Goal: Task Accomplishment & Management: Manage account settings

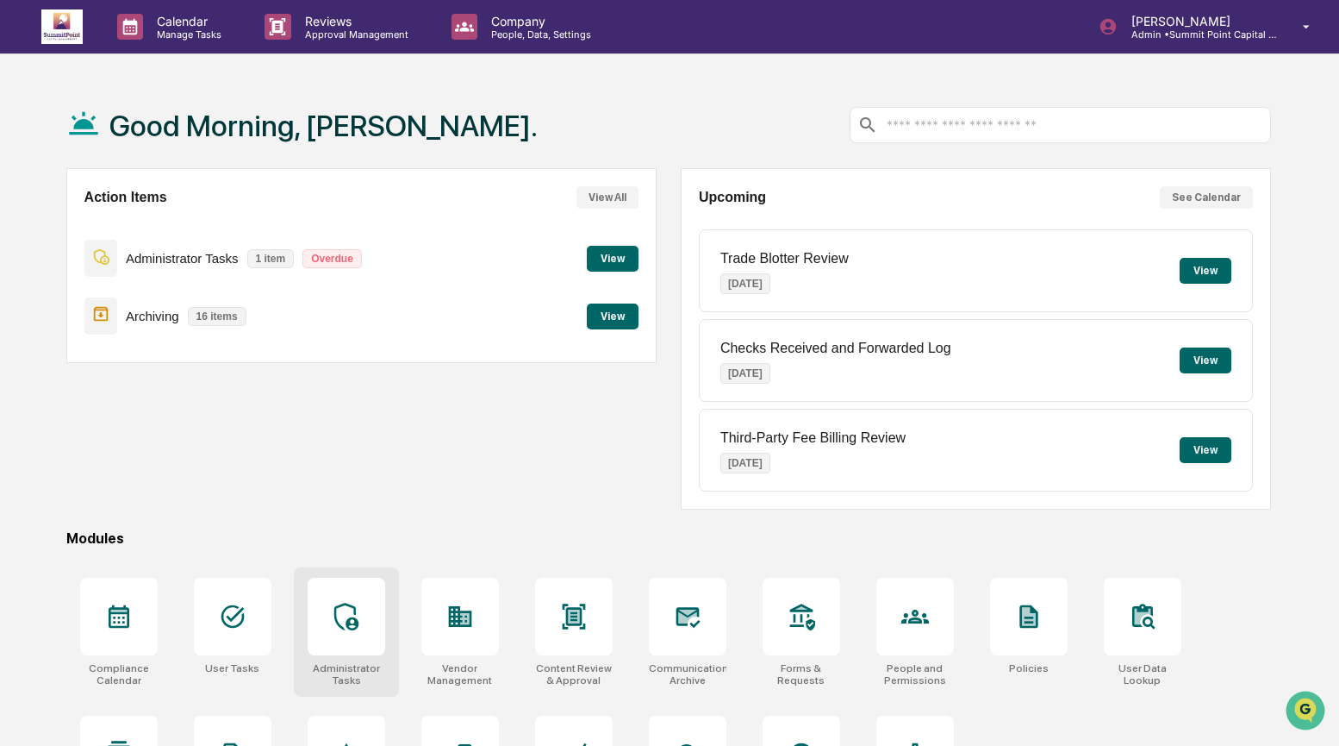
drag, startPoint x: 309, startPoint y: 630, endPoint x: 316, endPoint y: 624, distance: 9.8
click at [311, 631] on div at bounding box center [347, 616] width 78 height 78
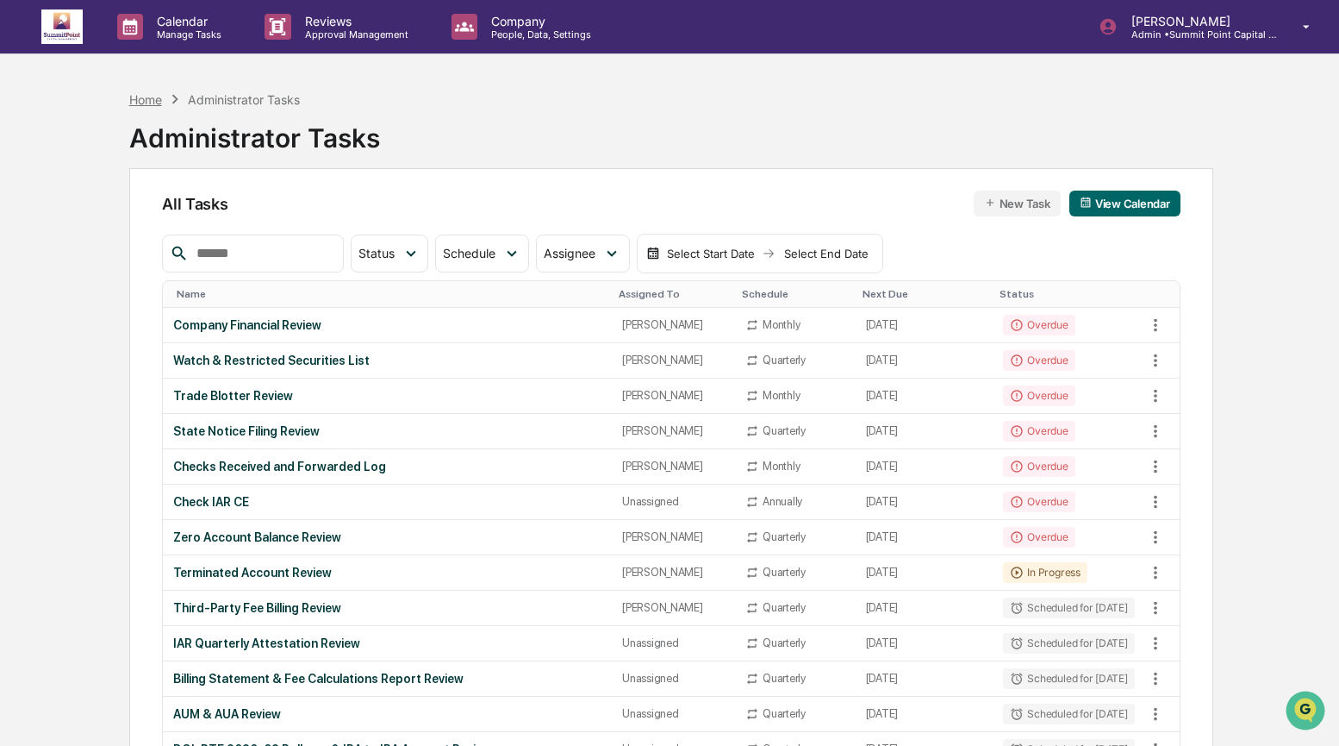
click at [156, 98] on div "Home" at bounding box center [145, 99] width 33 height 15
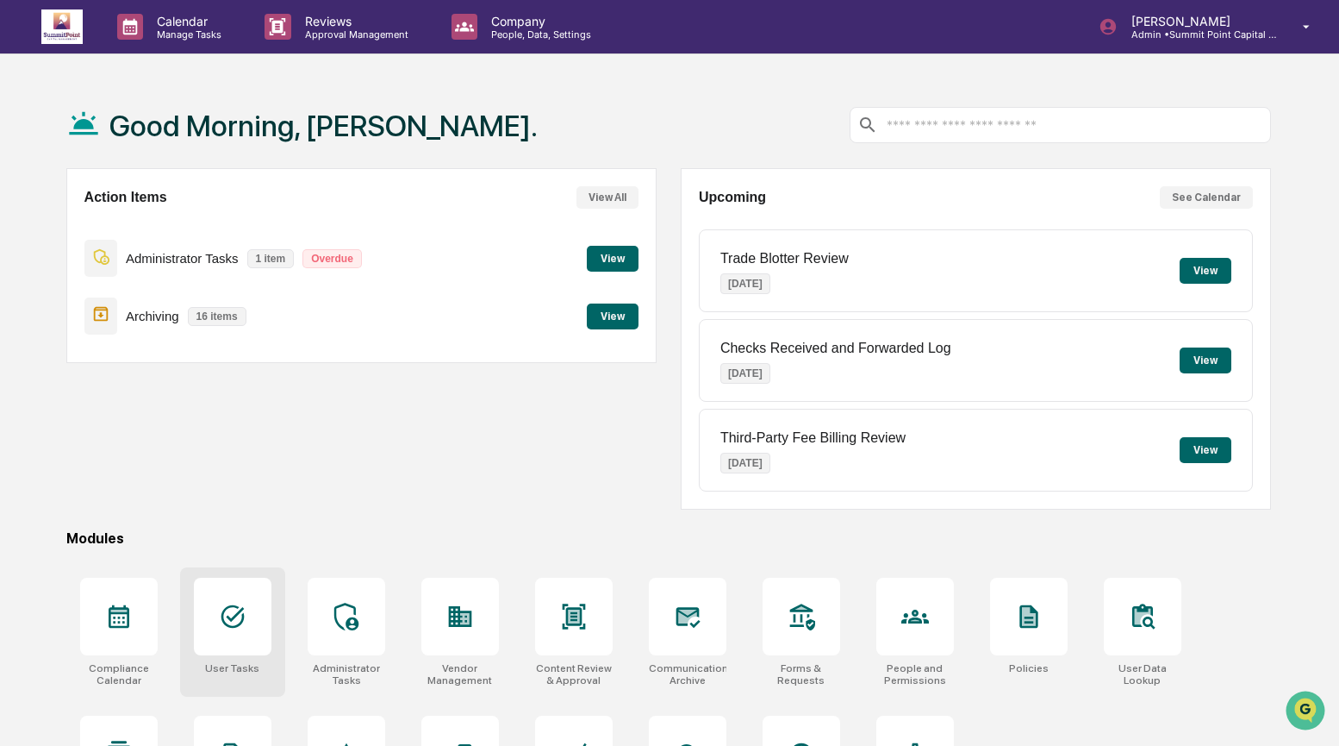
click at [232, 627] on icon at bounding box center [232, 616] width 23 height 23
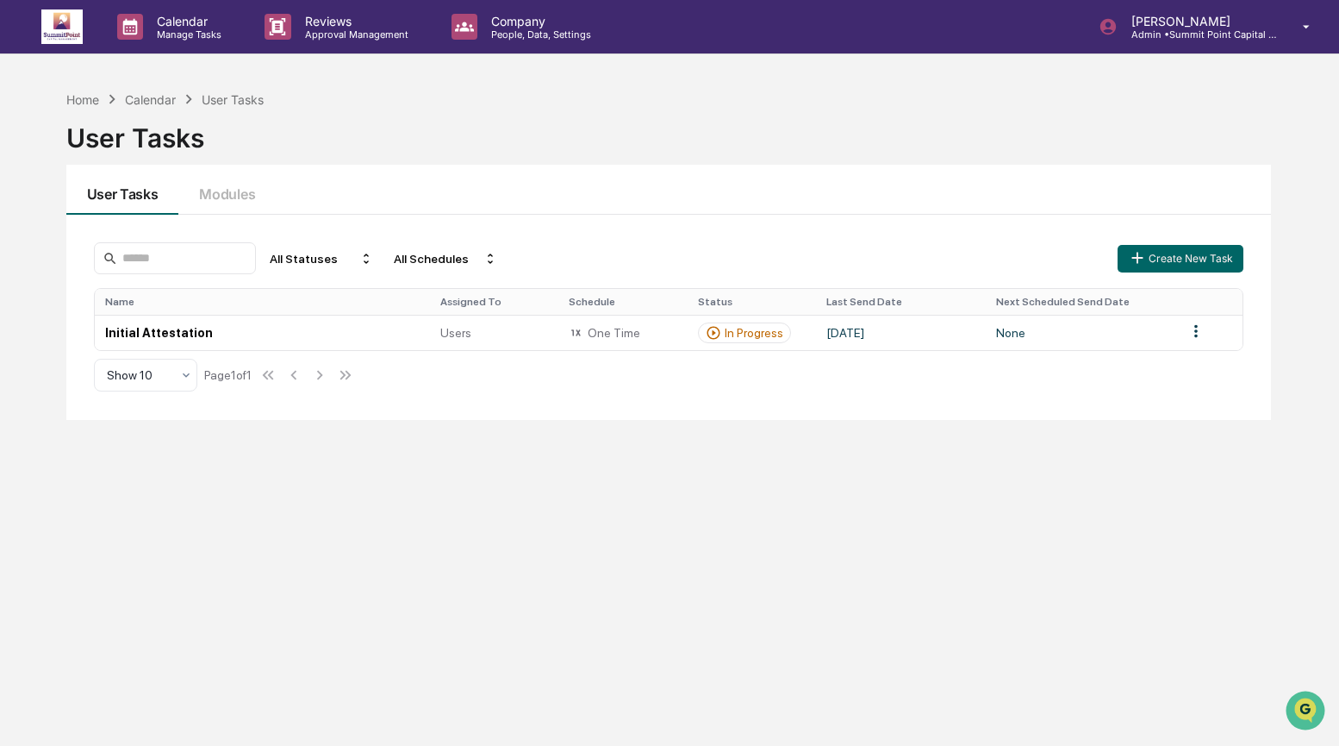
click at [748, 203] on div "User Tasks Modules" at bounding box center [669, 190] width 1206 height 50
click at [902, 340] on td "[DATE]" at bounding box center [901, 332] width 170 height 35
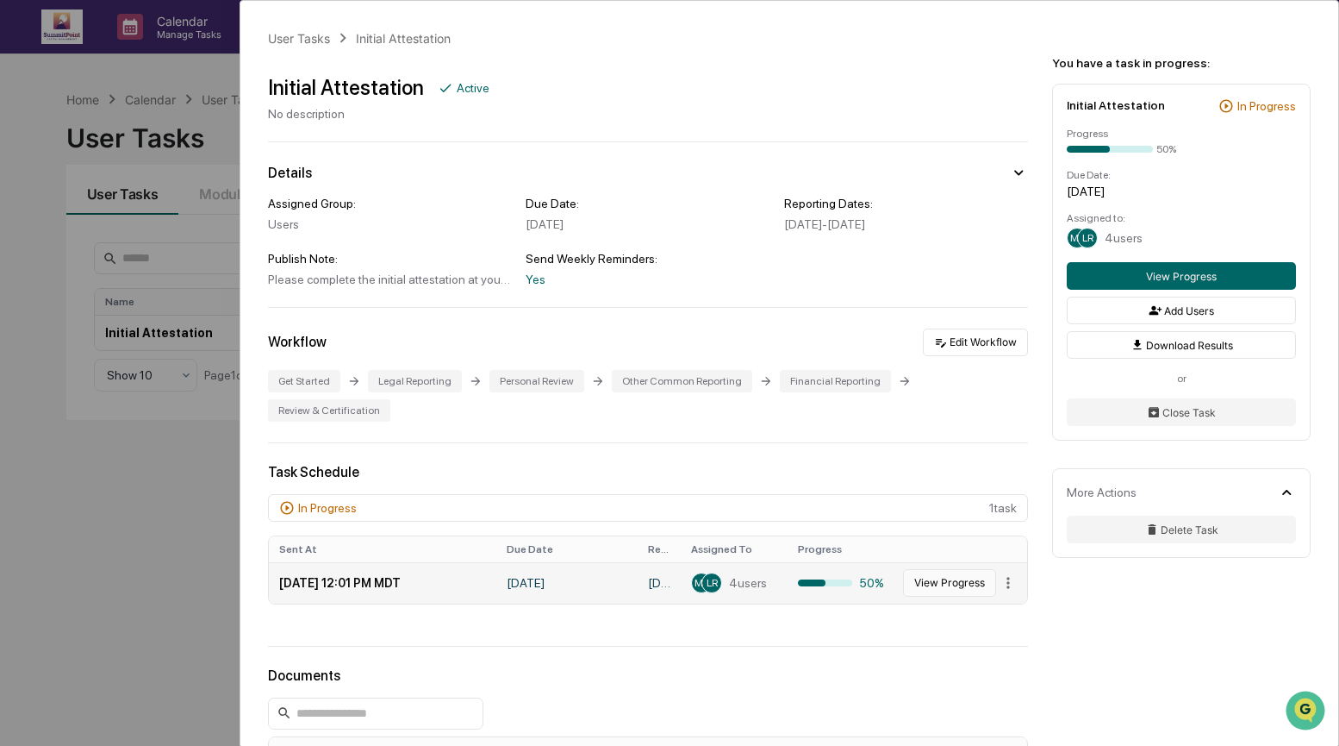
click at [909, 591] on button "View Progress" at bounding box center [949, 583] width 93 height 28
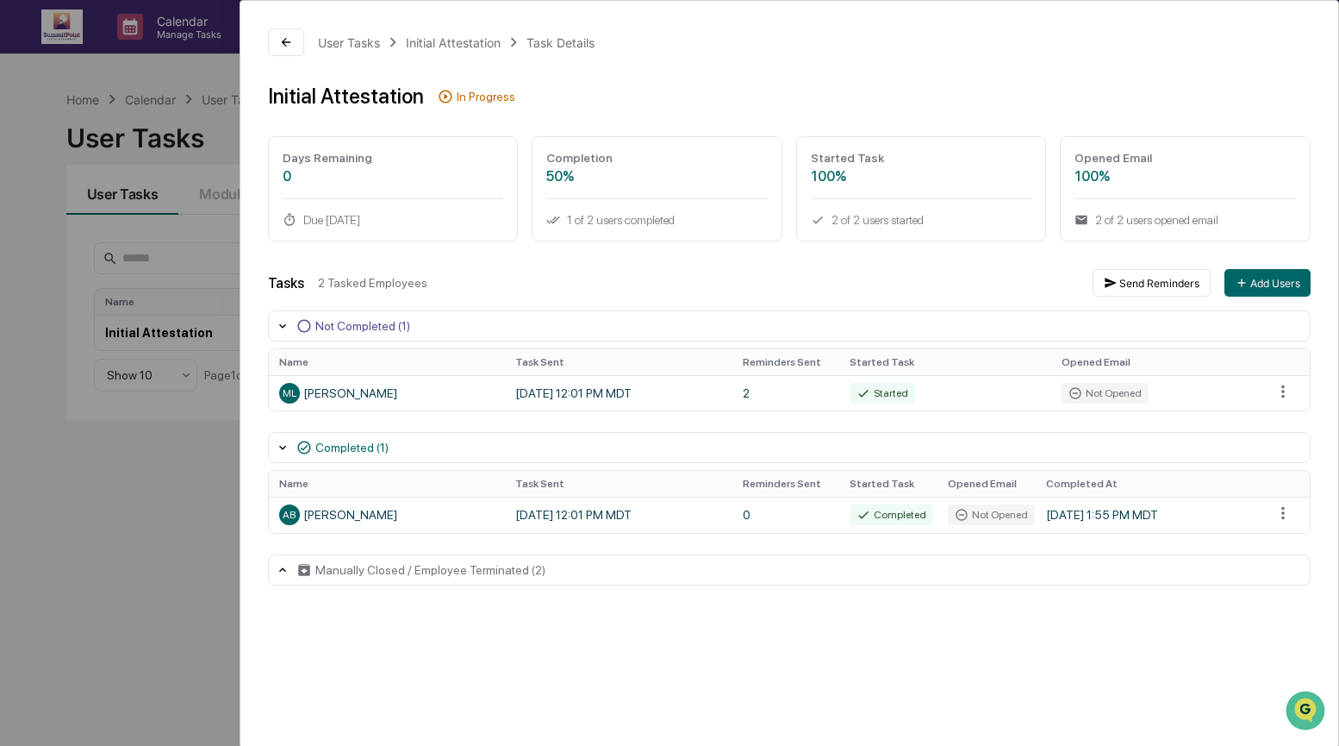
click at [791, 291] on div "Tasks 2 Tasked Employees Send Reminders Add Users" at bounding box center [789, 283] width 1043 height 28
click at [172, 478] on div "User Tasks Initial Attestation Task Details Initial Attestation In Progress Day…" at bounding box center [669, 373] width 1339 height 746
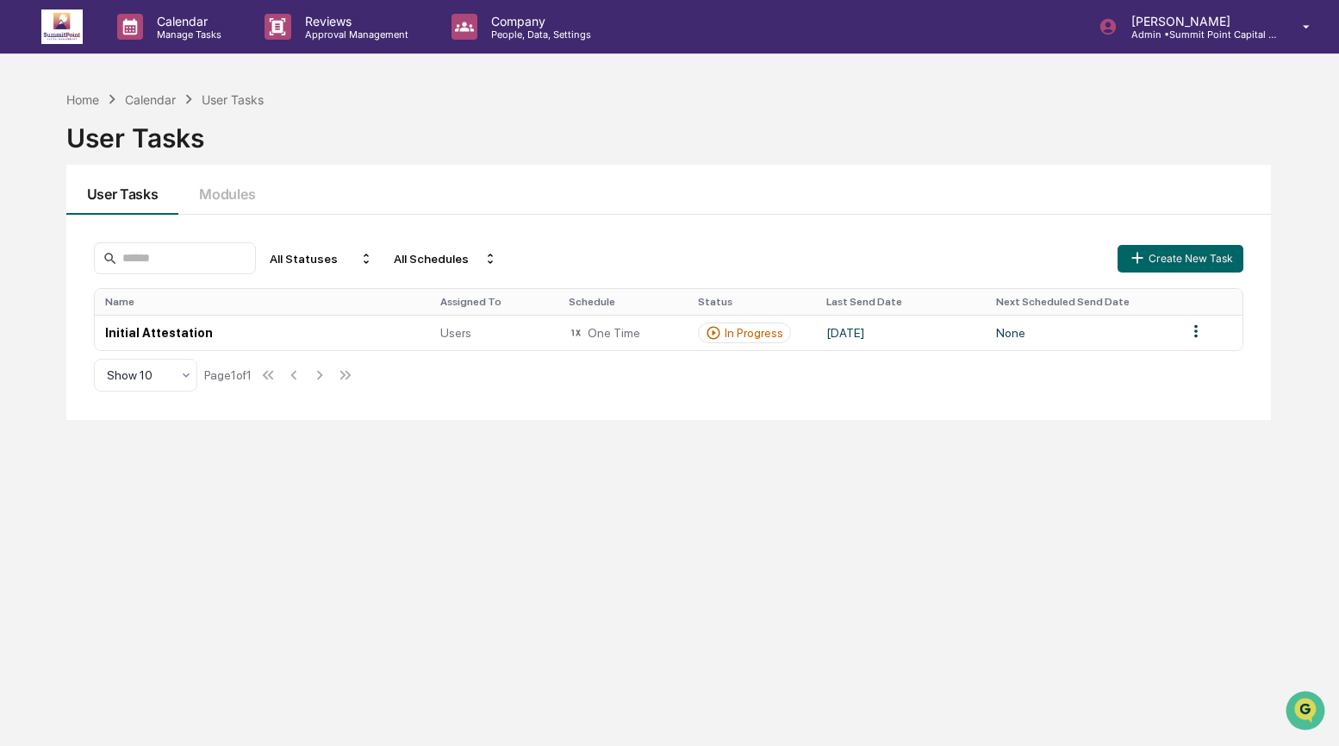
click at [810, 203] on div "User Tasks Modules" at bounding box center [669, 190] width 1206 height 50
click at [88, 96] on div "Home" at bounding box center [82, 99] width 33 height 15
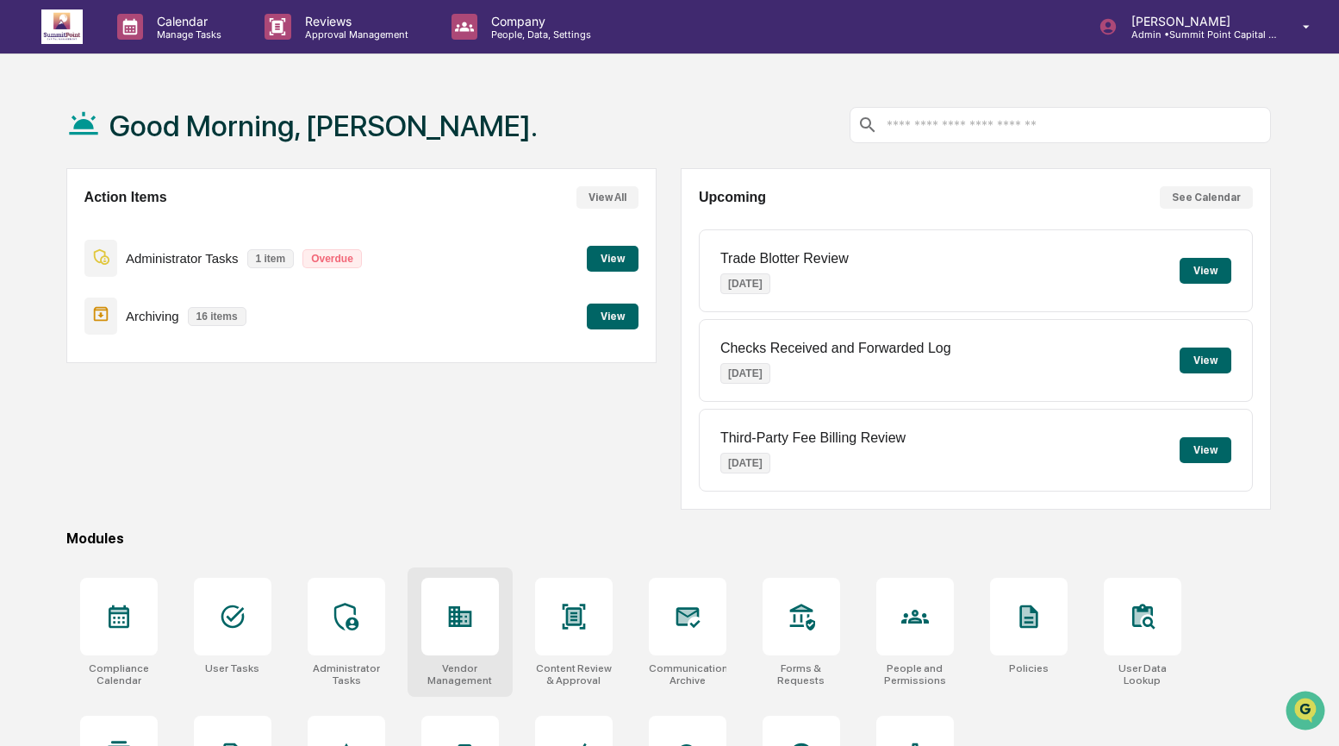
click at [446, 627] on icon at bounding box center [460, 616] width 28 height 28
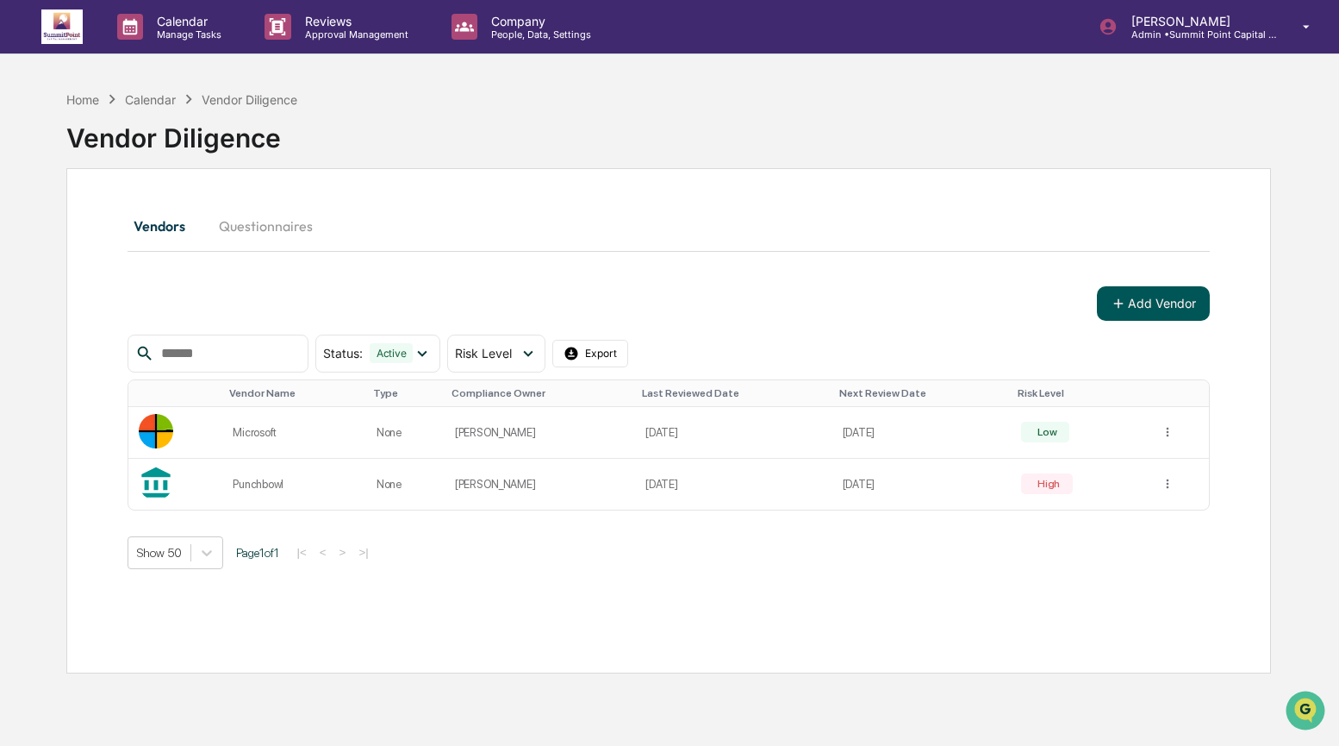
click at [1118, 309] on icon at bounding box center [1119, 304] width 16 height 16
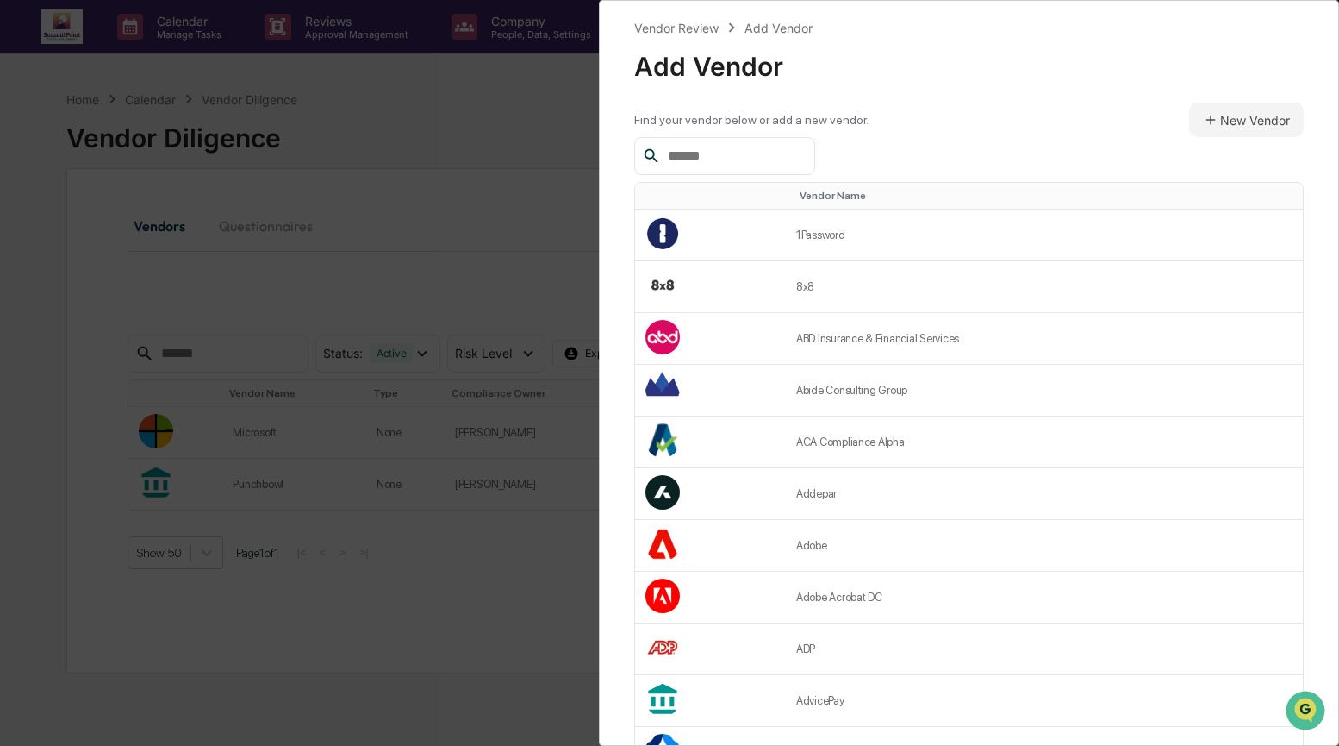
click at [677, 156] on input "text" at bounding box center [734, 156] width 147 height 22
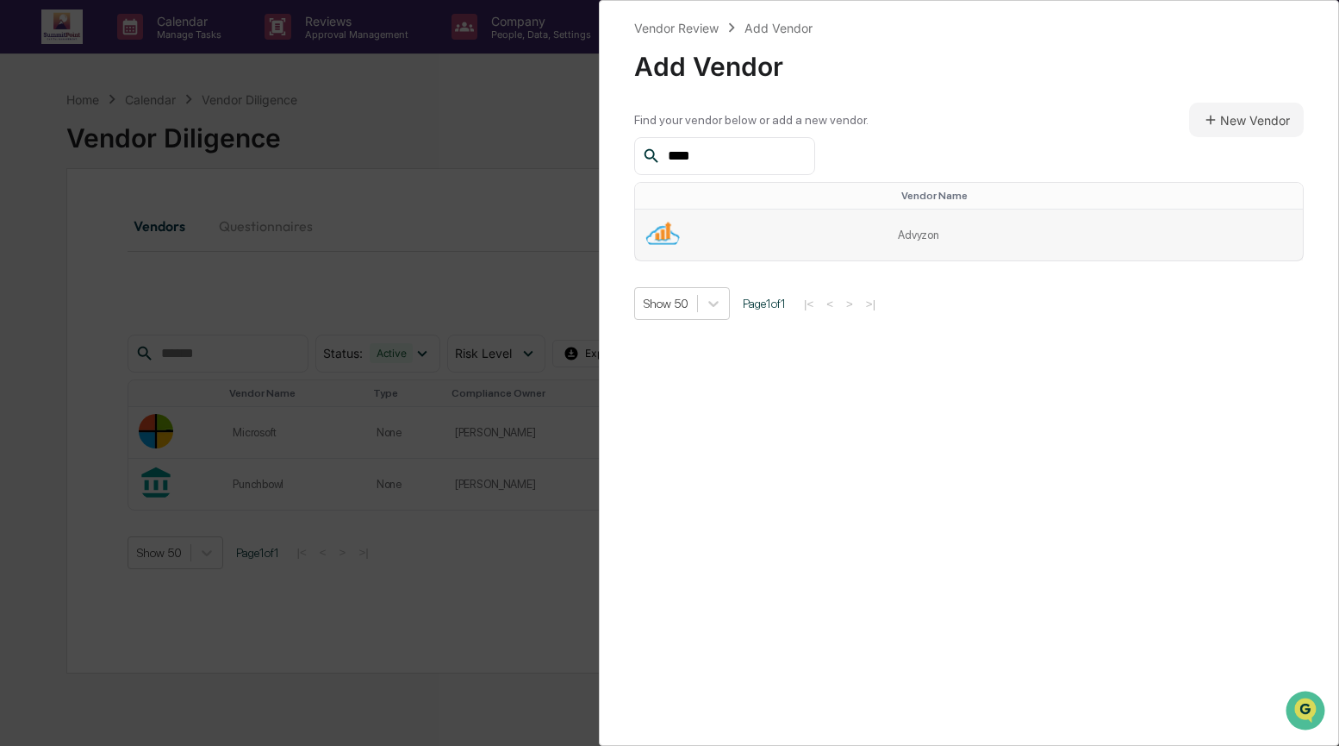
type input "****"
click at [777, 222] on td at bounding box center [761, 234] width 253 height 51
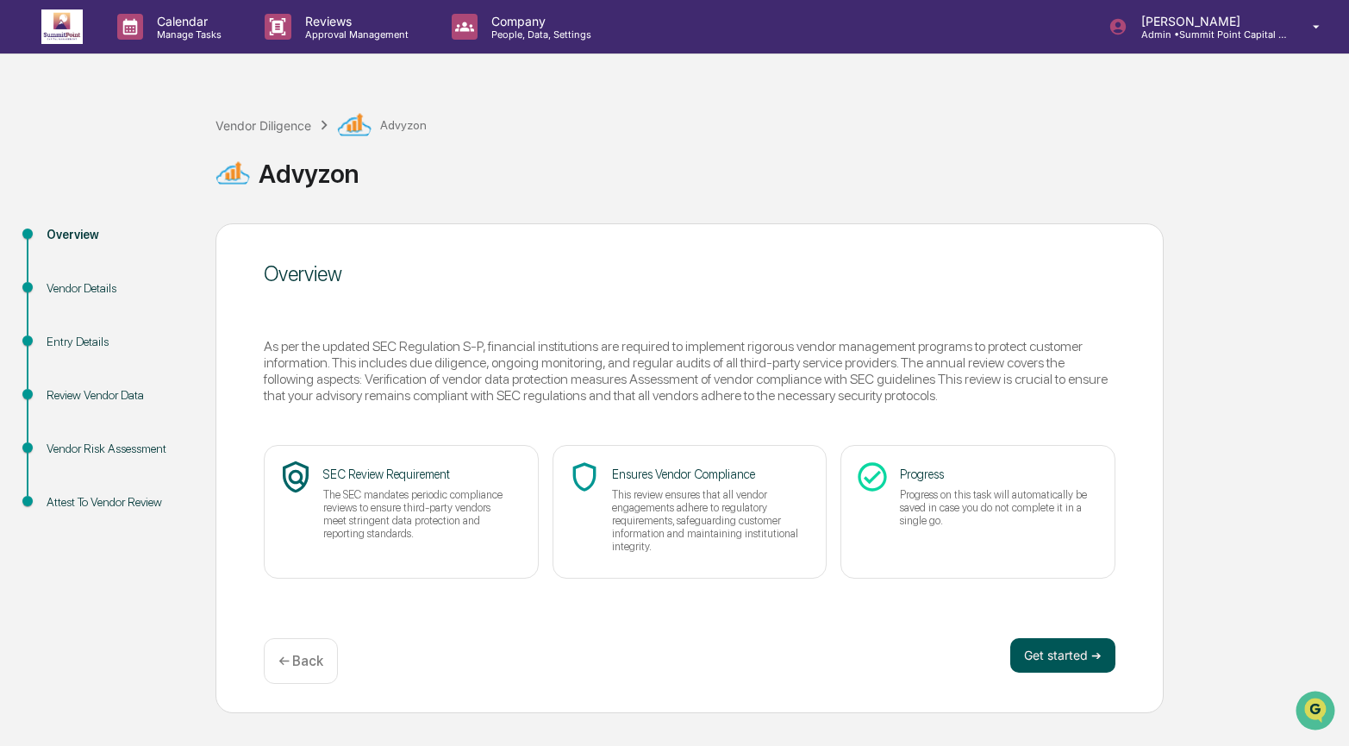
click at [1103, 665] on button "Get started ➔" at bounding box center [1062, 655] width 105 height 34
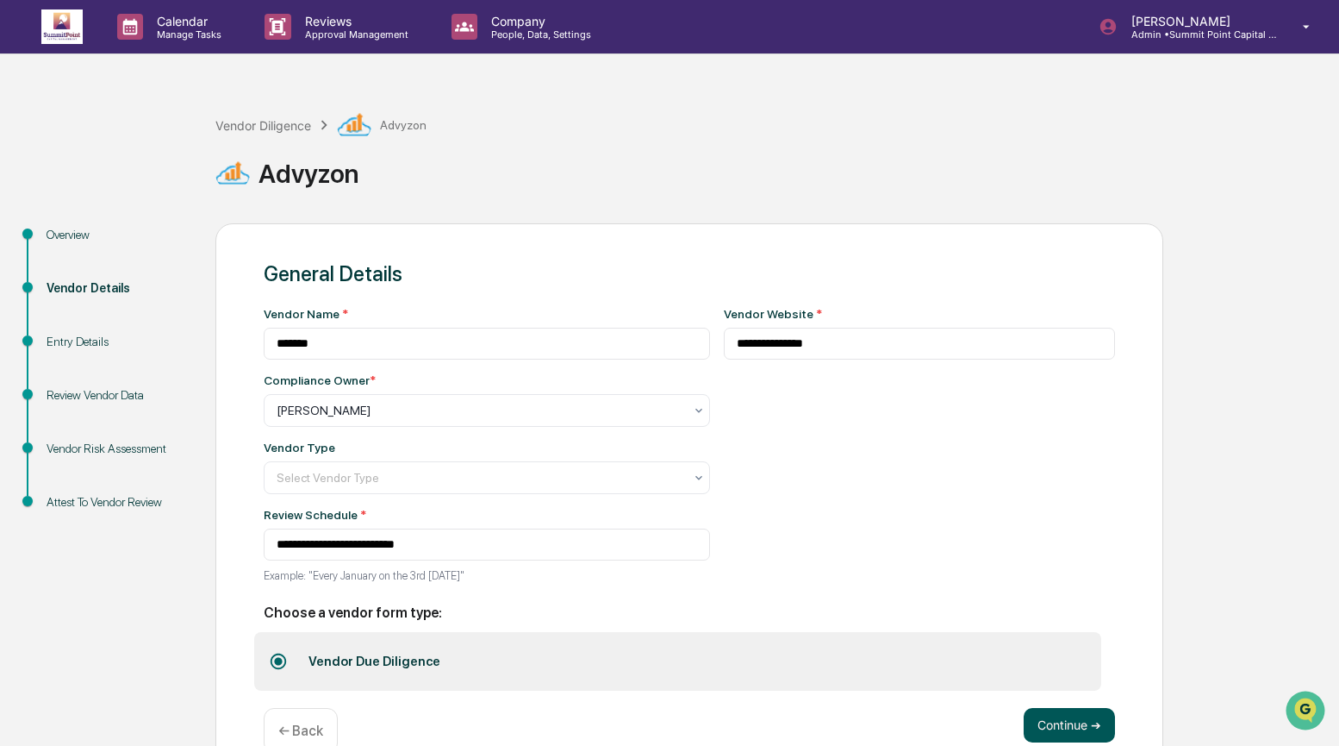
click at [1084, 727] on button "Continue ➔" at bounding box center [1069, 725] width 91 height 34
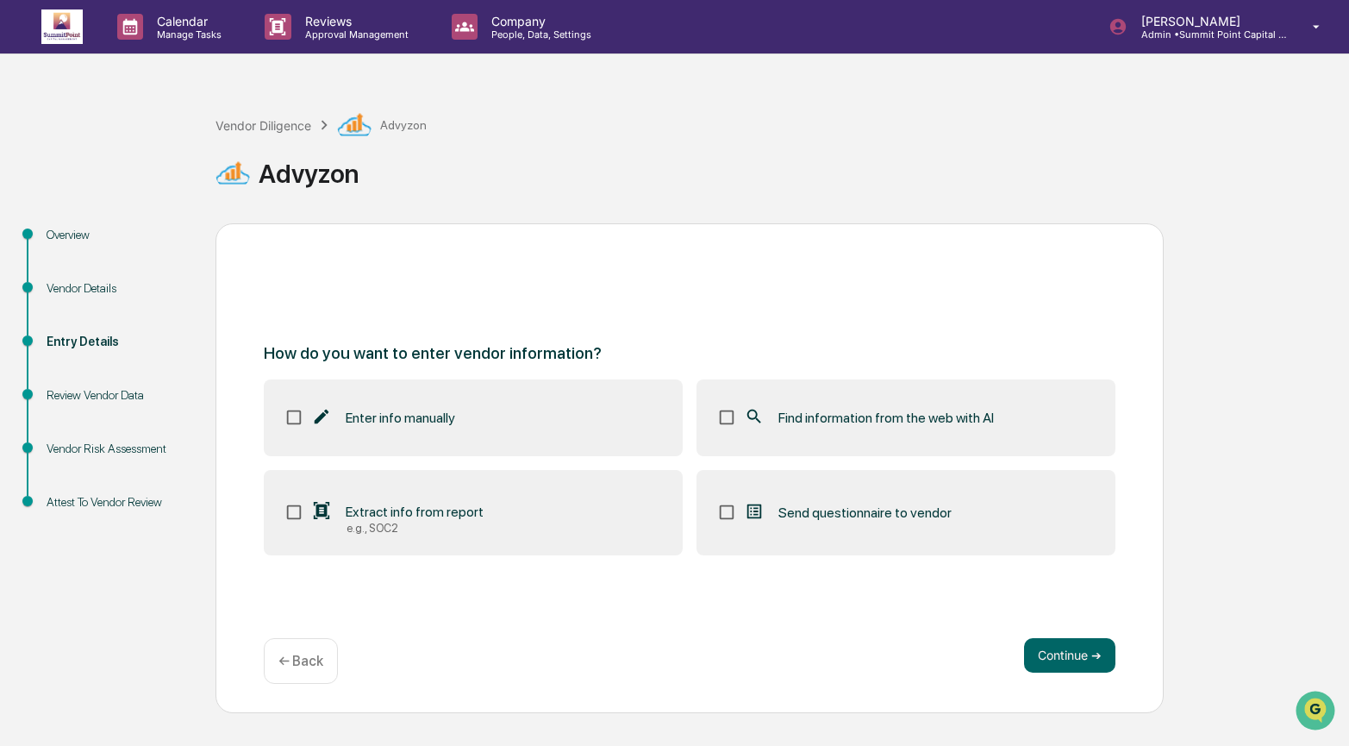
click at [919, 446] on label "Find information from the web with AI" at bounding box center [905, 417] width 419 height 76
click at [1067, 658] on button "Continue ➔" at bounding box center [1069, 655] width 91 height 34
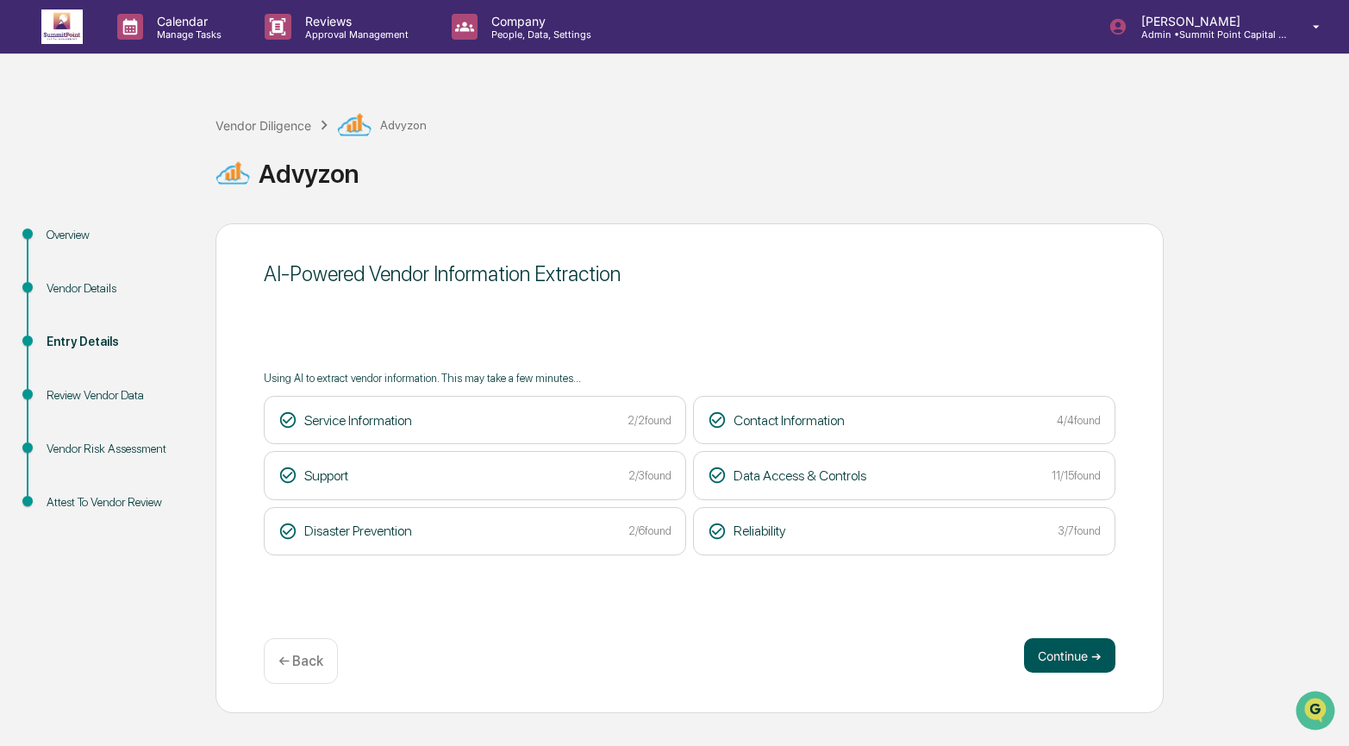
click at [1063, 652] on button "Continue ➔" at bounding box center [1069, 655] width 91 height 34
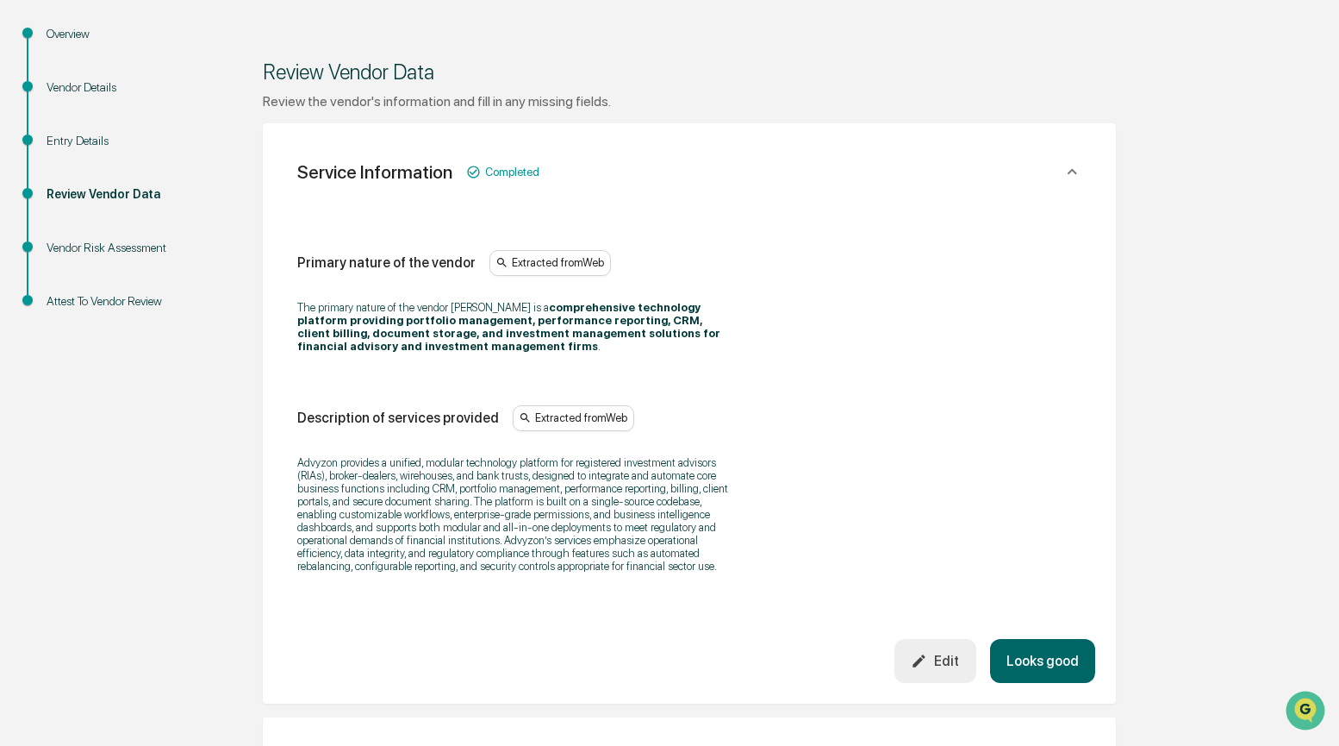
scroll to position [768, 0]
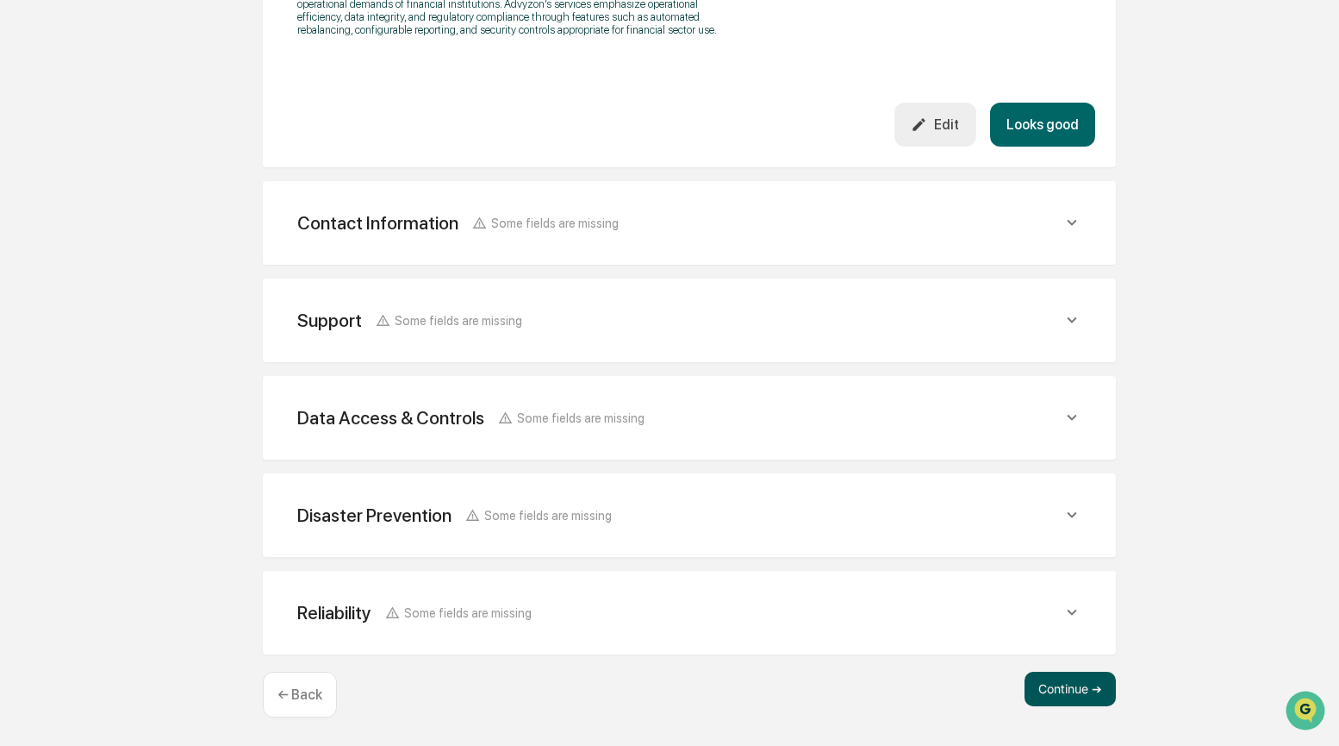
click at [1076, 674] on button "Continue ➔" at bounding box center [1070, 688] width 91 height 34
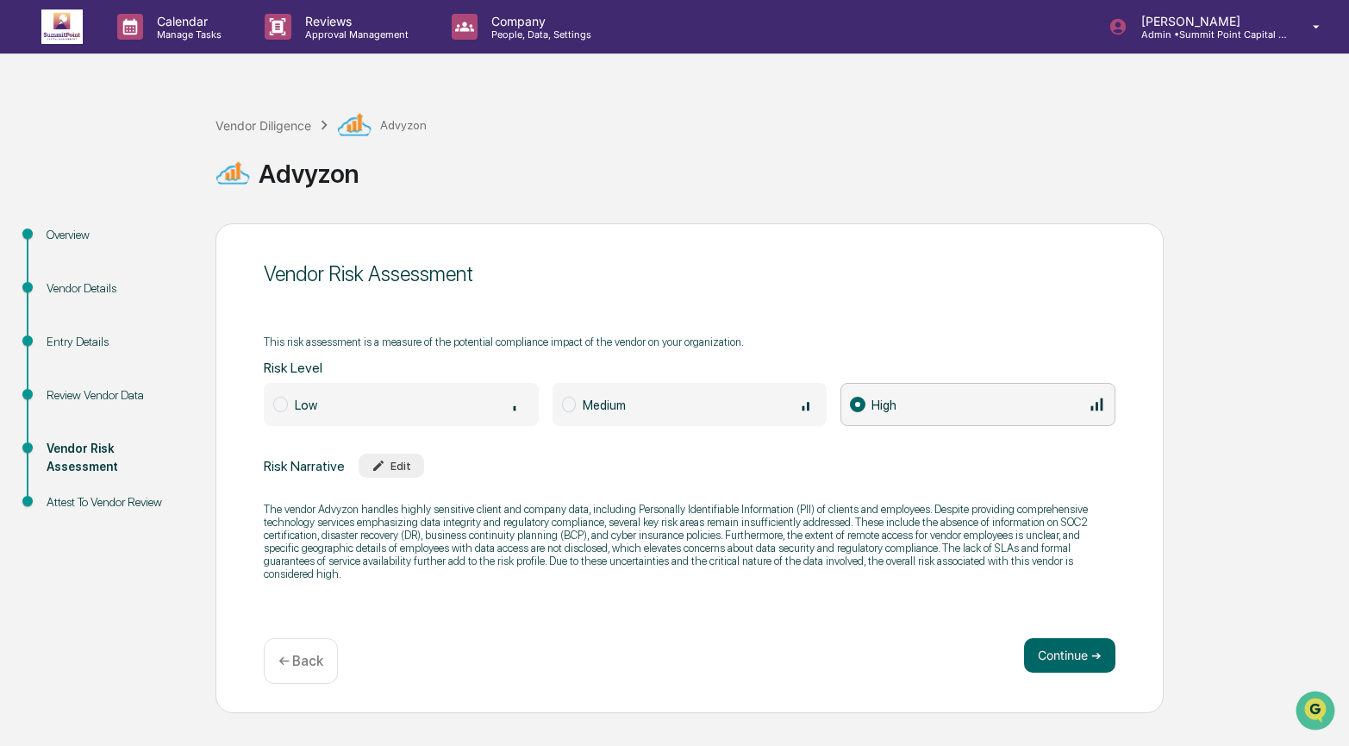
click at [655, 405] on div "Medium" at bounding box center [700, 404] width 234 height 19
click at [1083, 652] on button "Continue ➔" at bounding box center [1069, 655] width 91 height 34
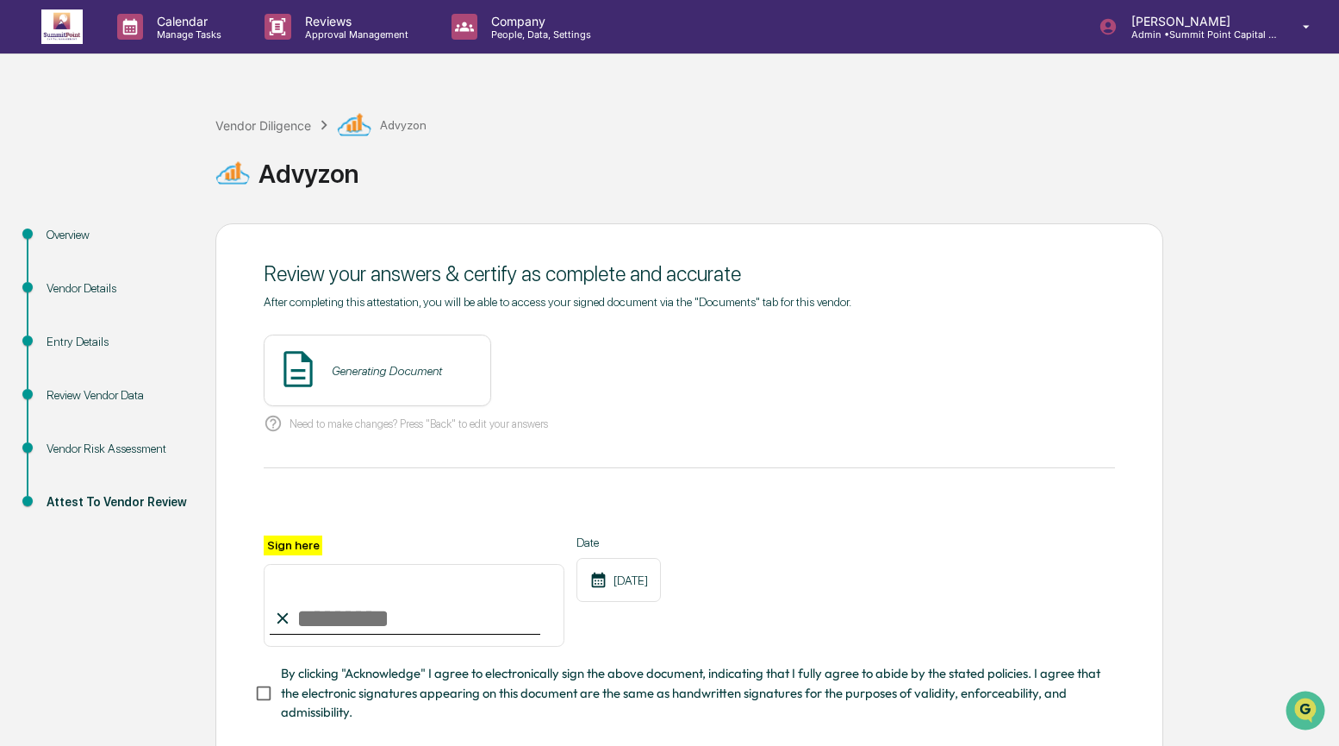
click at [328, 622] on input "Sign here" at bounding box center [414, 605] width 301 height 83
type input "**********"
click at [389, 703] on span "By clicking "Acknowledge" I agree to electronically sign the above document, in…" at bounding box center [691, 693] width 821 height 58
click at [573, 372] on button "View" at bounding box center [574, 371] width 45 height 28
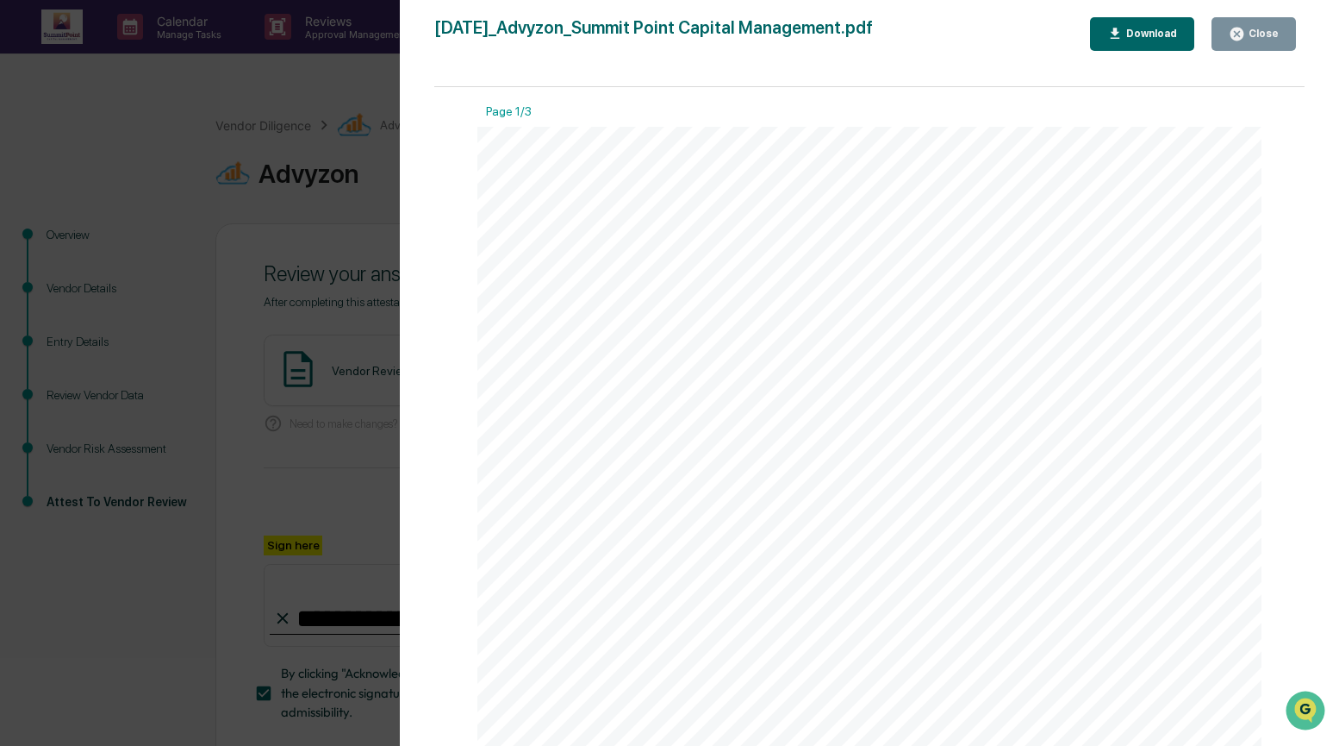
click at [1261, 26] on div "Close" at bounding box center [1254, 34] width 50 height 16
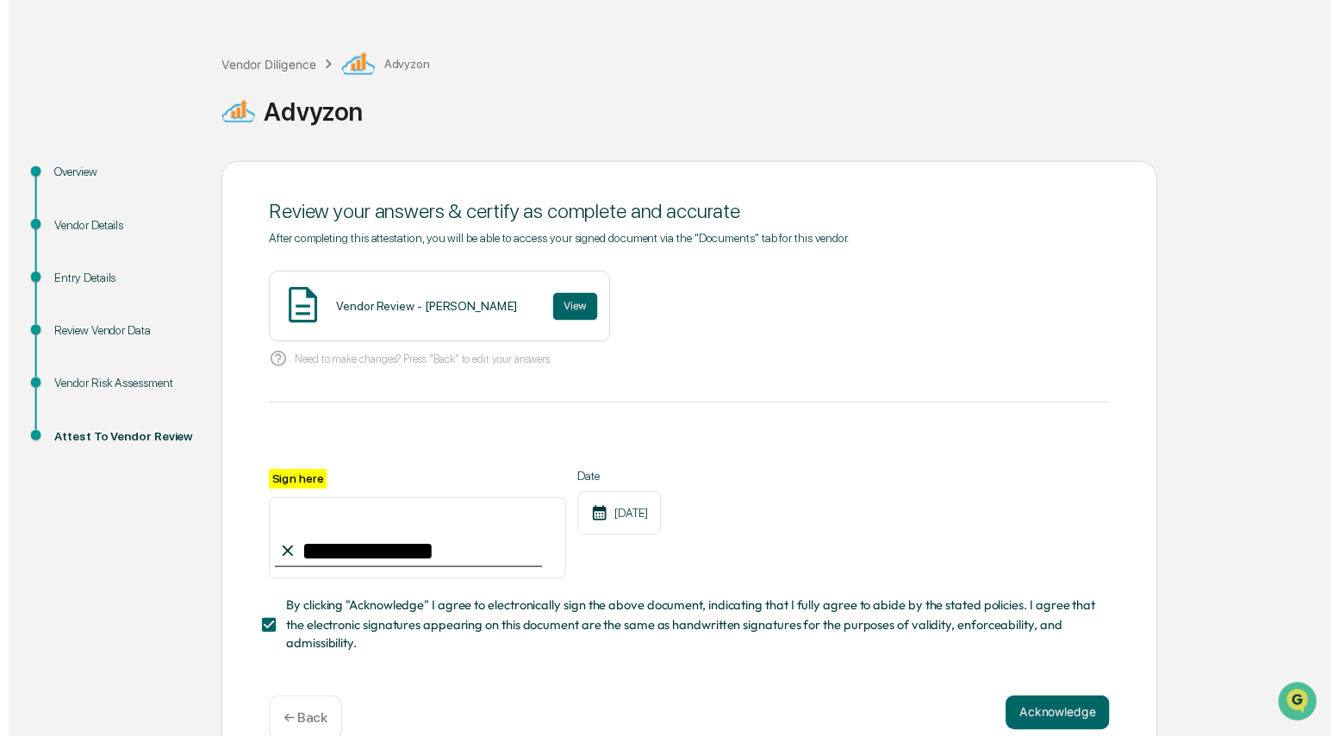
scroll to position [92, 0]
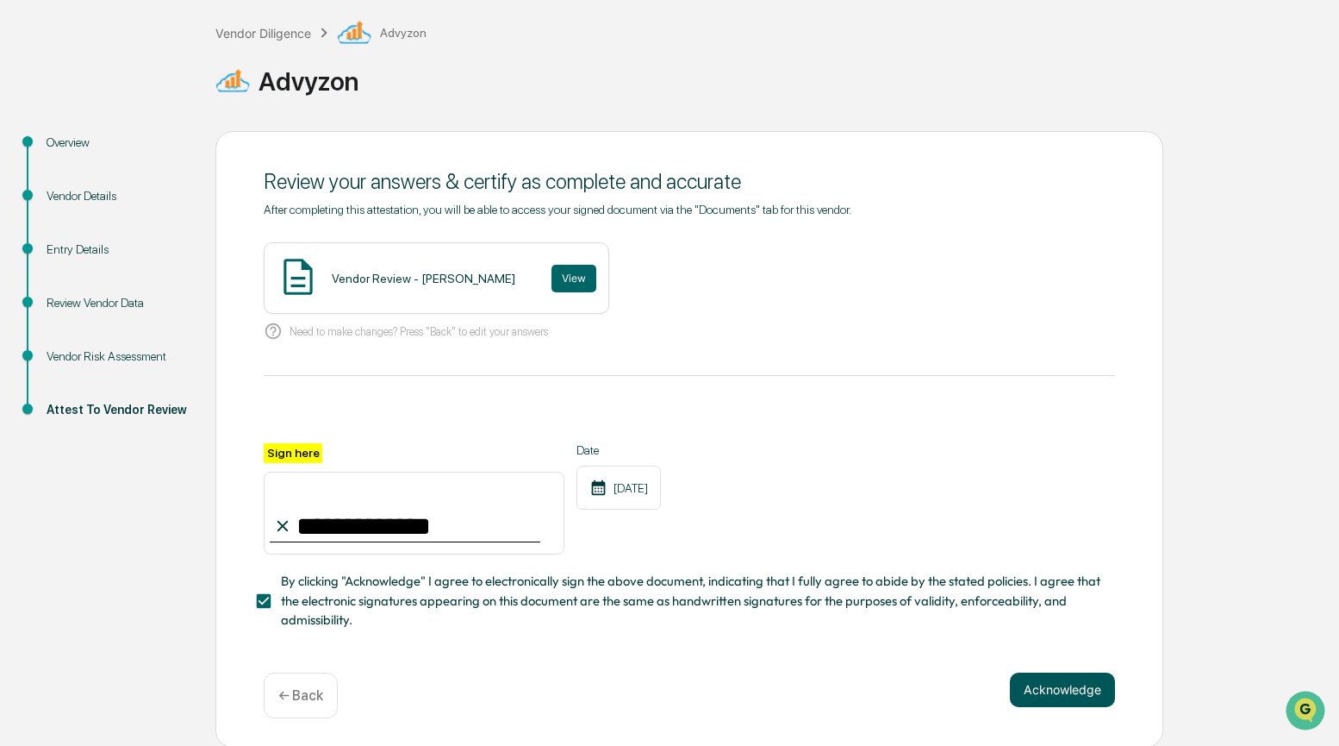
click at [1030, 677] on button "Acknowledge" at bounding box center [1062, 689] width 105 height 34
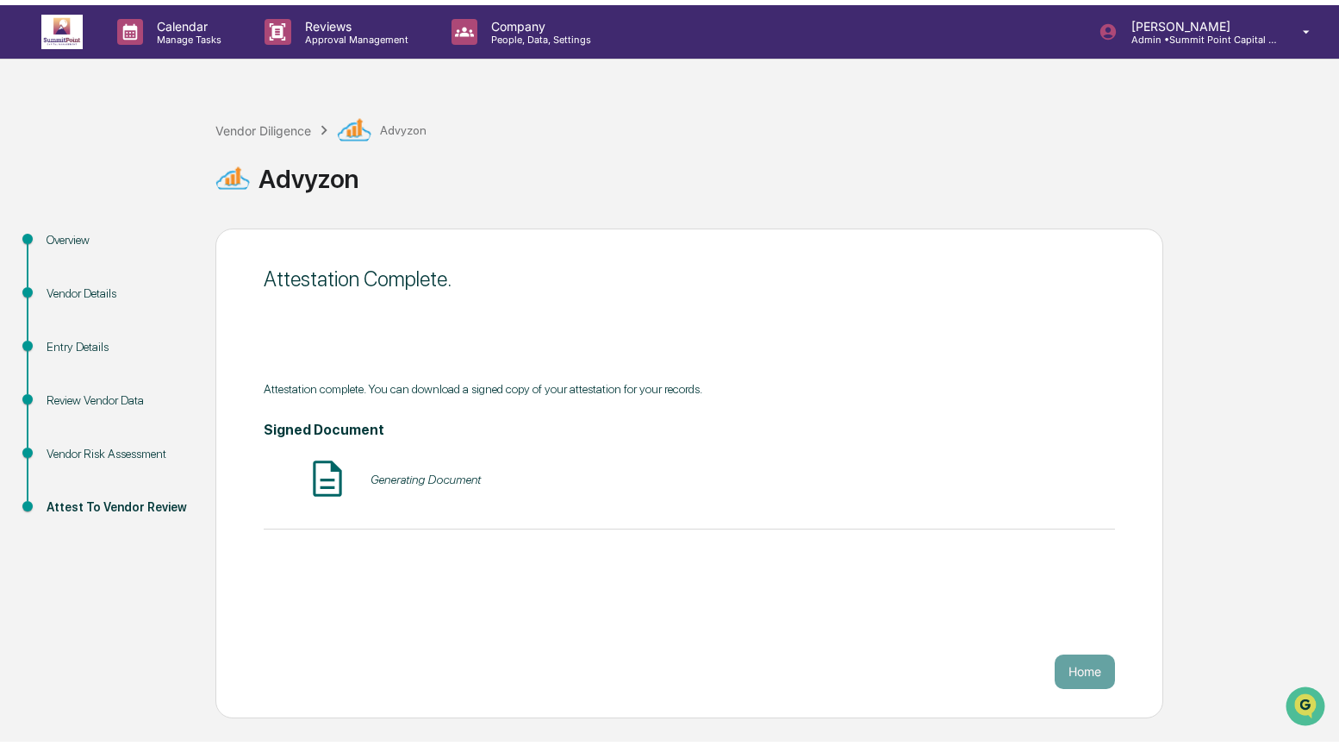
scroll to position [0, 0]
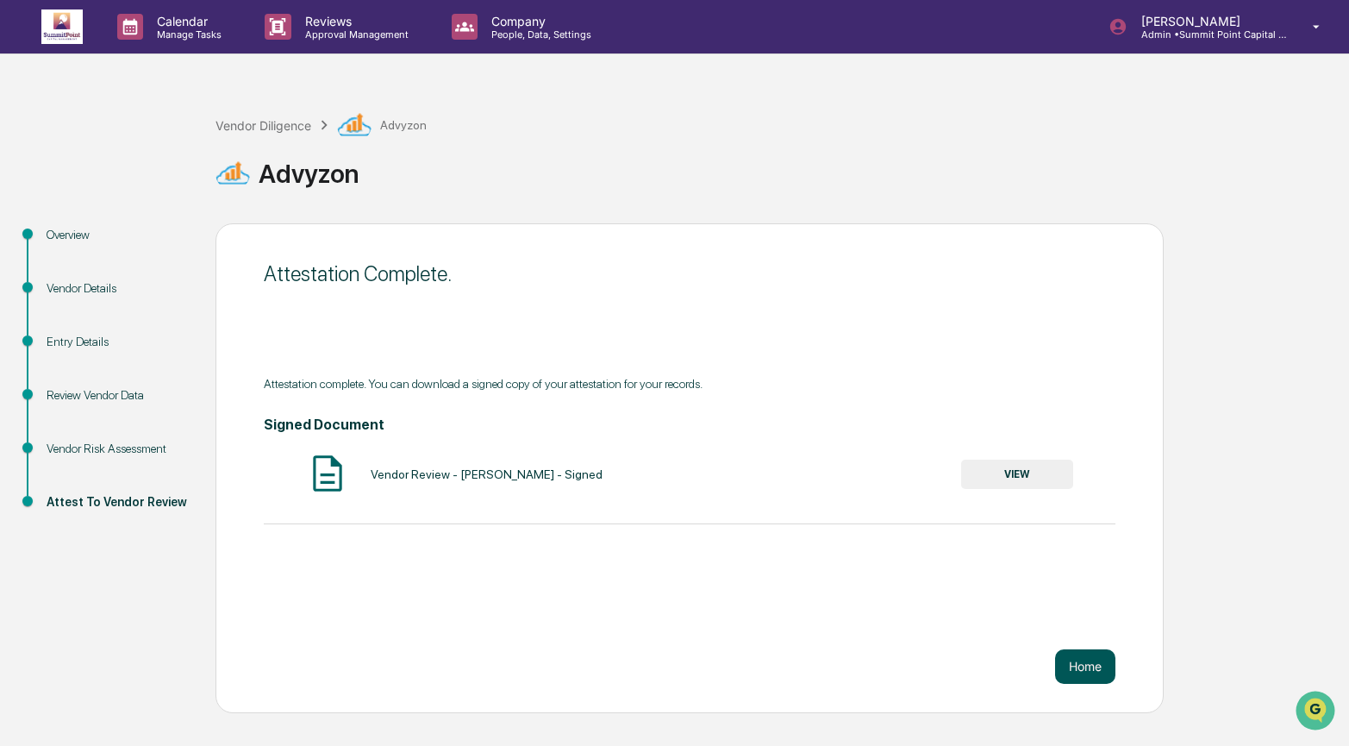
click at [1075, 670] on button "Home" at bounding box center [1085, 666] width 60 height 34
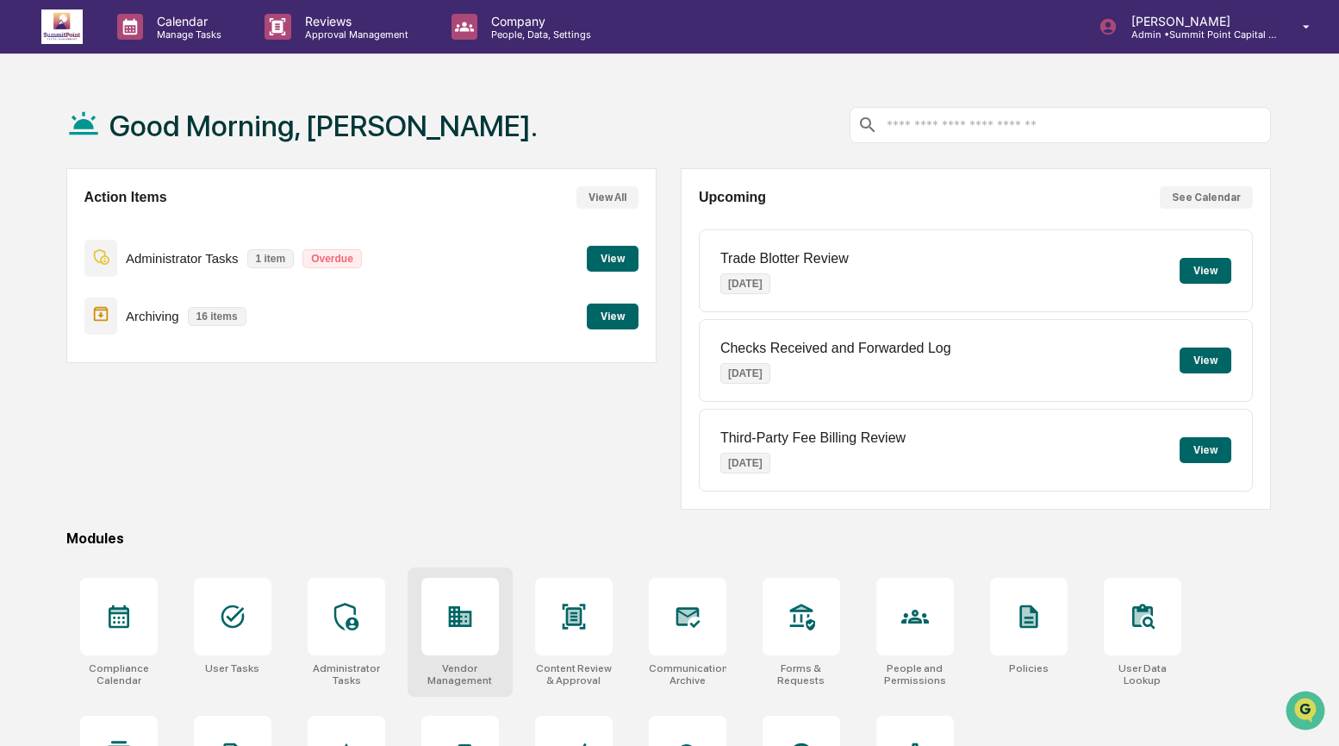
click at [468, 624] on icon at bounding box center [459, 616] width 23 height 21
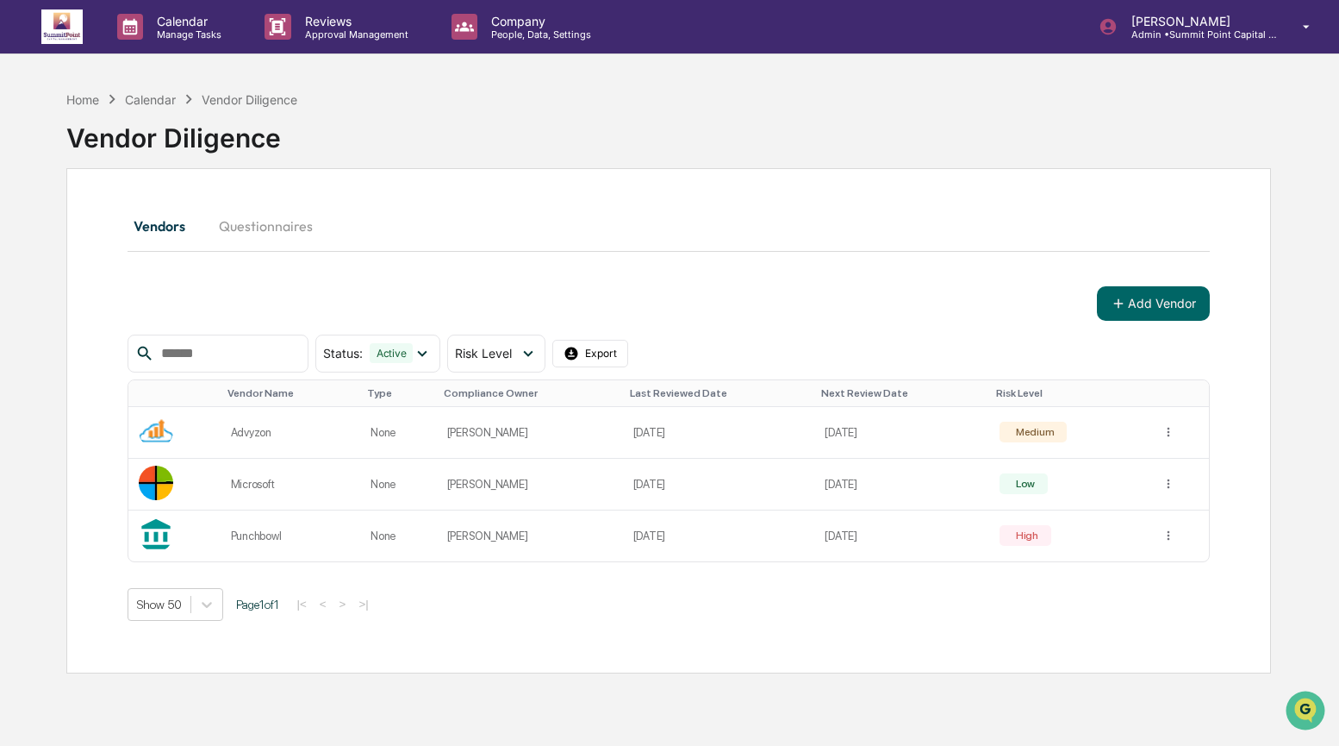
click at [1264, 97] on div "Home Calendar Vendor Diligence Vendor Diligence" at bounding box center [669, 125] width 1206 height 71
click at [86, 100] on div "Home" at bounding box center [82, 99] width 33 height 15
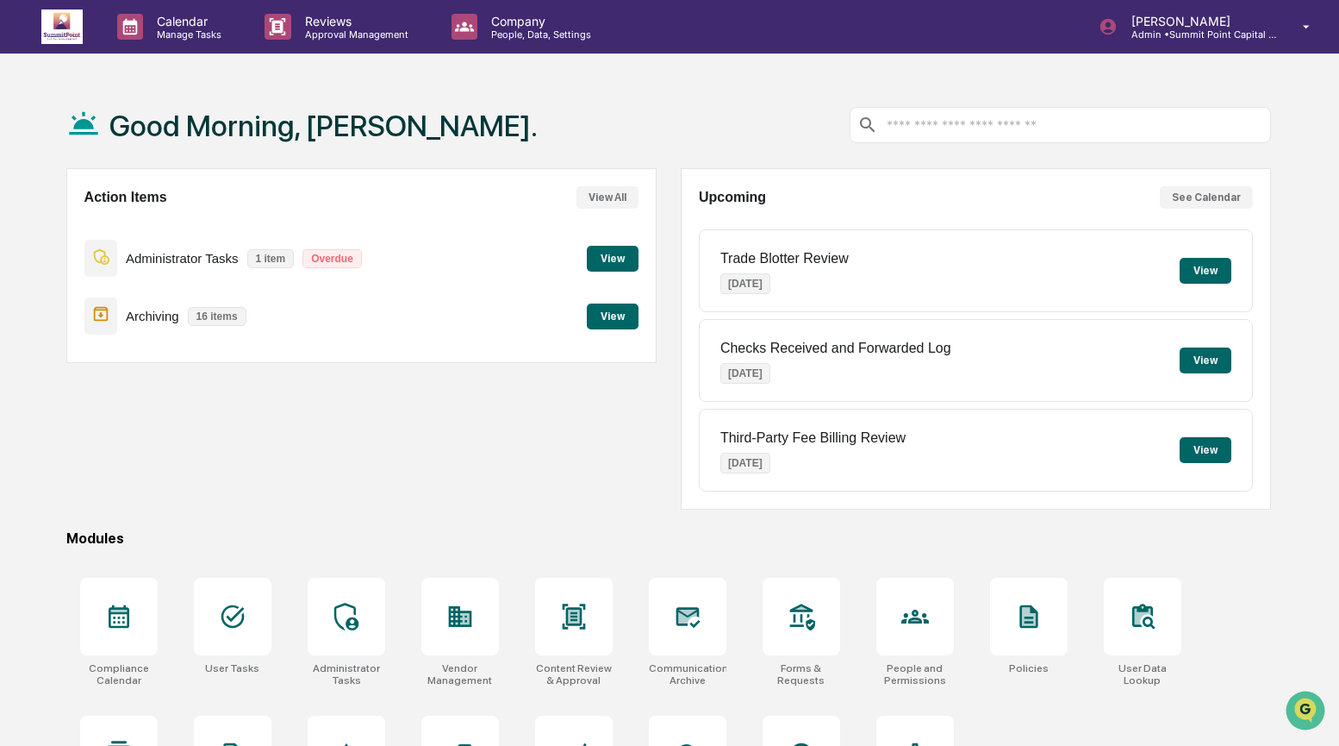
click at [493, 466] on div "Action Items View All Administrator Tasks 1 item Overdue View Archiving 16 item…" at bounding box center [361, 338] width 590 height 341
click at [370, 548] on div "Good Morning, Lindsay. Action Items View All Administrator Tasks 1 item Overdue…" at bounding box center [670, 458] width 1258 height 752
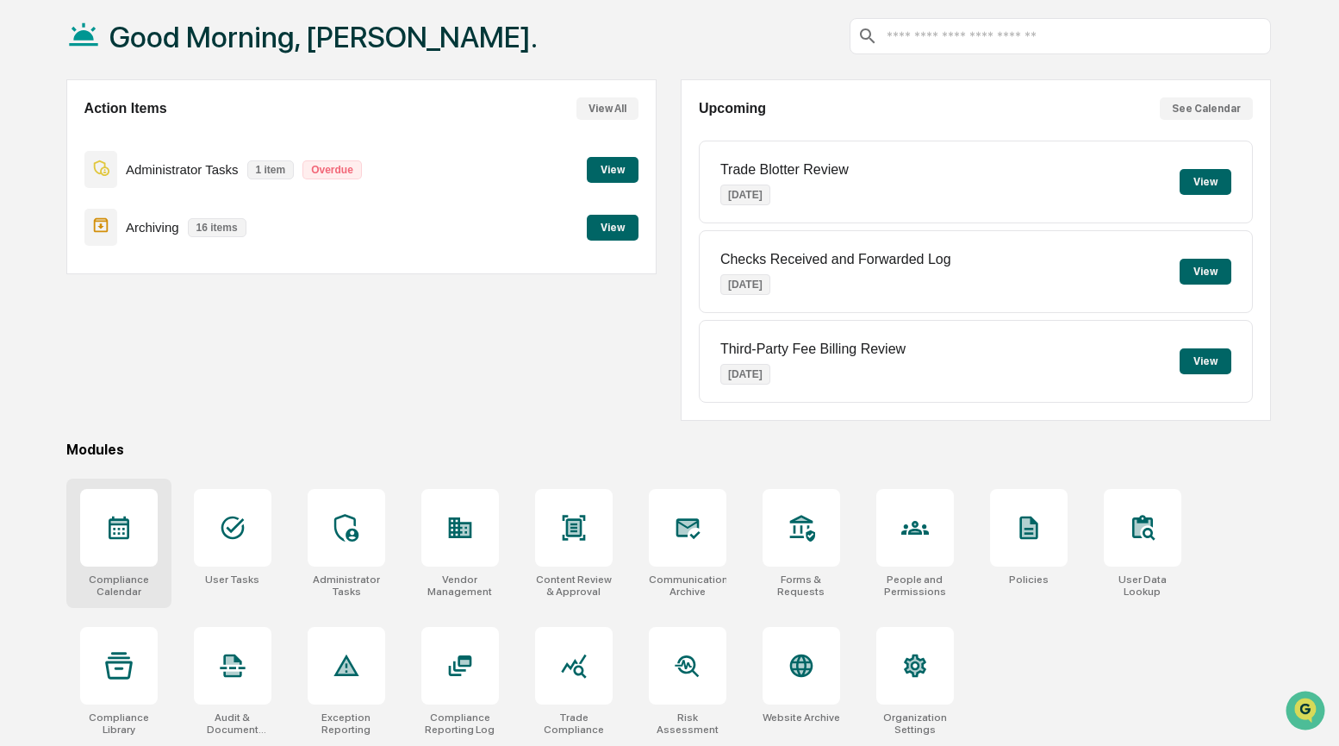
scroll to position [92, 0]
click at [605, 677] on div at bounding box center [574, 666] width 78 height 78
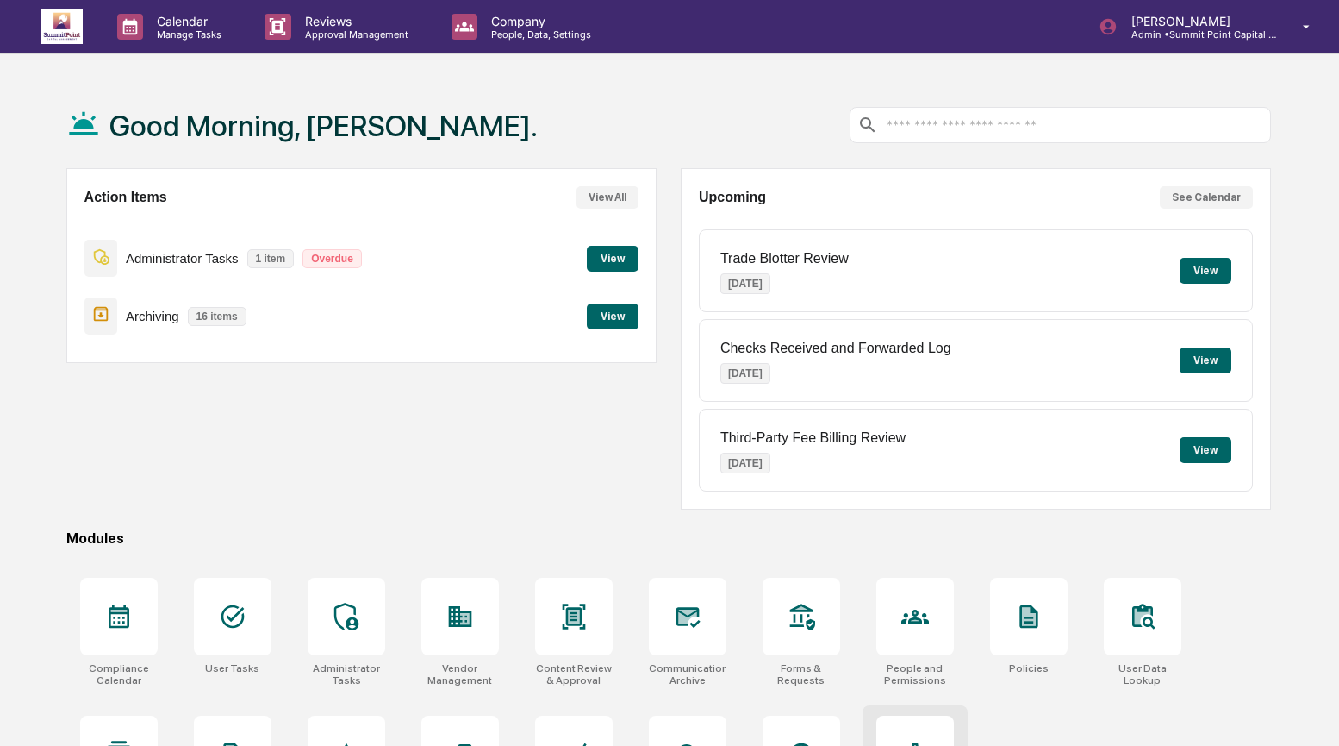
scroll to position [92, 0]
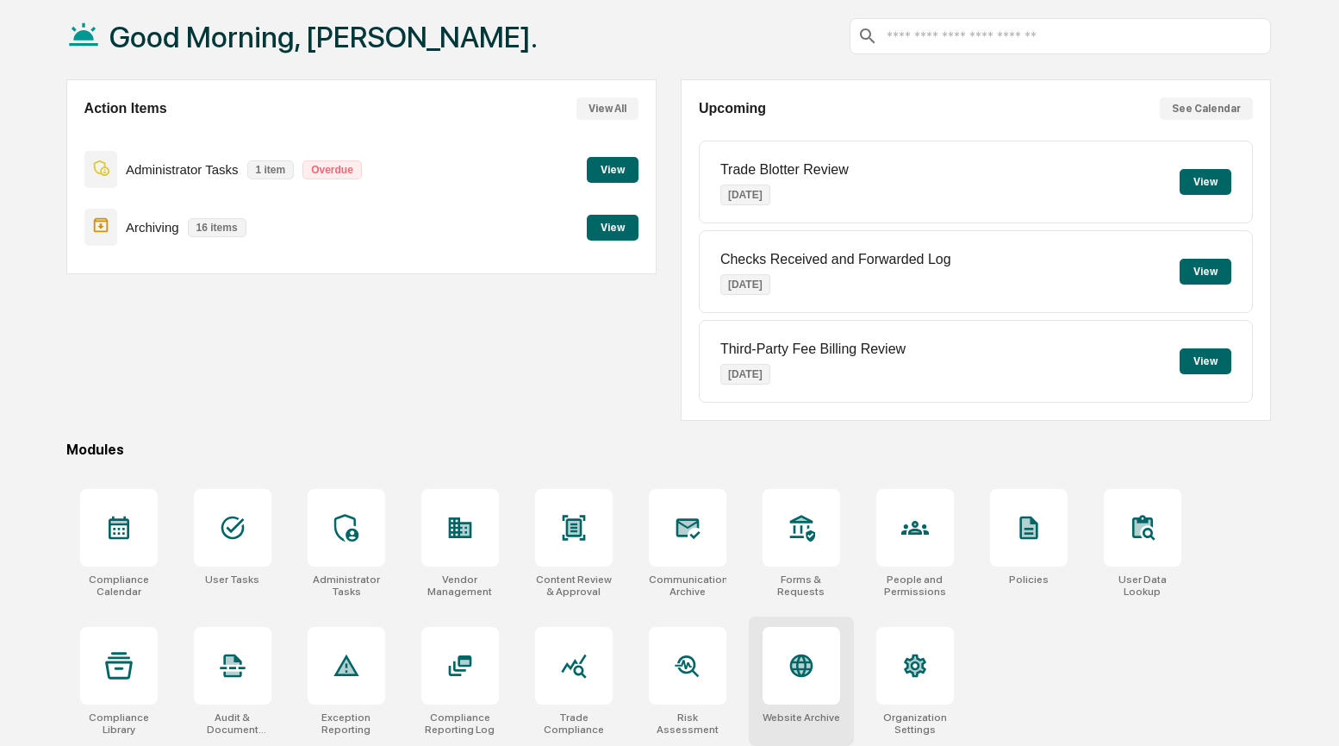
click at [822, 656] on div at bounding box center [802, 666] width 78 height 78
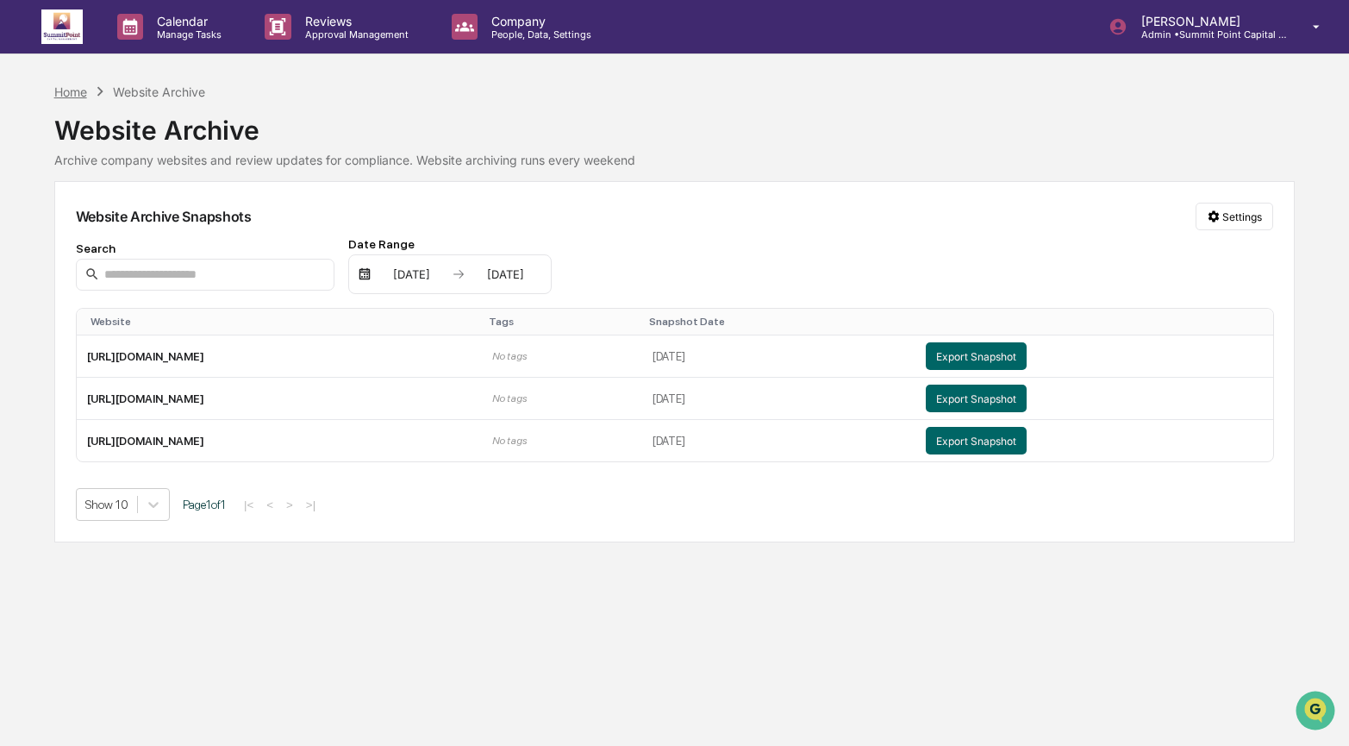
click at [66, 95] on div "Home" at bounding box center [70, 91] width 33 height 15
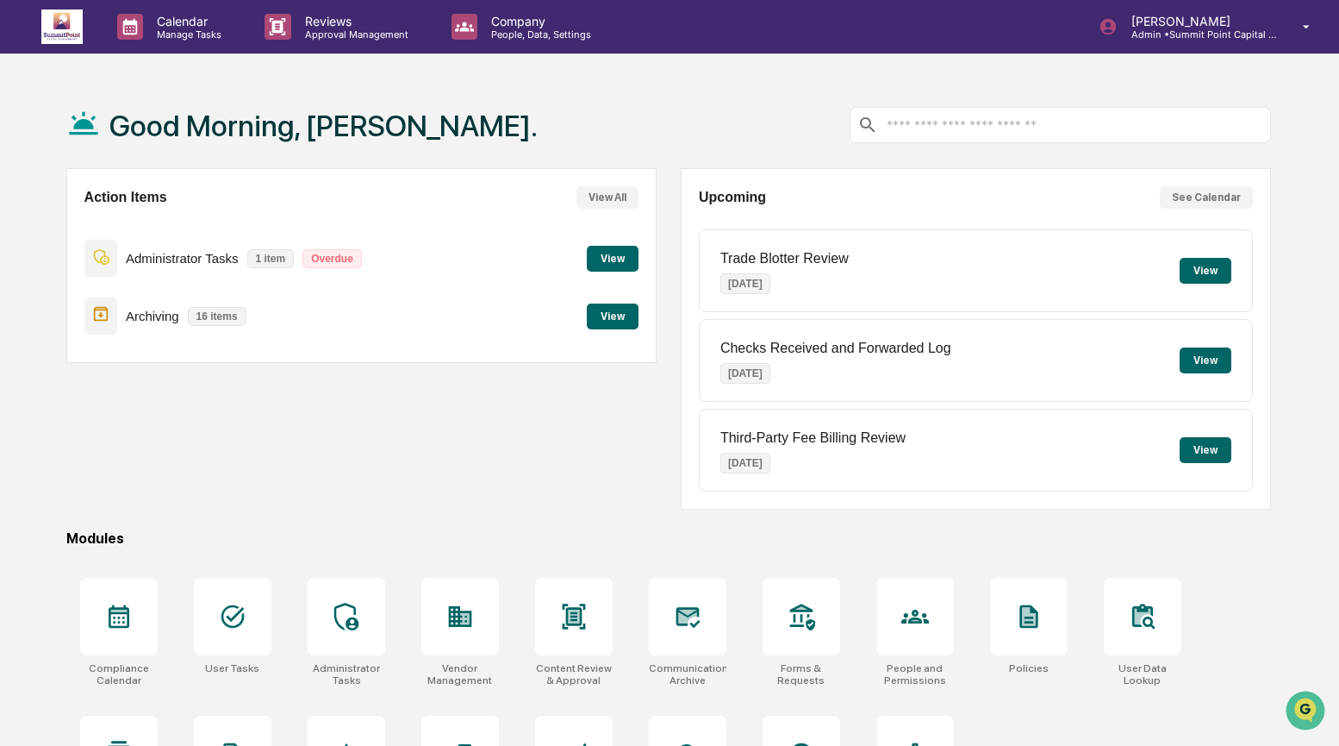
click at [292, 484] on div "Action Items View All Administrator Tasks 1 item Overdue View Archiving 16 item…" at bounding box center [361, 338] width 590 height 341
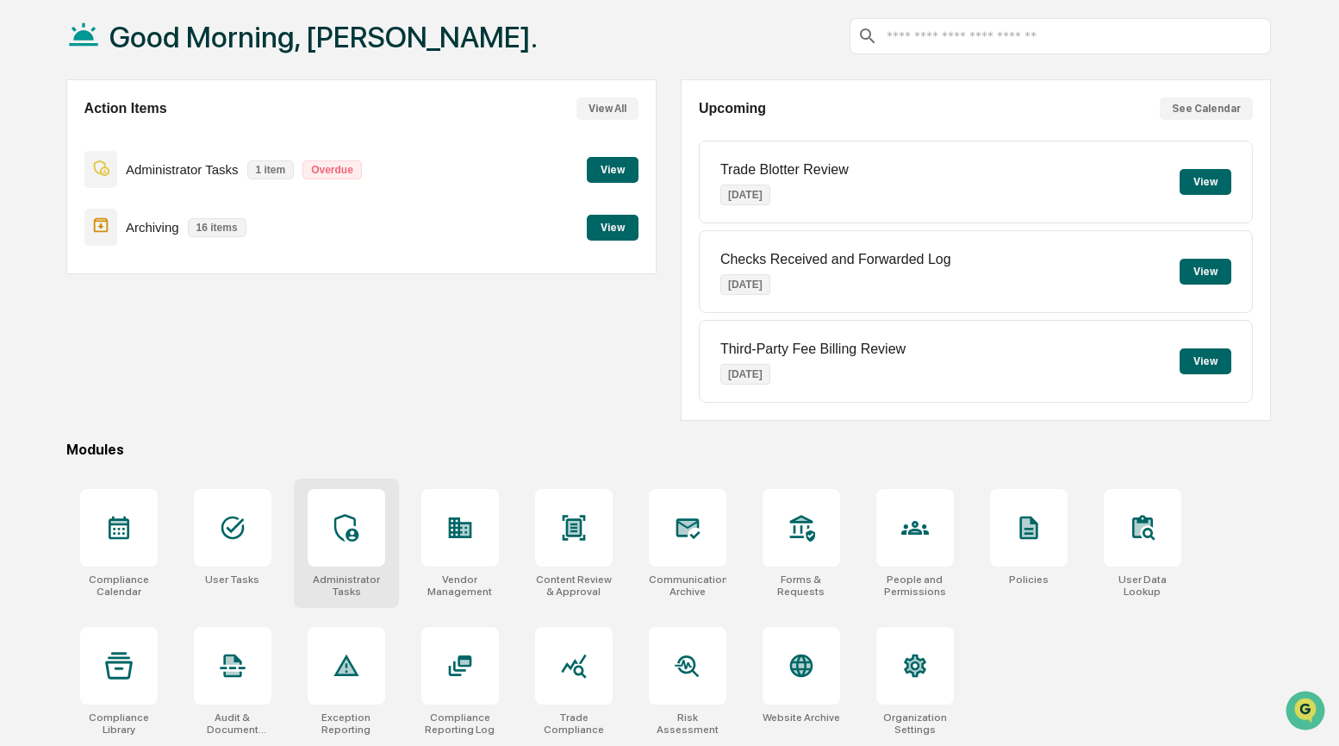
scroll to position [92, 0]
click at [462, 525] on icon at bounding box center [460, 528] width 28 height 28
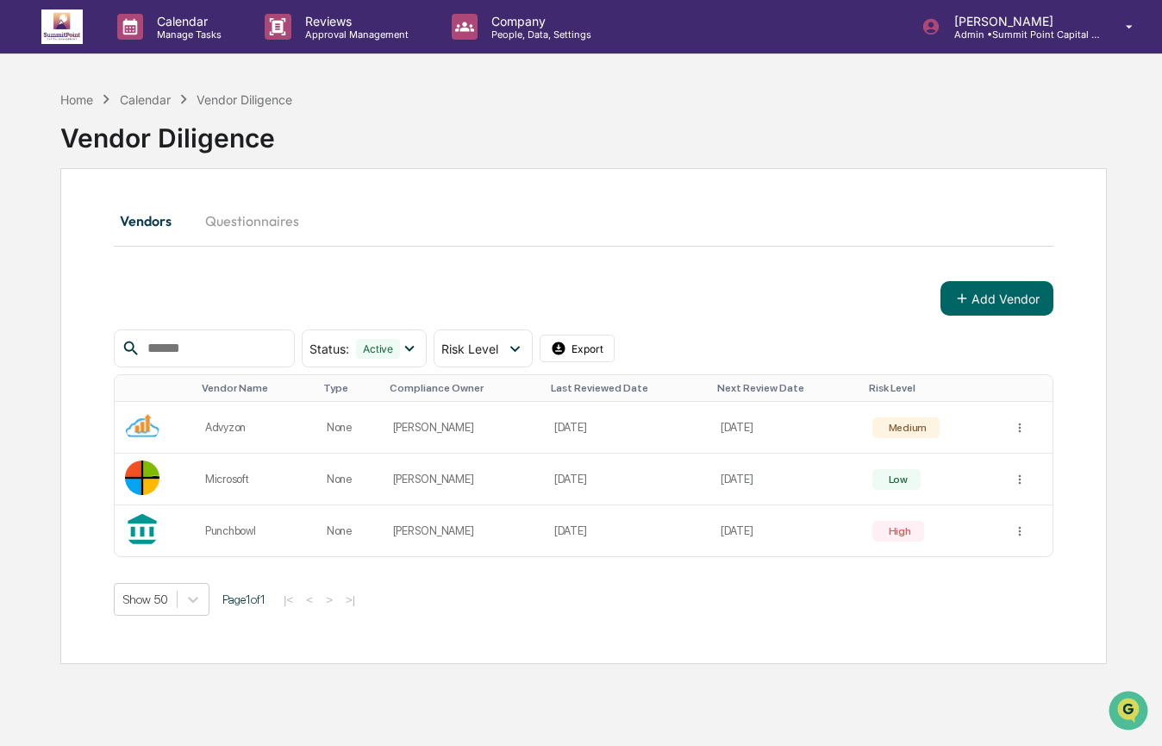
click at [72, 107] on div "Home Calendar Vendor Diligence" at bounding box center [176, 99] width 232 height 19
click at [78, 99] on div "Home" at bounding box center [76, 99] width 33 height 15
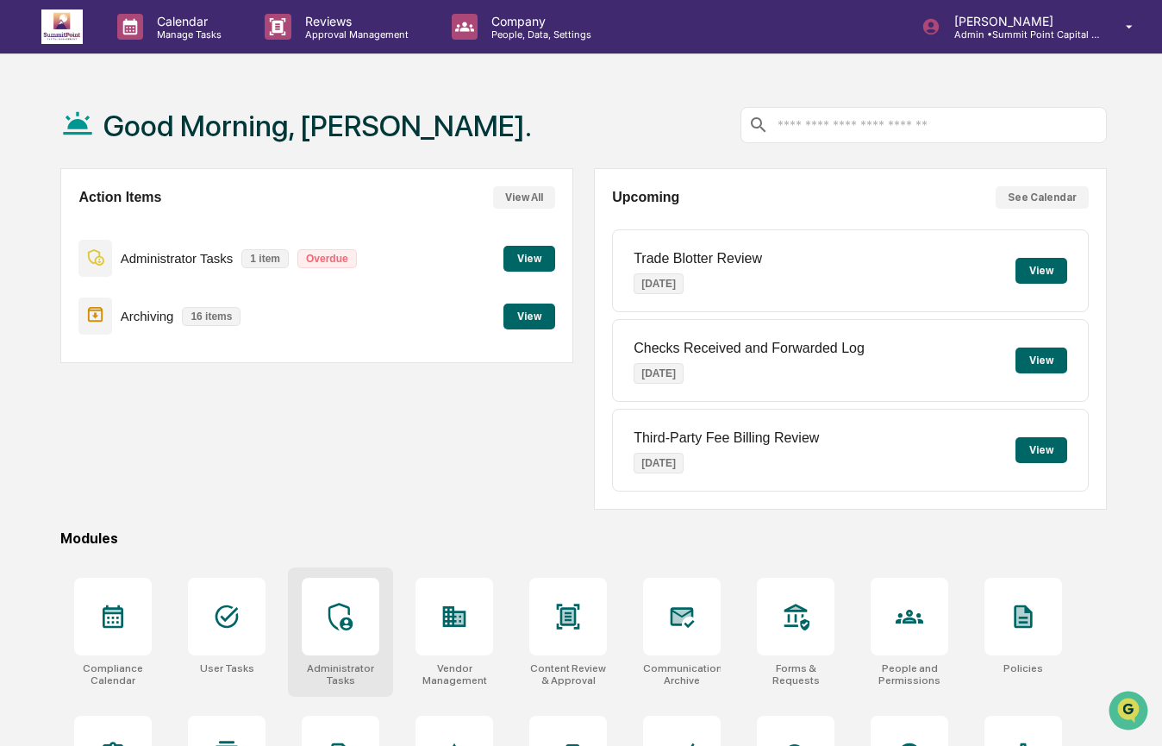
click at [309, 646] on div at bounding box center [341, 616] width 78 height 78
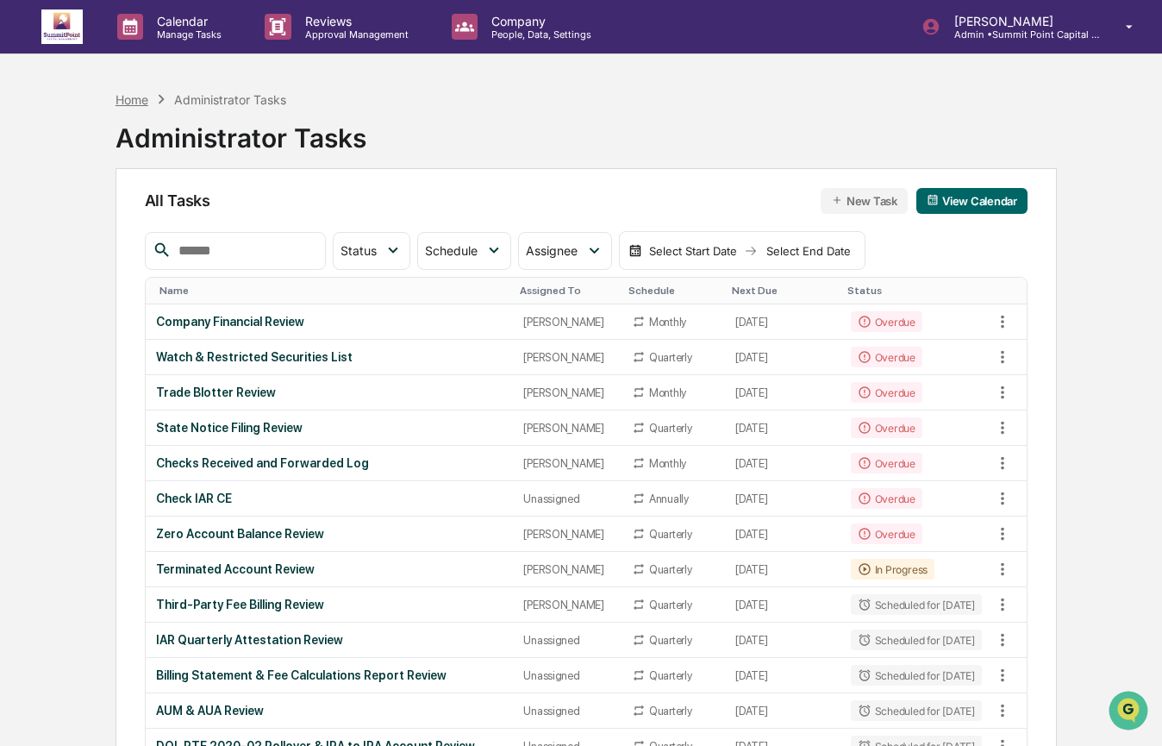
click at [132, 92] on div "Home" at bounding box center [131, 99] width 33 height 15
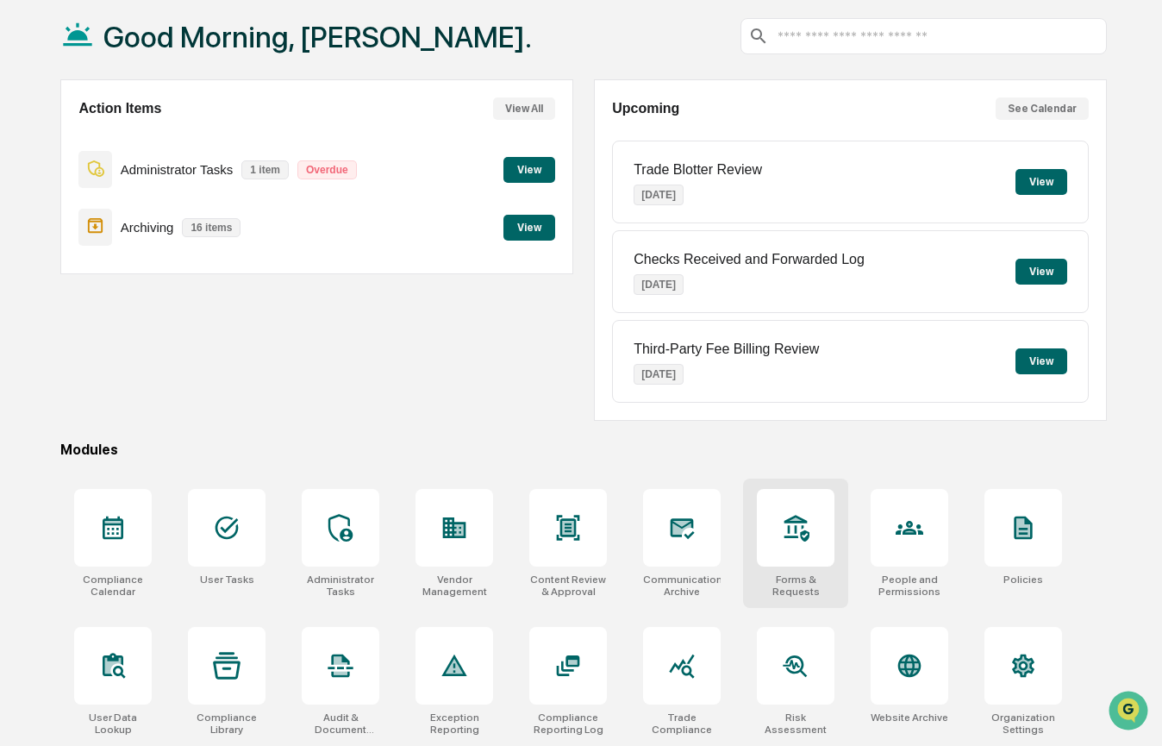
scroll to position [92, 0]
click at [805, 527] on icon at bounding box center [796, 528] width 25 height 27
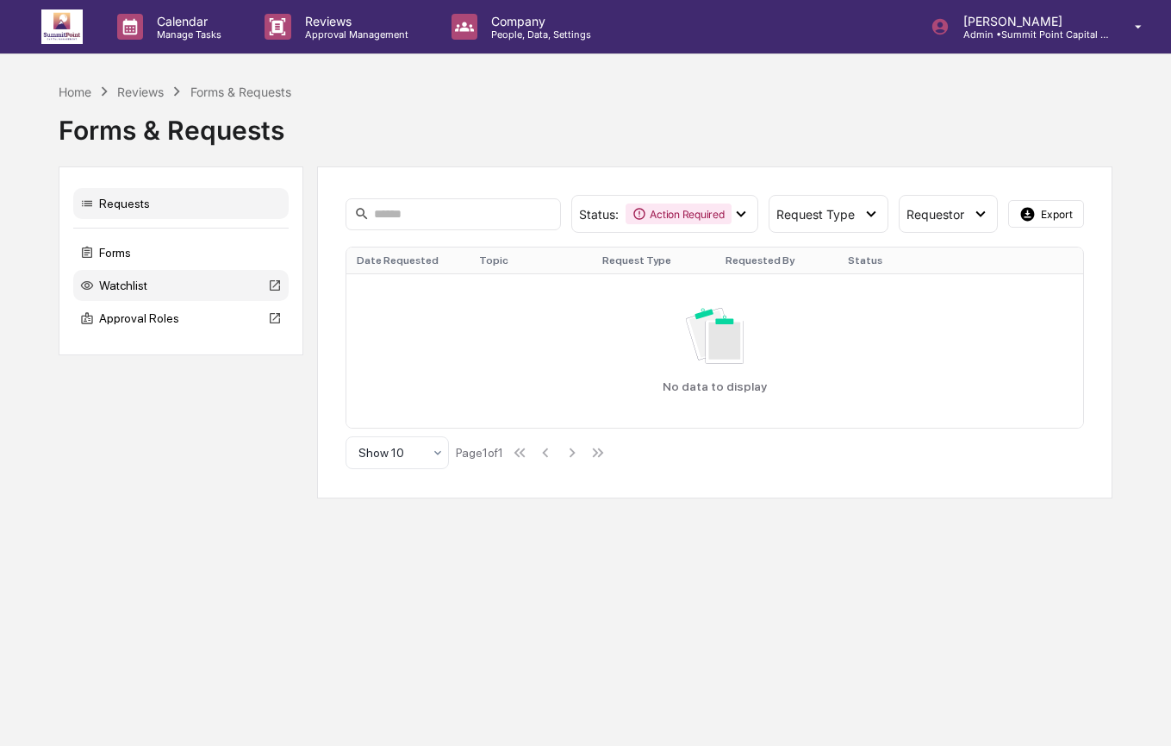
click at [147, 283] on div "Watchlist" at bounding box center [180, 285] width 215 height 31
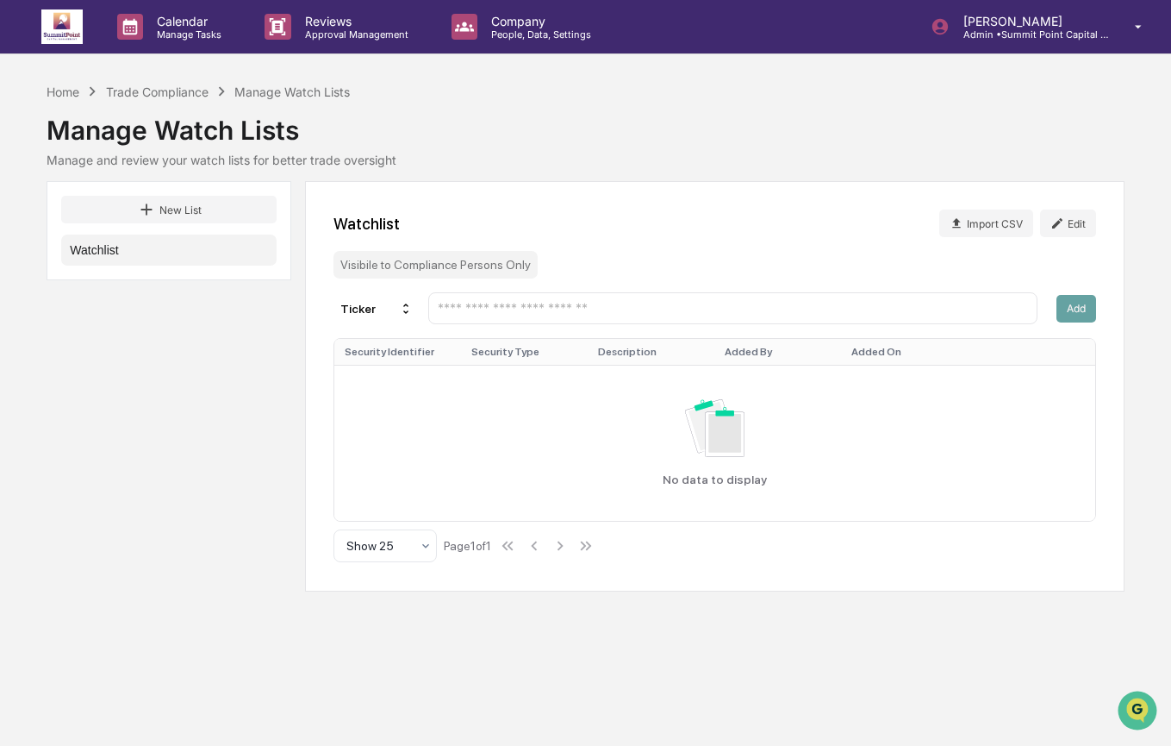
click at [790, 306] on input "text" at bounding box center [732, 308] width 593 height 16
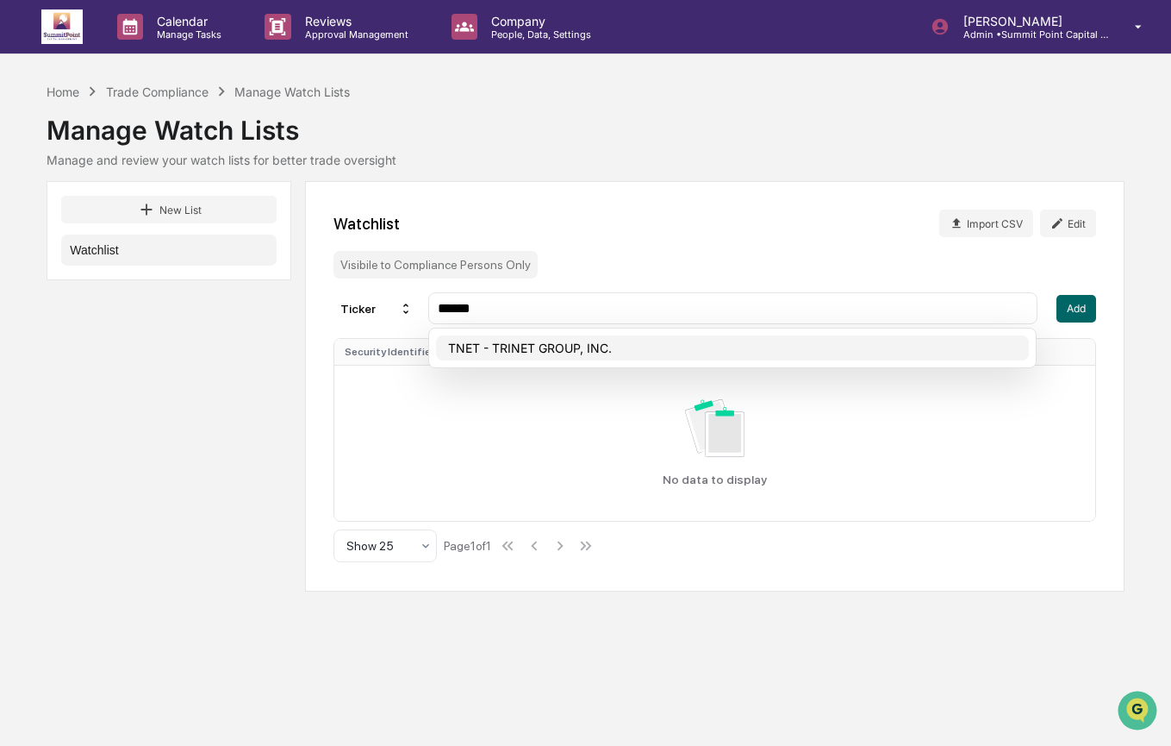
type input "****"
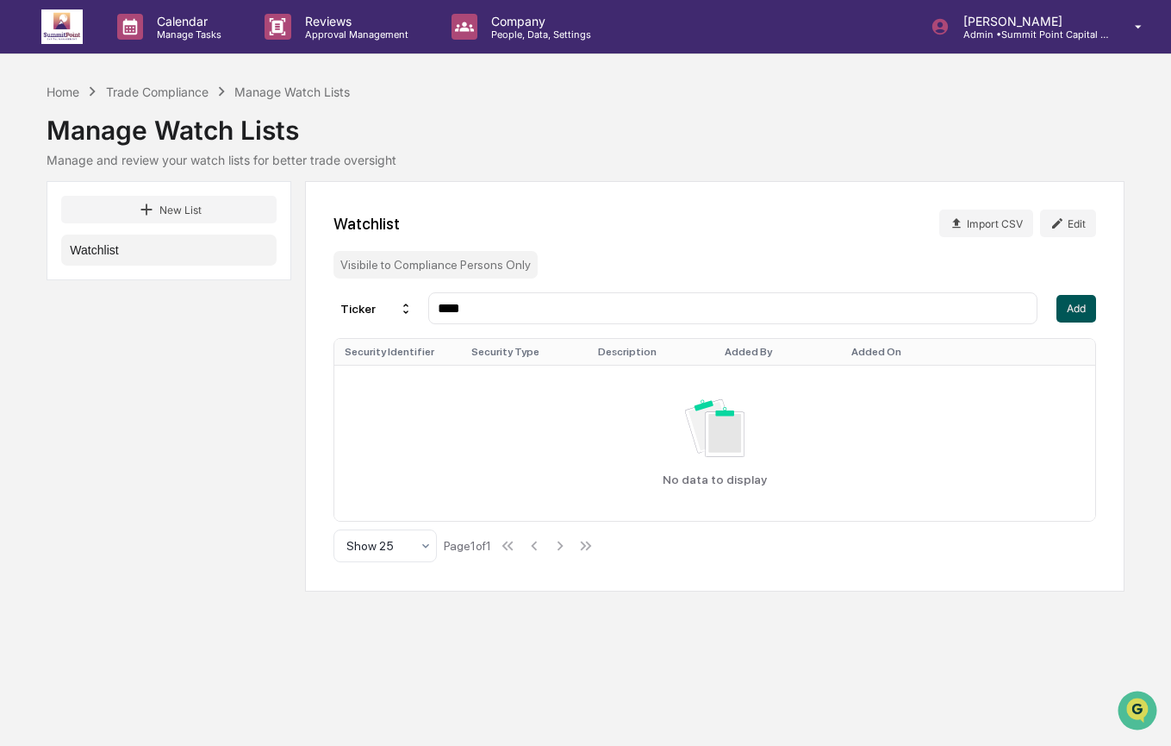
click at [1070, 306] on button "Add" at bounding box center [1077, 309] width 40 height 28
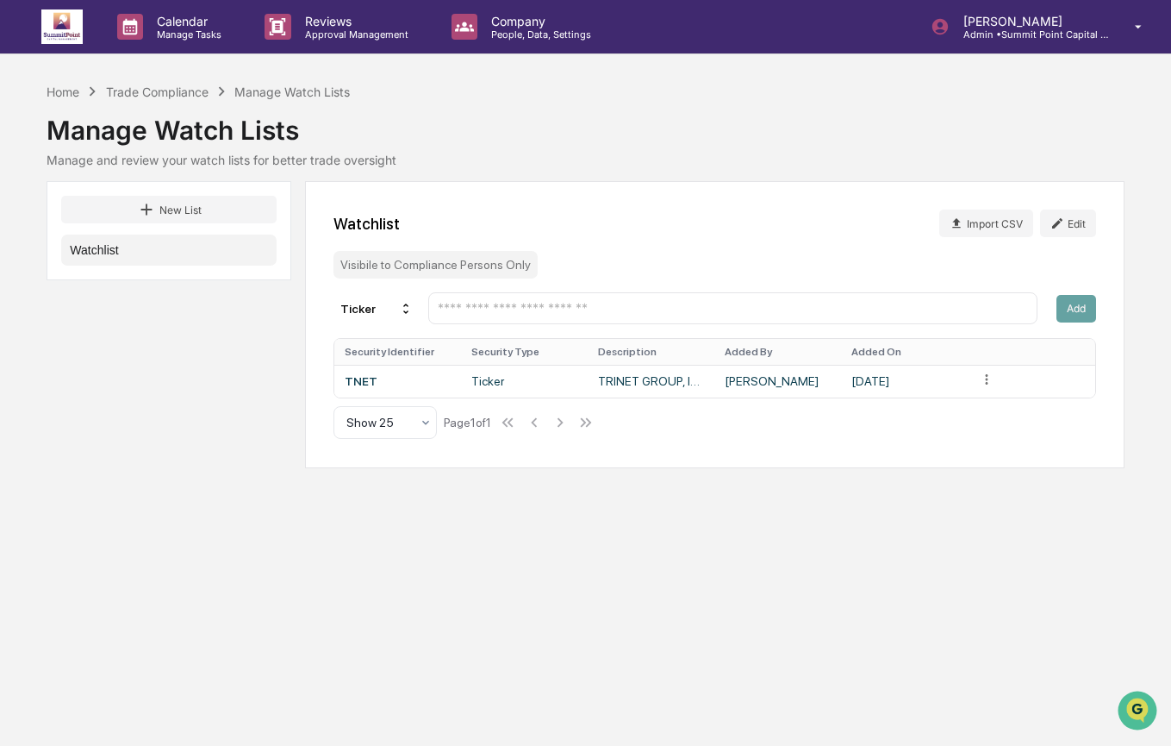
click at [581, 315] on input "text" at bounding box center [732, 308] width 593 height 16
click at [829, 130] on div "Manage Watch Lists" at bounding box center [585, 123] width 1077 height 45
click at [57, 93] on div "Home" at bounding box center [63, 91] width 33 height 15
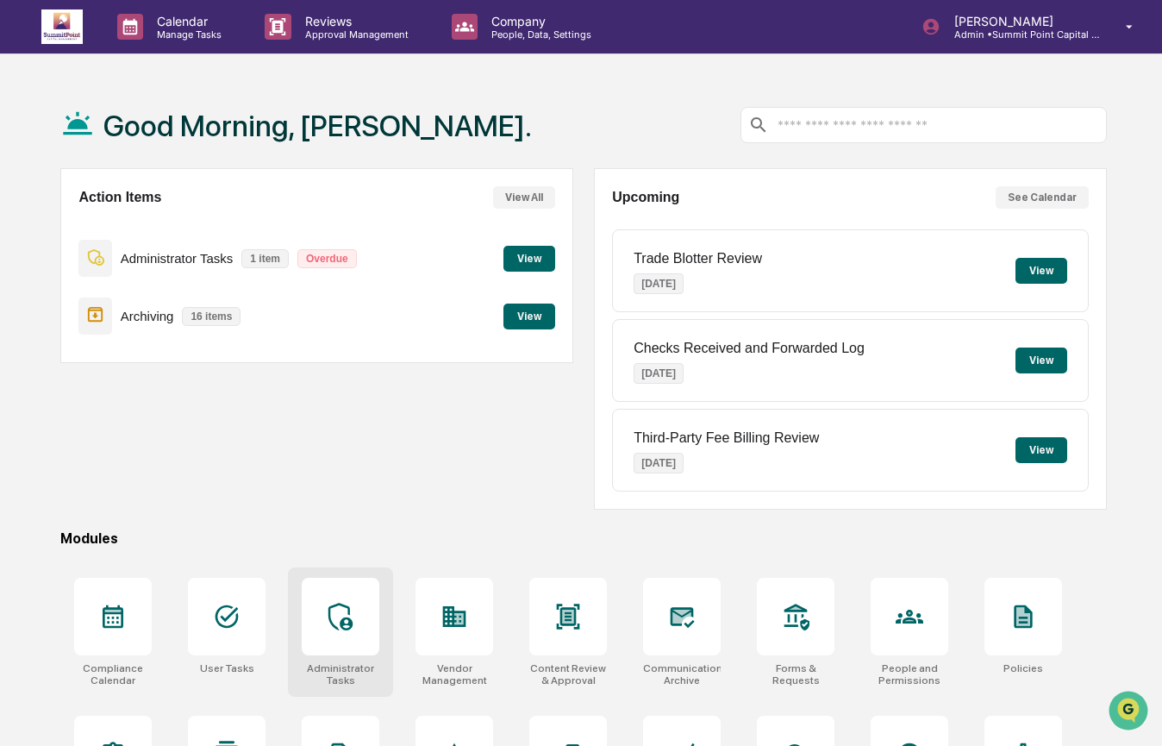
click at [365, 604] on div at bounding box center [341, 616] width 78 height 78
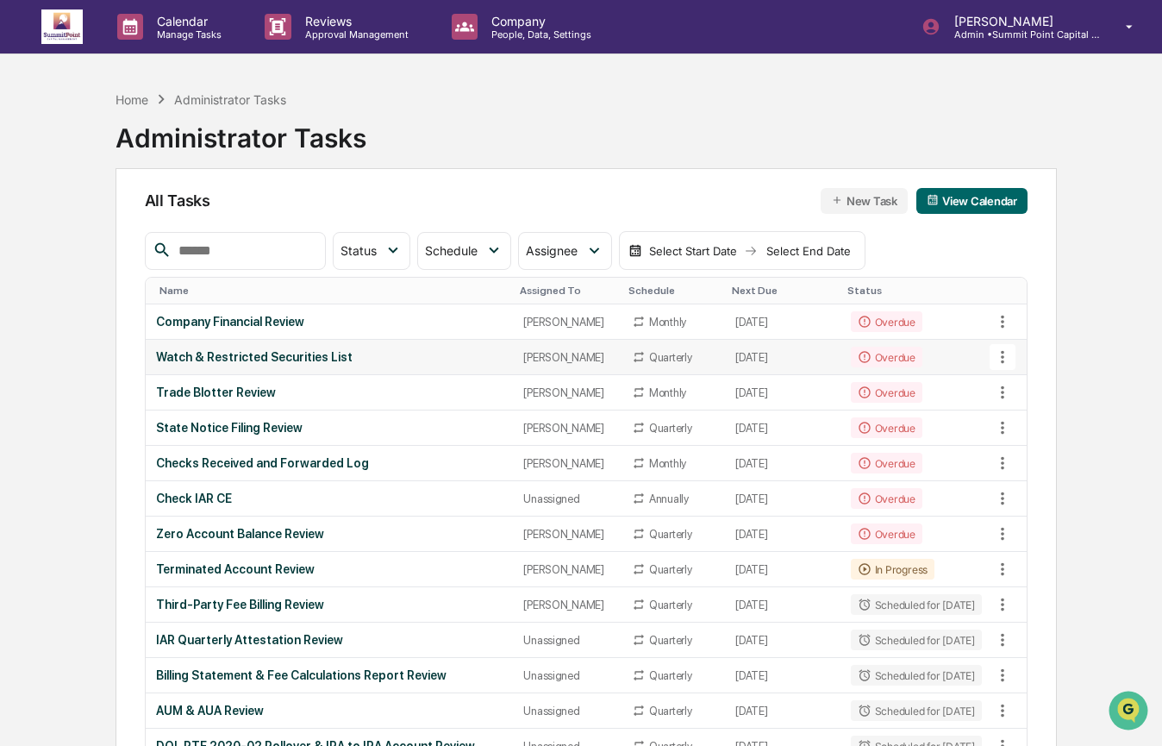
click at [308, 350] on div "Watch & Restricted Securities List" at bounding box center [329, 357] width 347 height 14
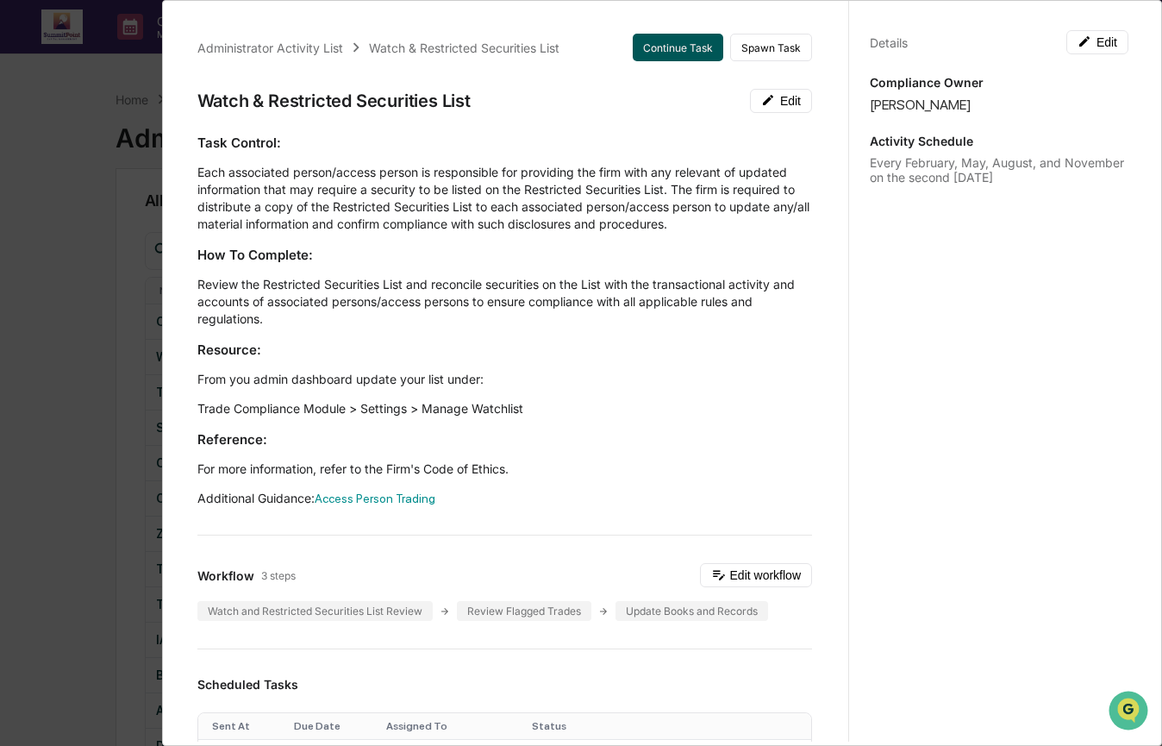
click at [646, 50] on button "Continue Task" at bounding box center [678, 48] width 91 height 28
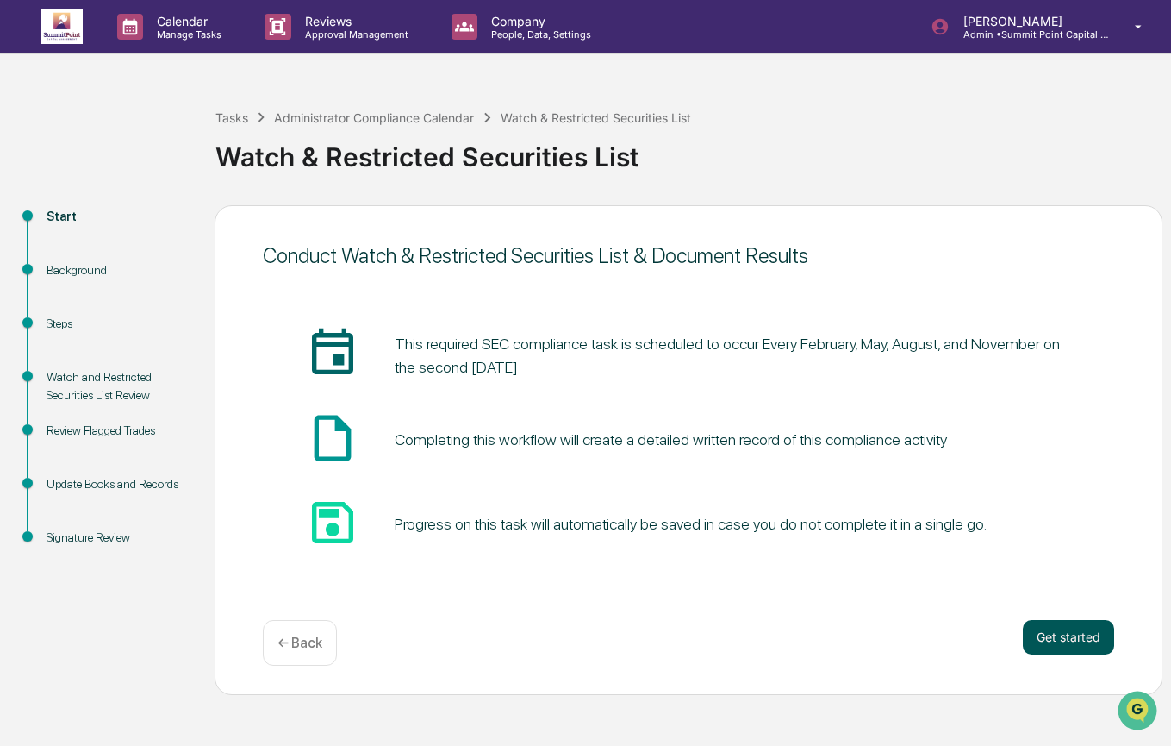
click at [1061, 637] on button "Get started" at bounding box center [1068, 637] width 91 height 34
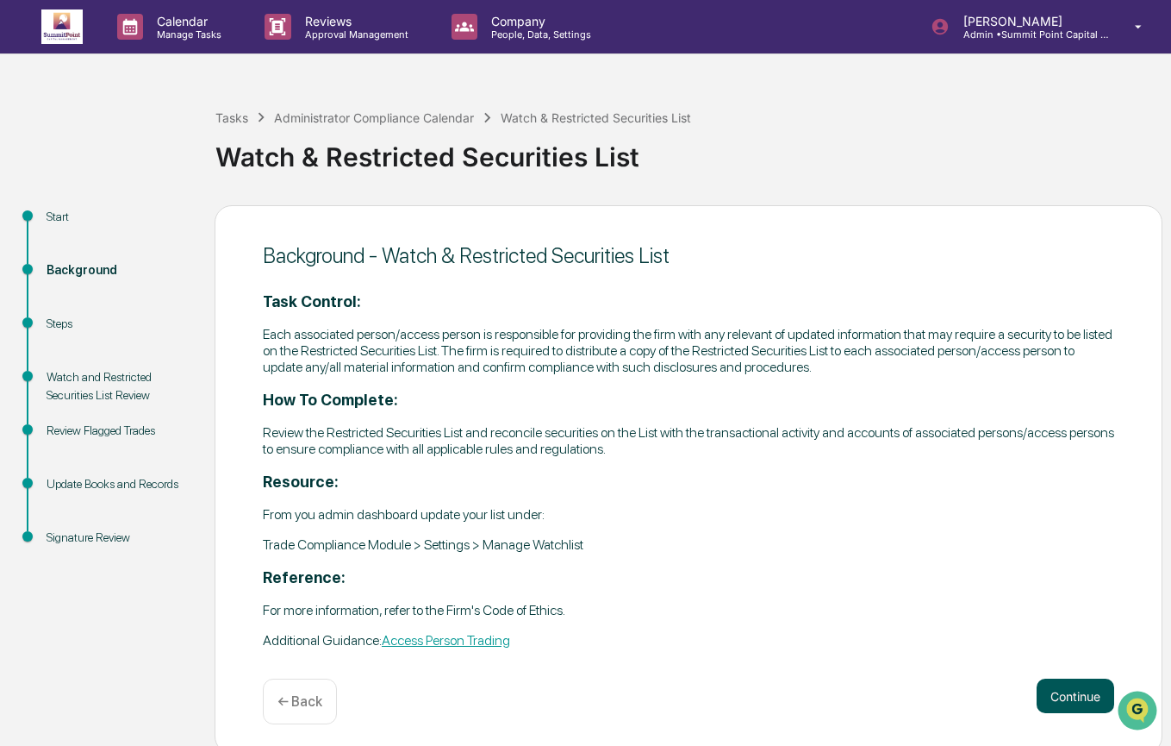
click at [1076, 678] on button "Continue" at bounding box center [1076, 695] width 78 height 34
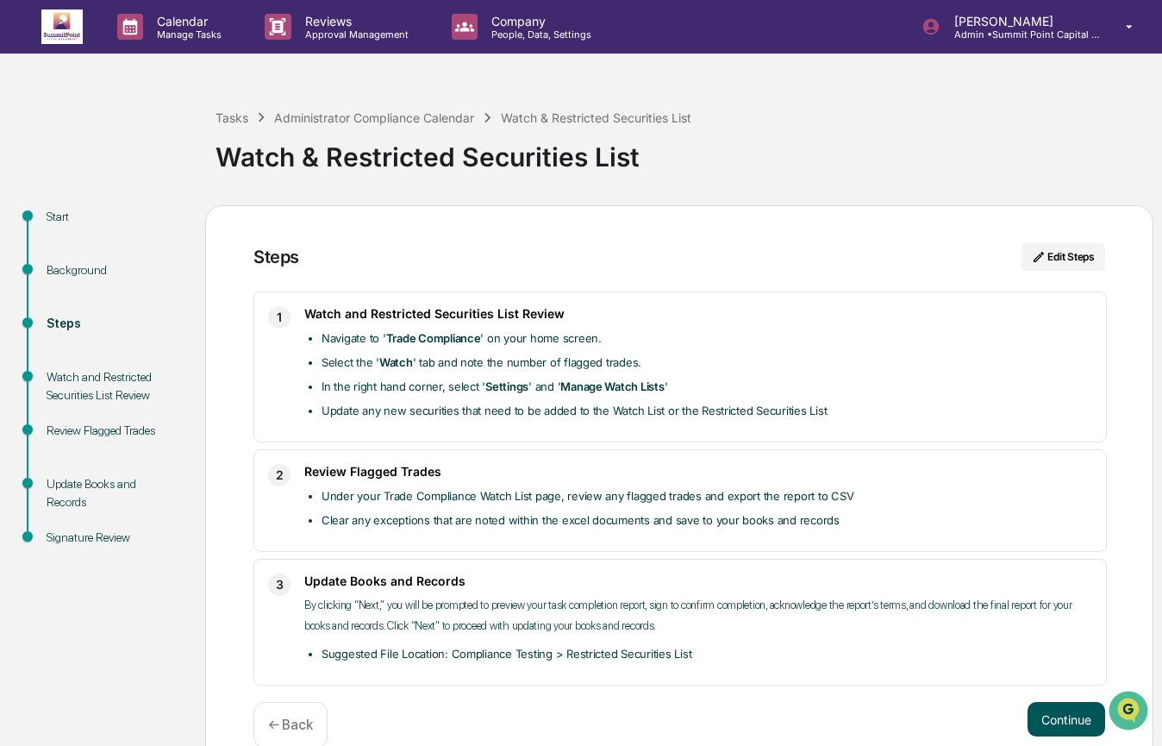
click at [1074, 722] on button "Continue" at bounding box center [1066, 719] width 78 height 34
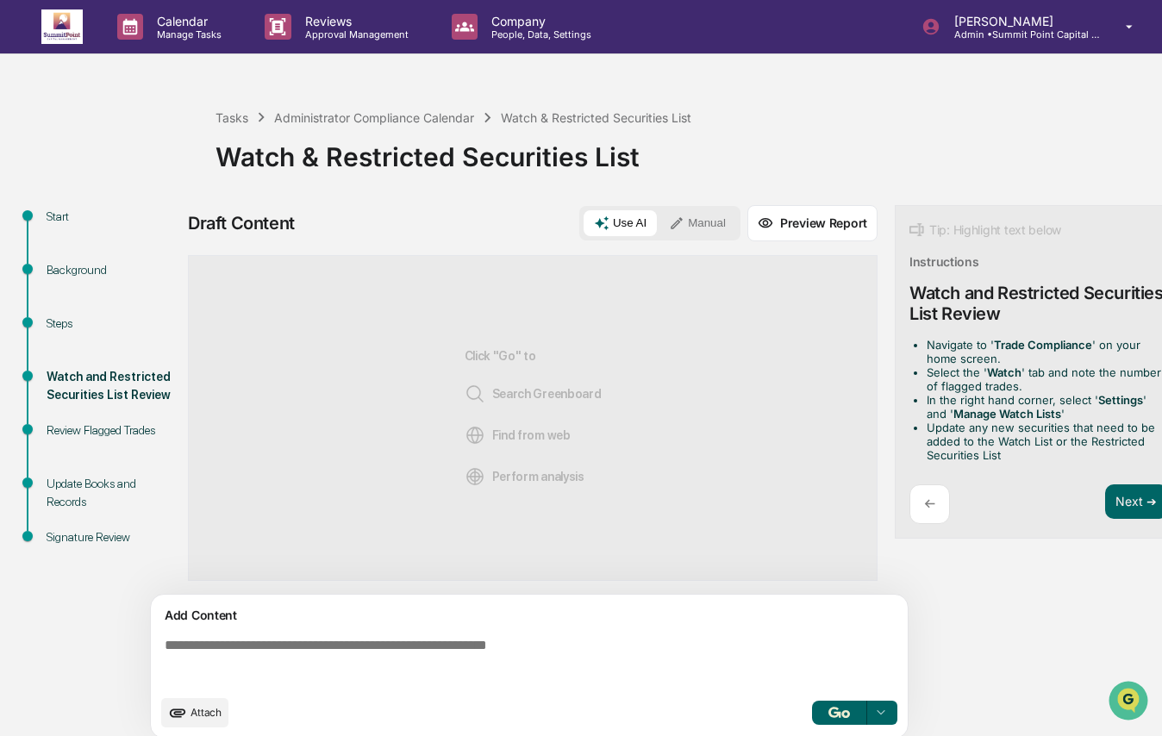
drag, startPoint x: 695, startPoint y: 222, endPoint x: 691, endPoint y: 230, distance: 9.3
click at [695, 222] on button "Manual" at bounding box center [697, 223] width 78 height 26
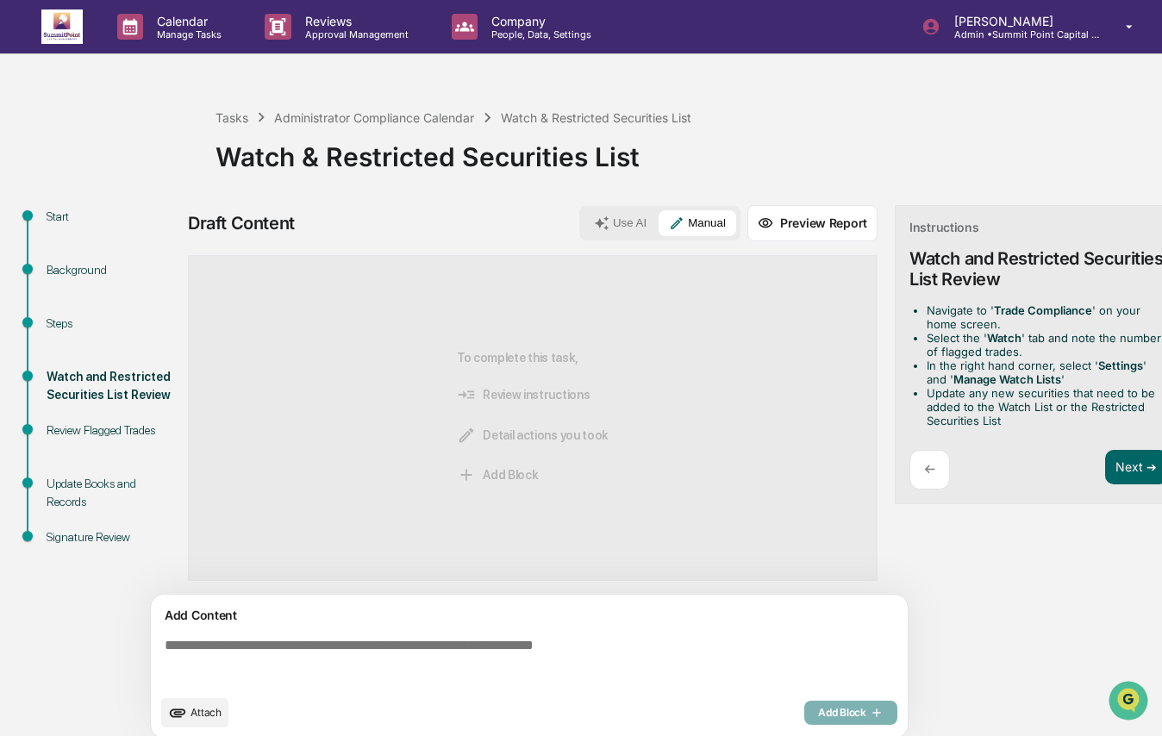
drag, startPoint x: 564, startPoint y: 656, endPoint x: 559, endPoint y: 640, distance: 16.1
click at [559, 652] on textarea at bounding box center [533, 662] width 750 height 62
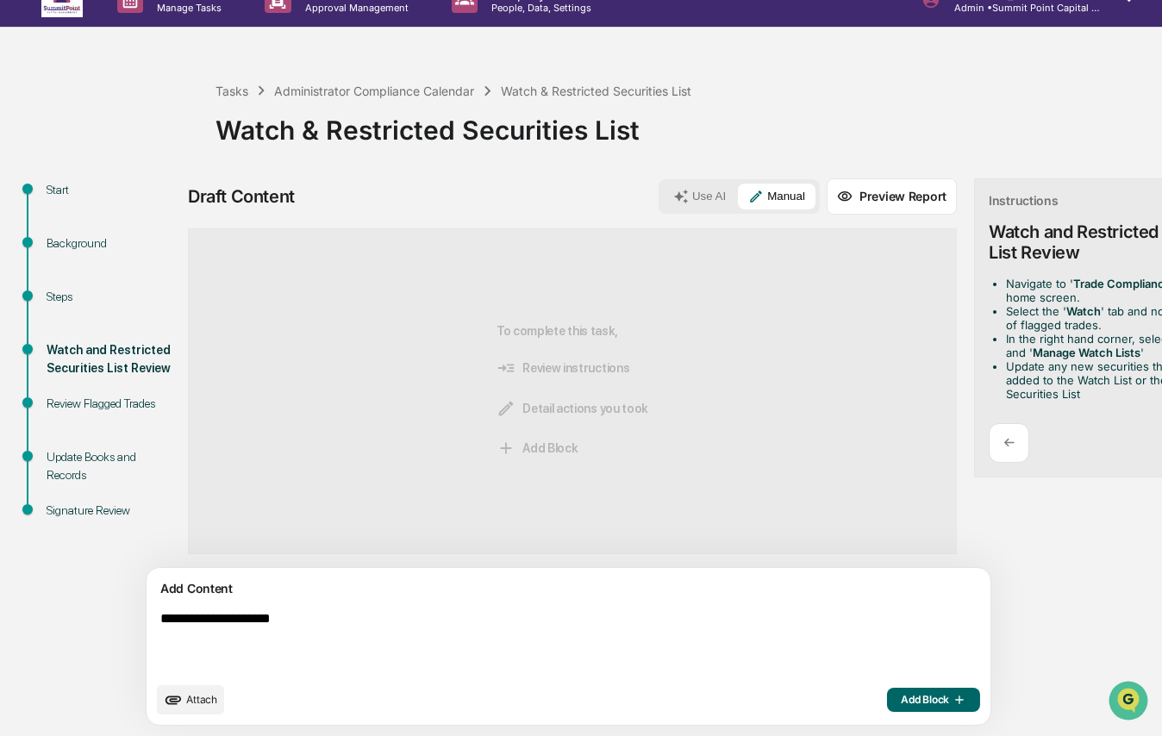
scroll to position [36, 0]
type textarea "**********"
click at [901, 702] on span "Add Block" at bounding box center [934, 700] width 66 height 14
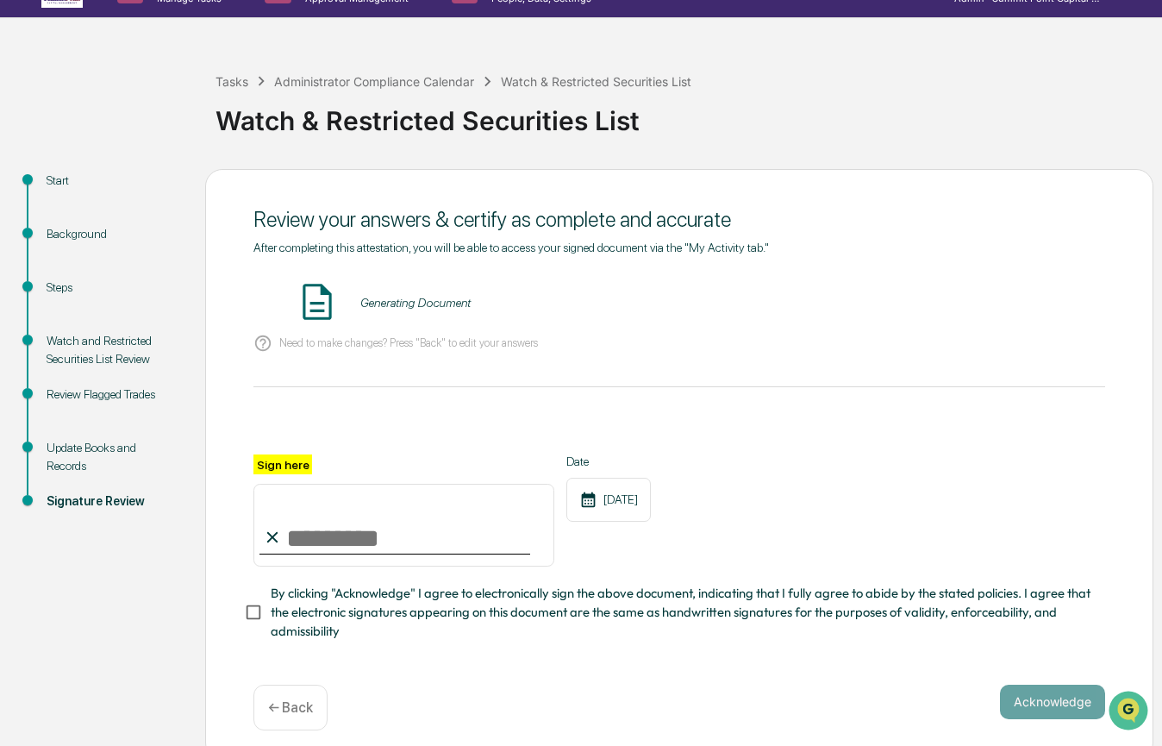
click at [428, 540] on input "Sign here" at bounding box center [403, 525] width 301 height 83
type input "**********"
click at [396, 598] on span "By clicking "Acknowledge" I agree to electronically sign the above document, in…" at bounding box center [681, 613] width 821 height 58
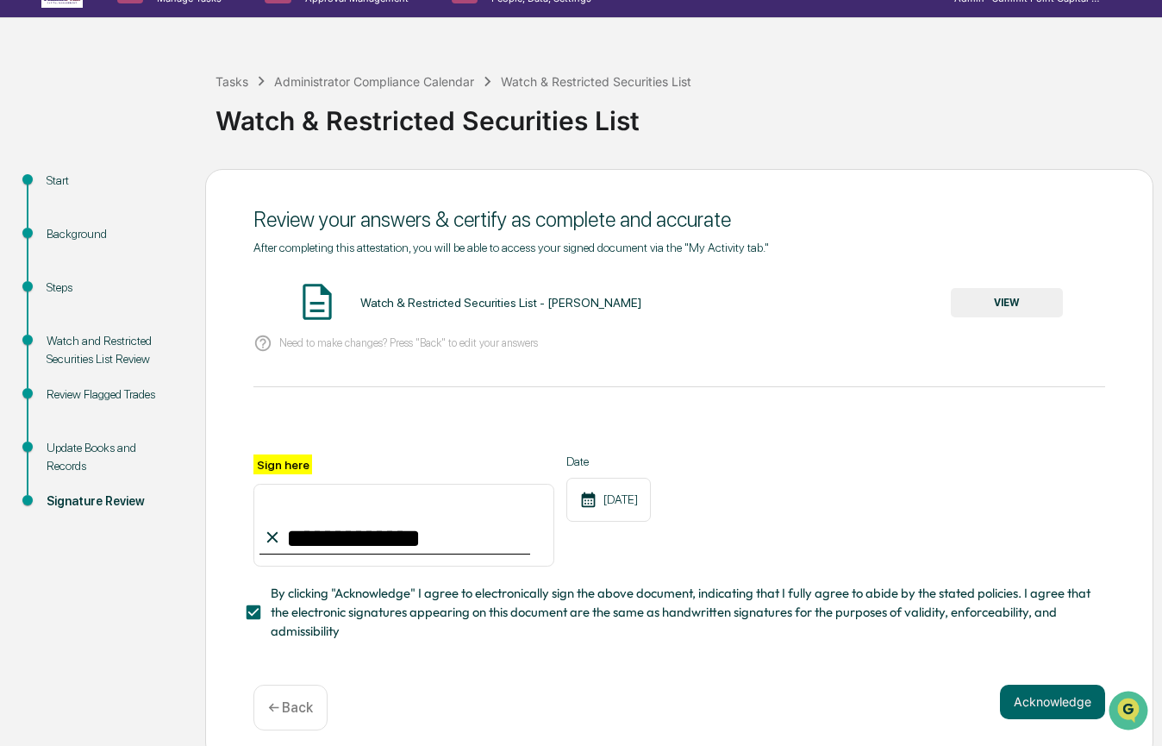
click at [1008, 307] on button "VIEW" at bounding box center [1007, 302] width 112 height 29
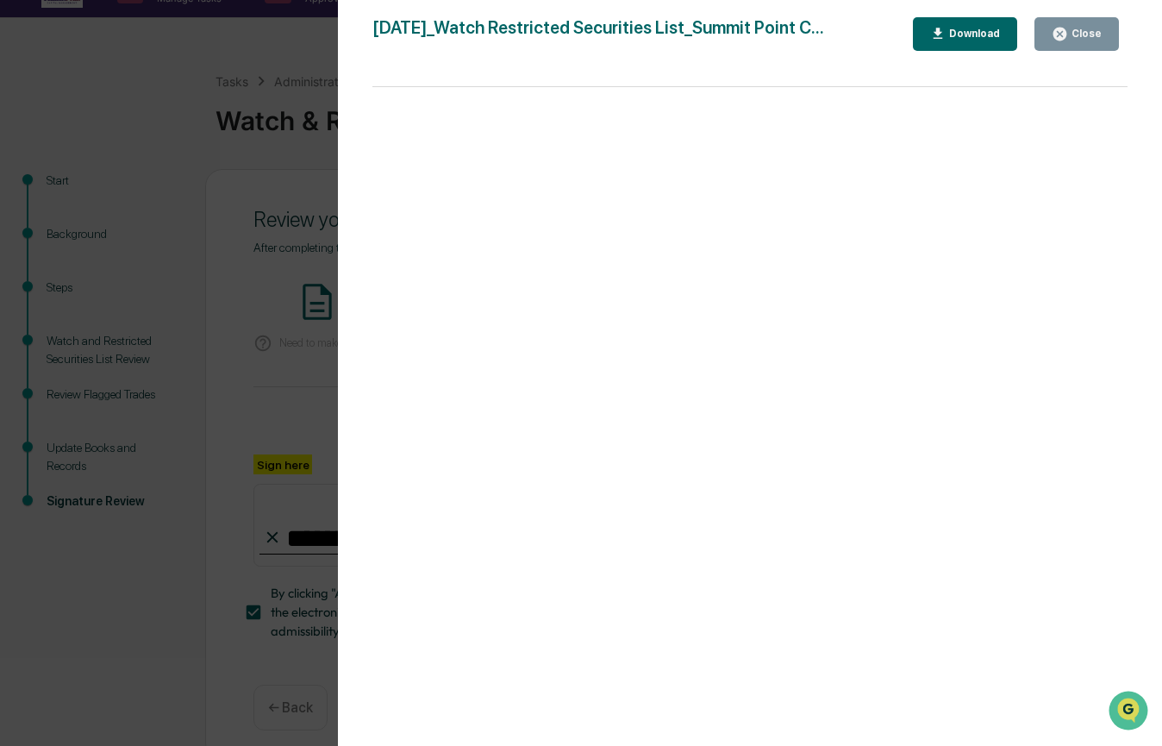
click at [1102, 41] on button "Close" at bounding box center [1076, 34] width 84 height 34
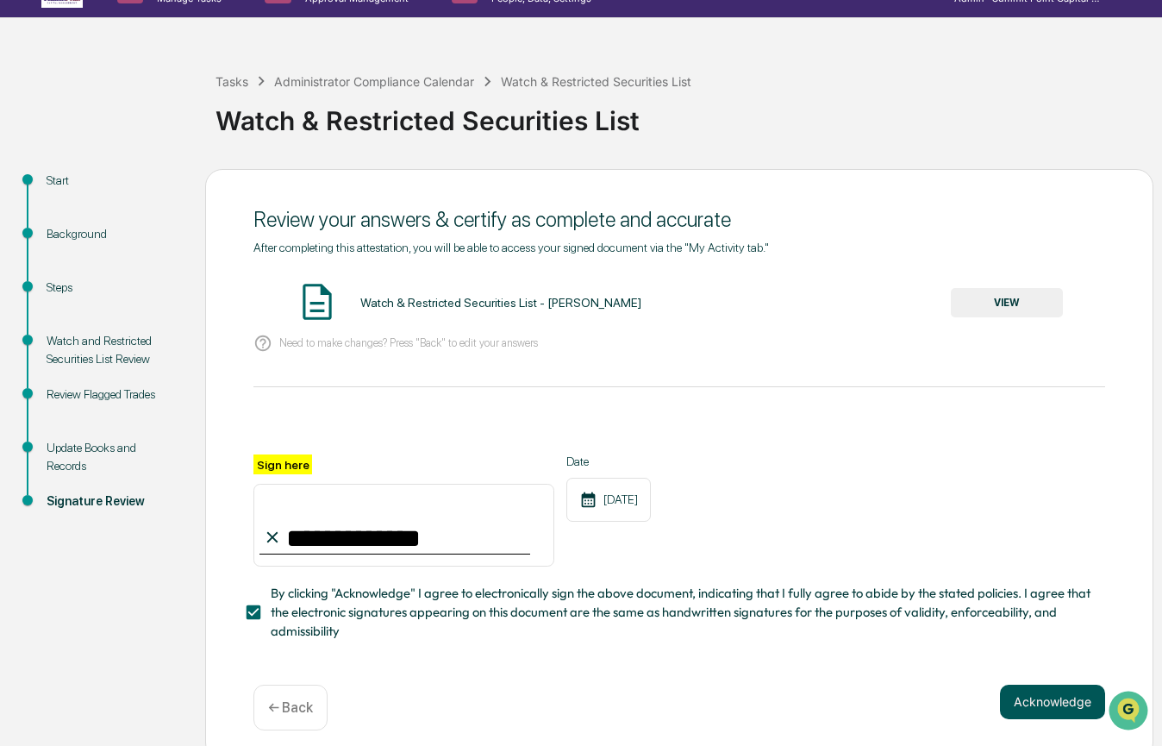
click at [1051, 704] on button "Acknowledge" at bounding box center [1052, 701] width 105 height 34
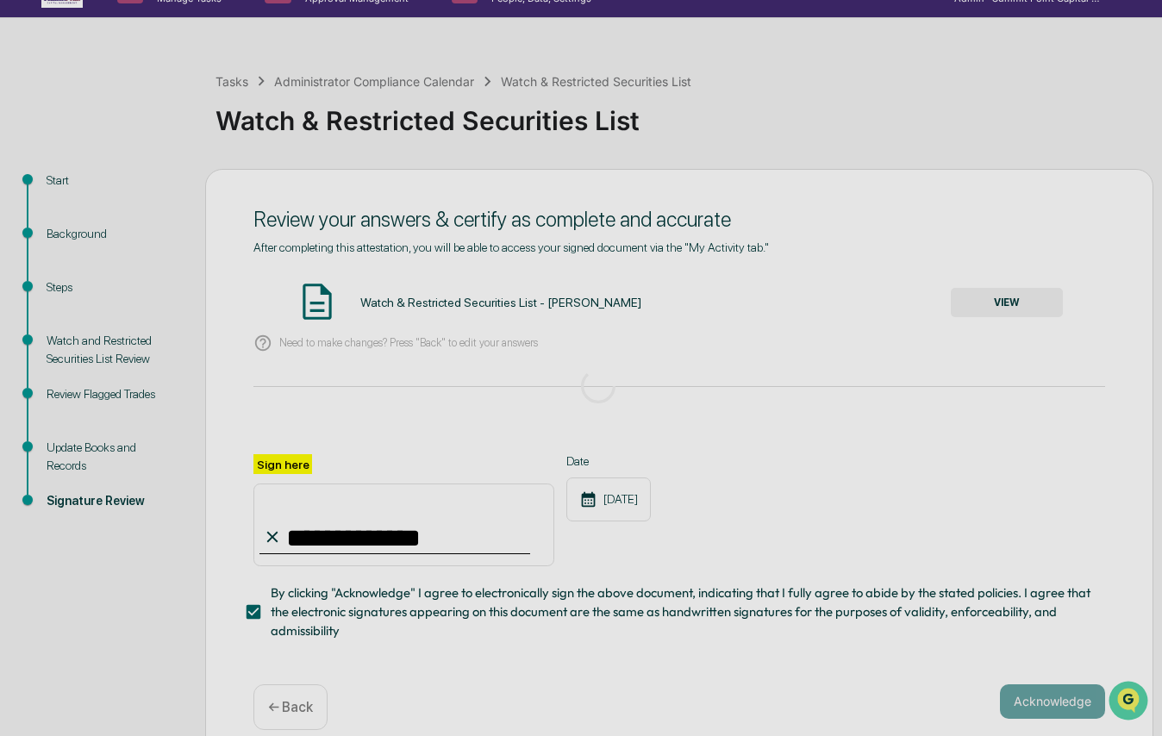
scroll to position [0, 0]
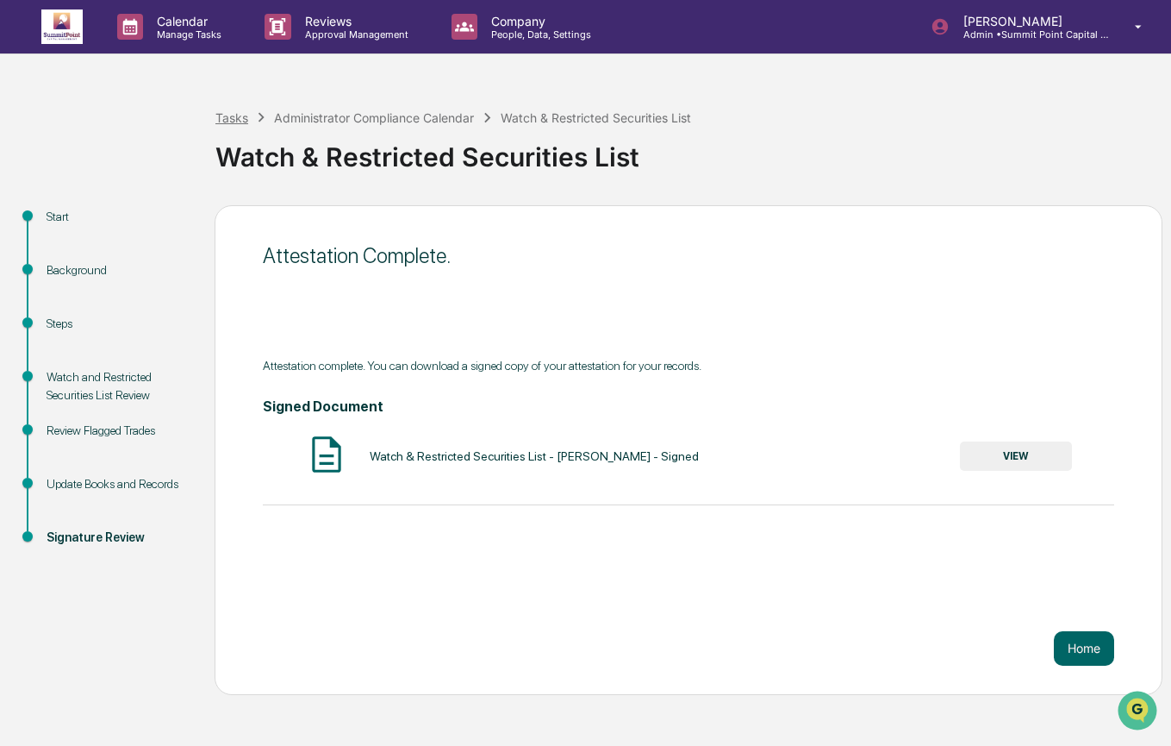
click at [231, 118] on div "Tasks" at bounding box center [231, 117] width 33 height 15
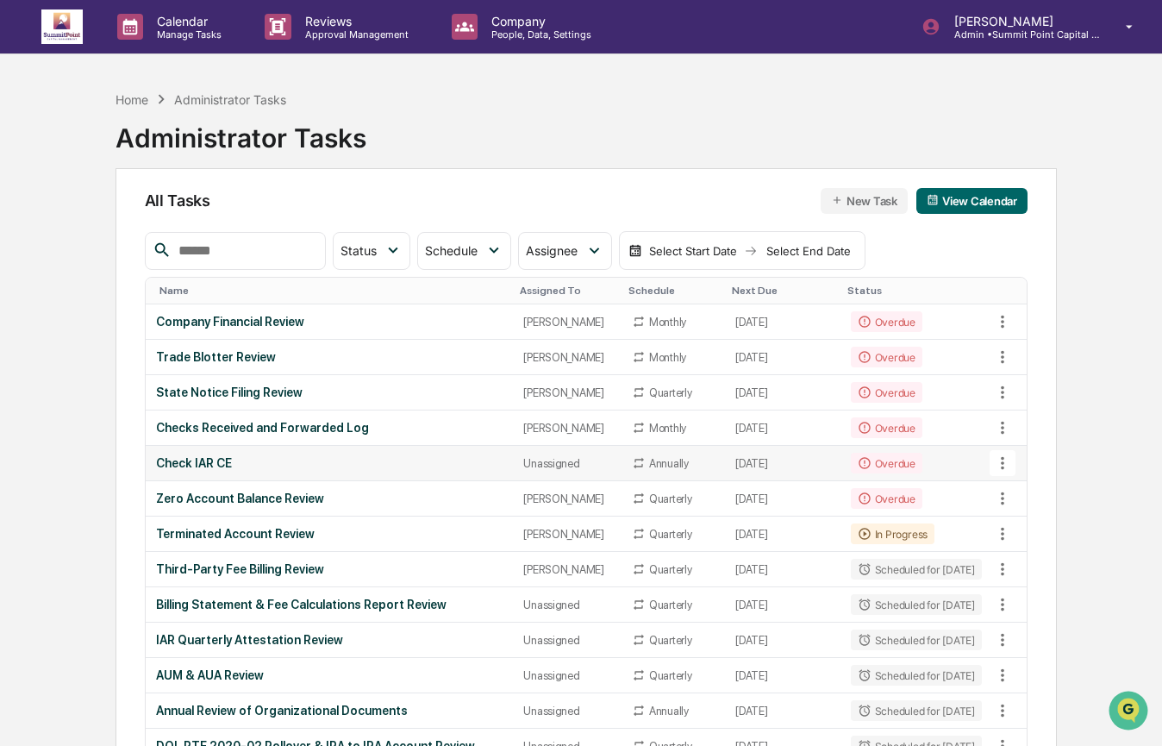
click at [621, 481] on td "Annually" at bounding box center [672, 463] width 103 height 35
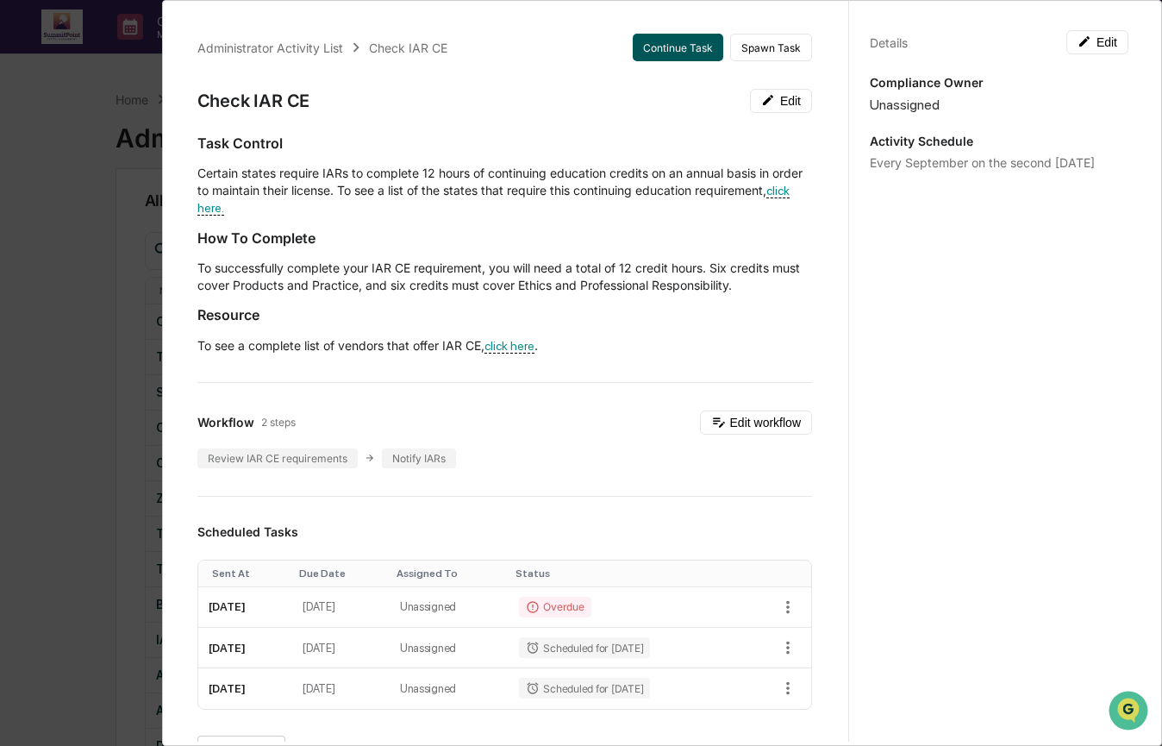
click at [671, 41] on button "Continue Task" at bounding box center [678, 48] width 91 height 28
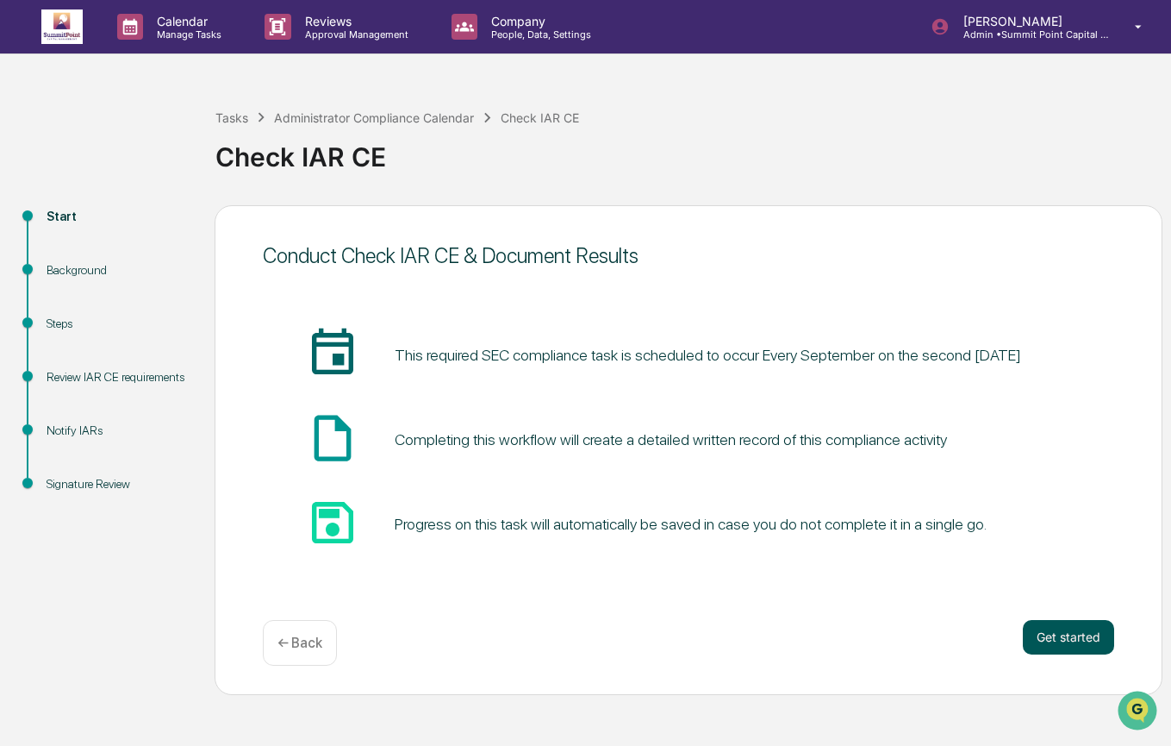
click at [1098, 641] on button "Get started" at bounding box center [1068, 637] width 91 height 34
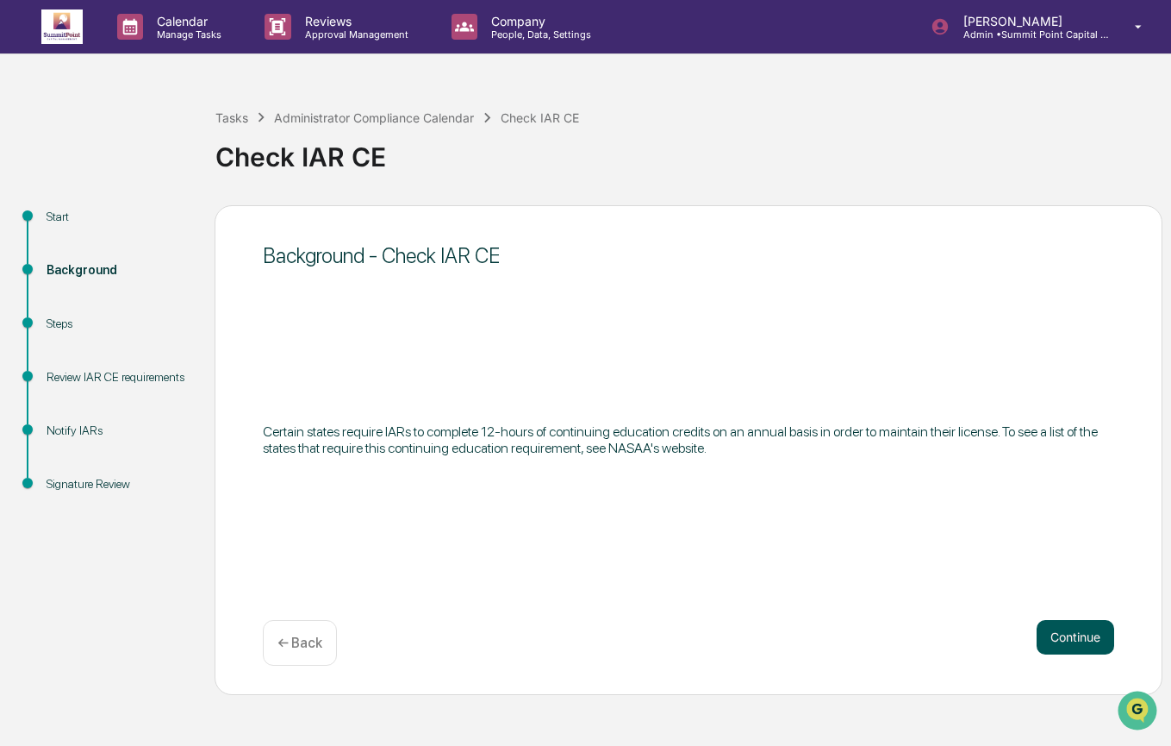
click at [1079, 632] on button "Continue" at bounding box center [1076, 637] width 78 height 34
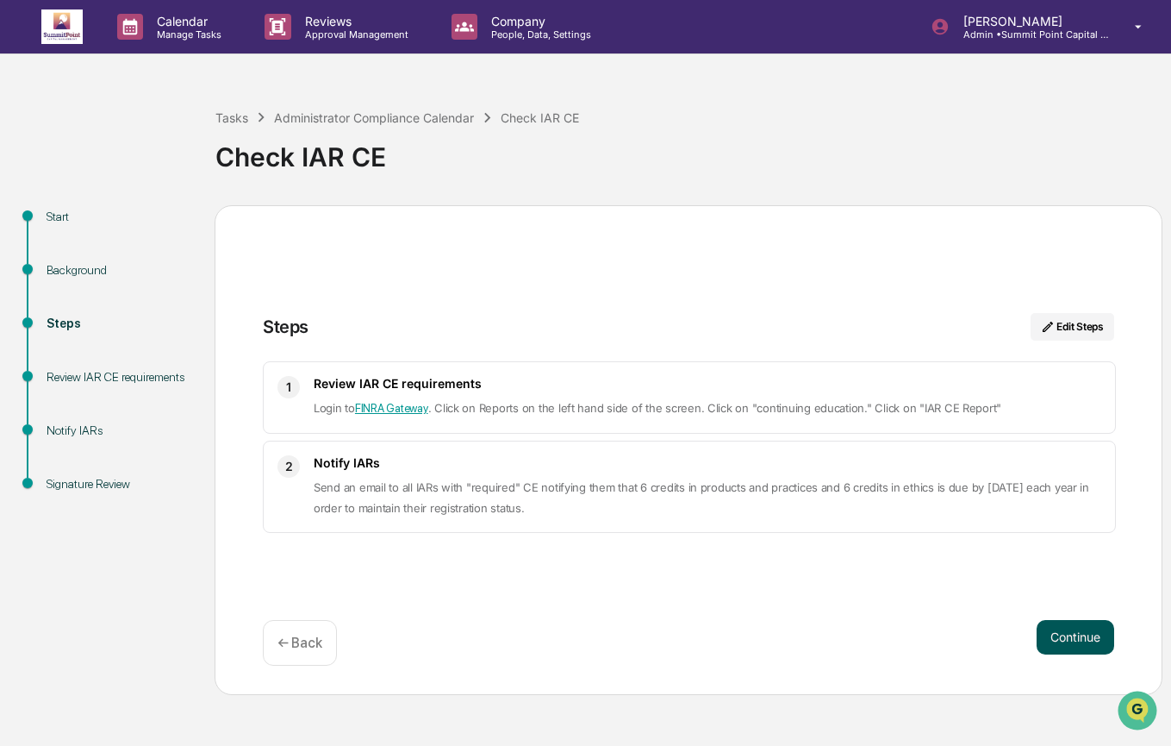
click at [1086, 637] on button "Continue" at bounding box center [1076, 637] width 78 height 34
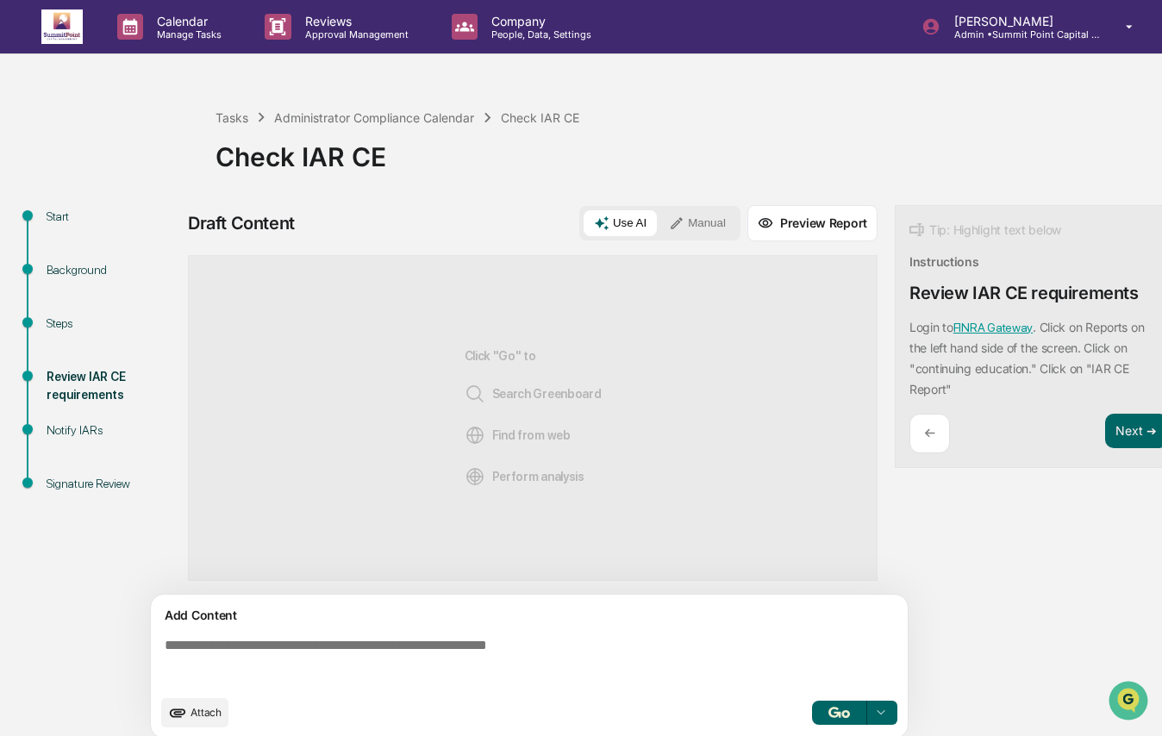
click at [684, 221] on icon at bounding box center [677, 223] width 16 height 16
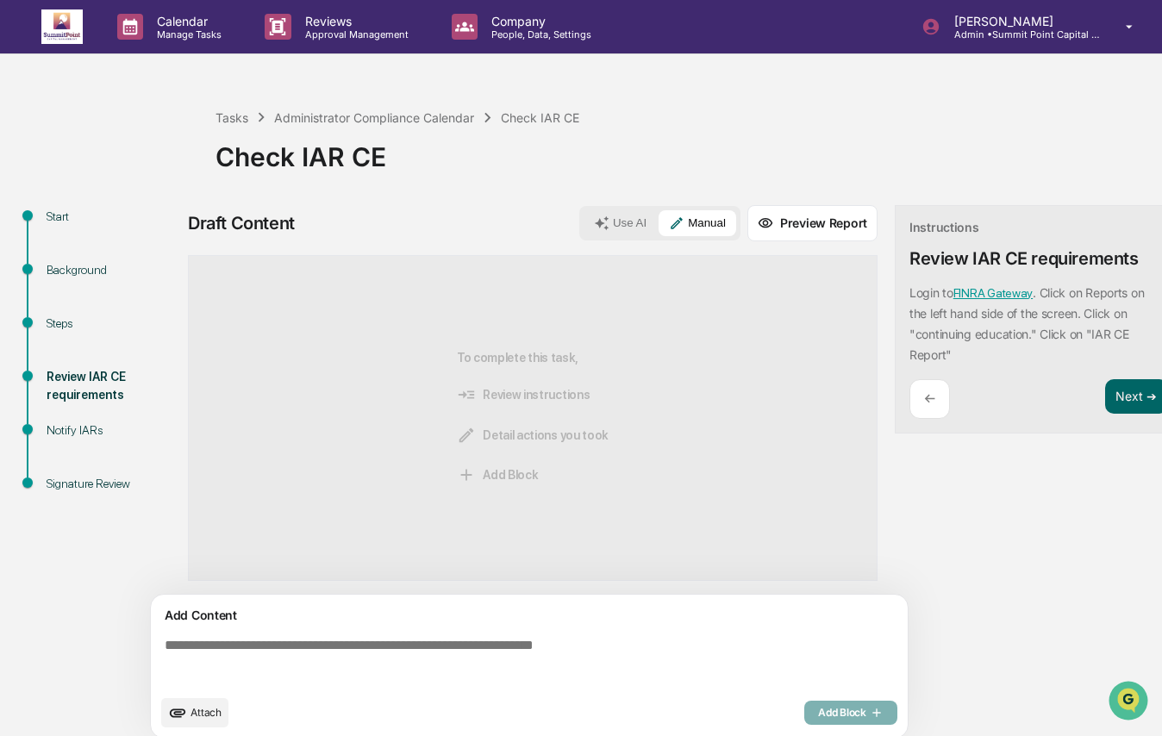
drag, startPoint x: 508, startPoint y: 646, endPoint x: 498, endPoint y: 653, distance: 12.3
click at [502, 650] on textarea at bounding box center [533, 662] width 750 height 62
click at [502, 663] on textarea at bounding box center [533, 662] width 750 height 62
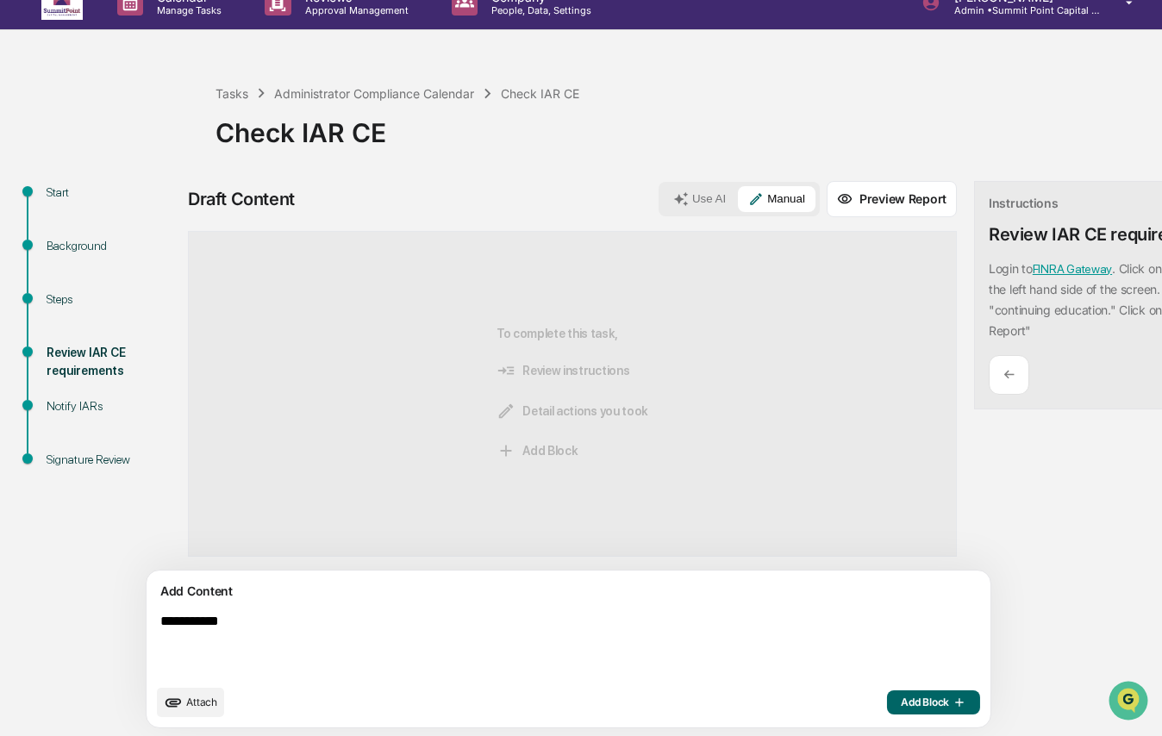
scroll to position [35, 0]
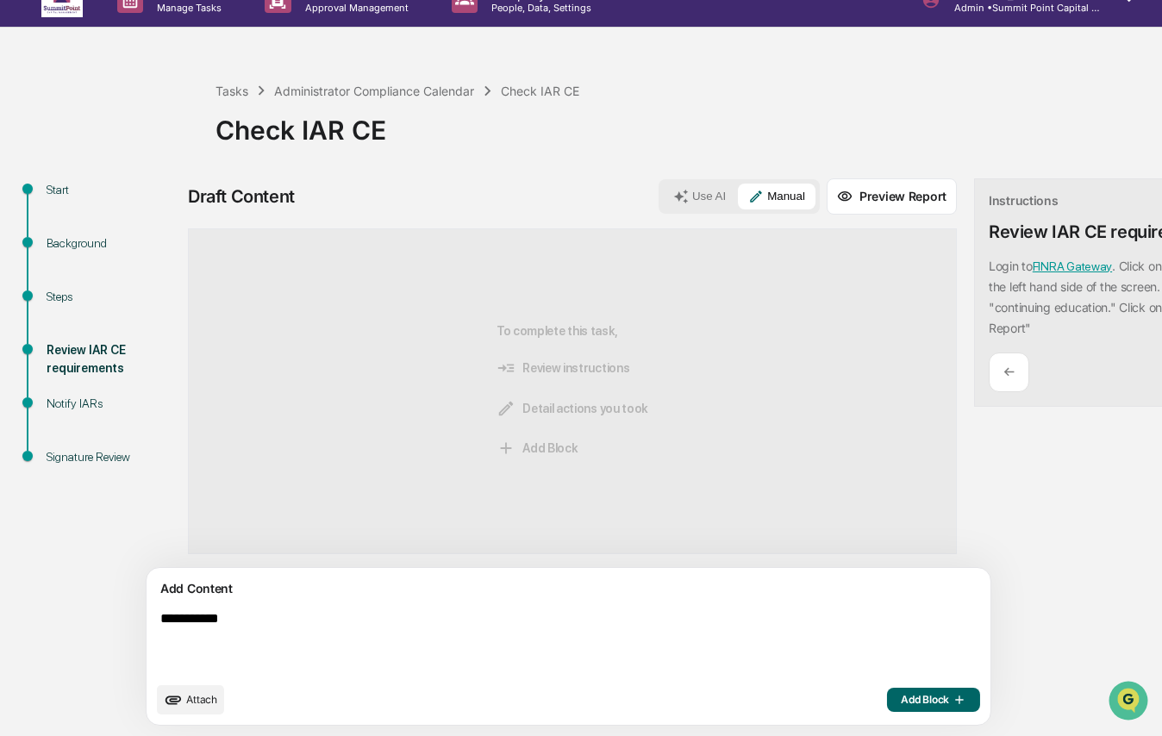
type textarea "**********"
click at [901, 703] on span "Add Block" at bounding box center [934, 700] width 66 height 14
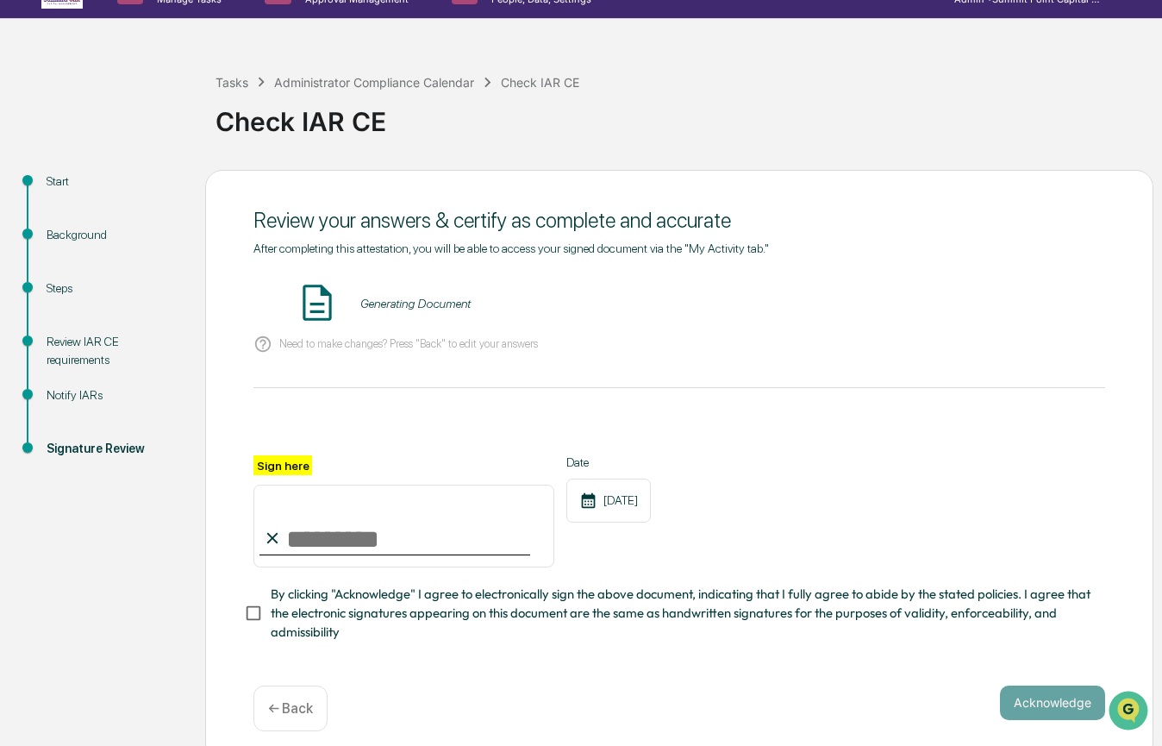
click at [442, 528] on input "Sign here" at bounding box center [403, 525] width 301 height 83
type input "**********"
click at [381, 600] on span "By clicking "Acknowledge" I agree to electronically sign the above document, in…" at bounding box center [681, 613] width 821 height 58
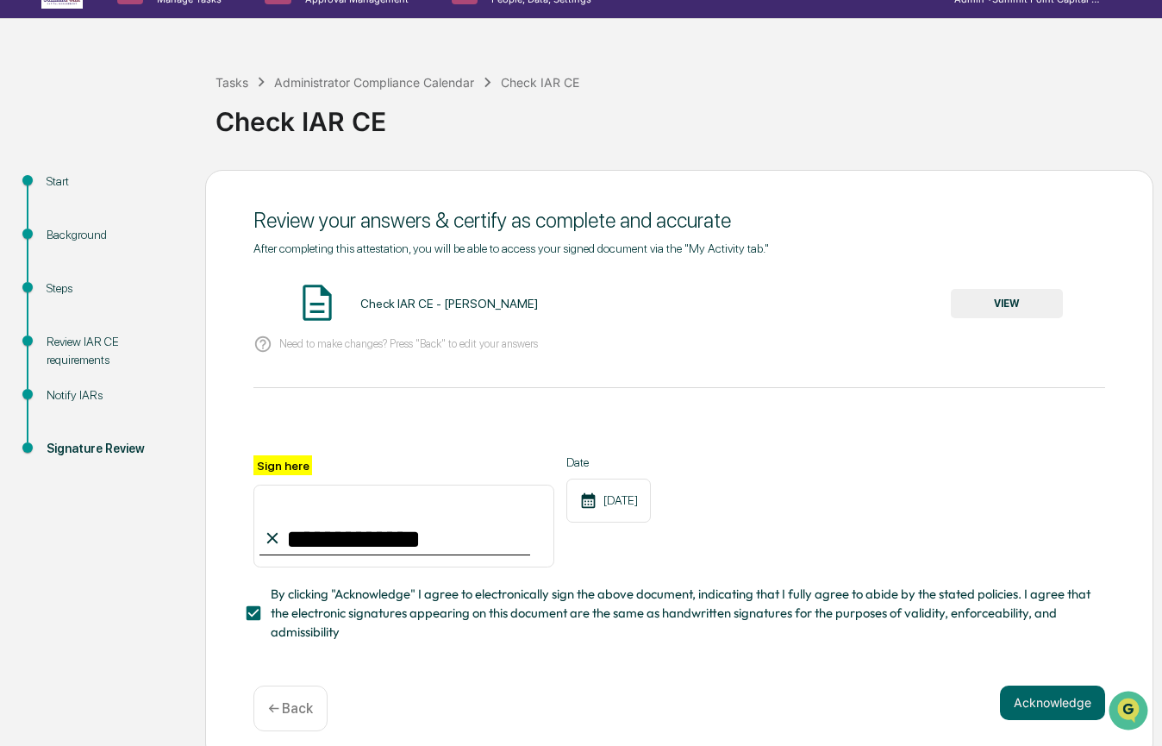
click at [1006, 313] on button "VIEW" at bounding box center [1007, 303] width 112 height 29
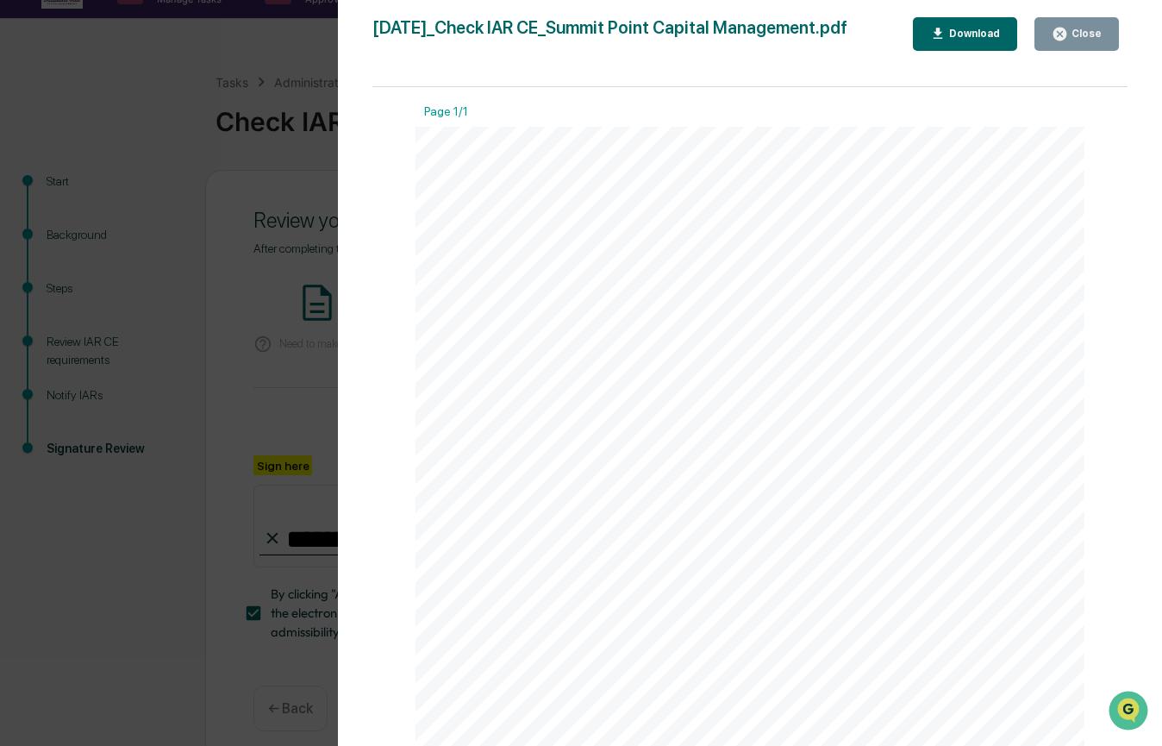
click at [1079, 34] on div "Close" at bounding box center [1085, 34] width 34 height 12
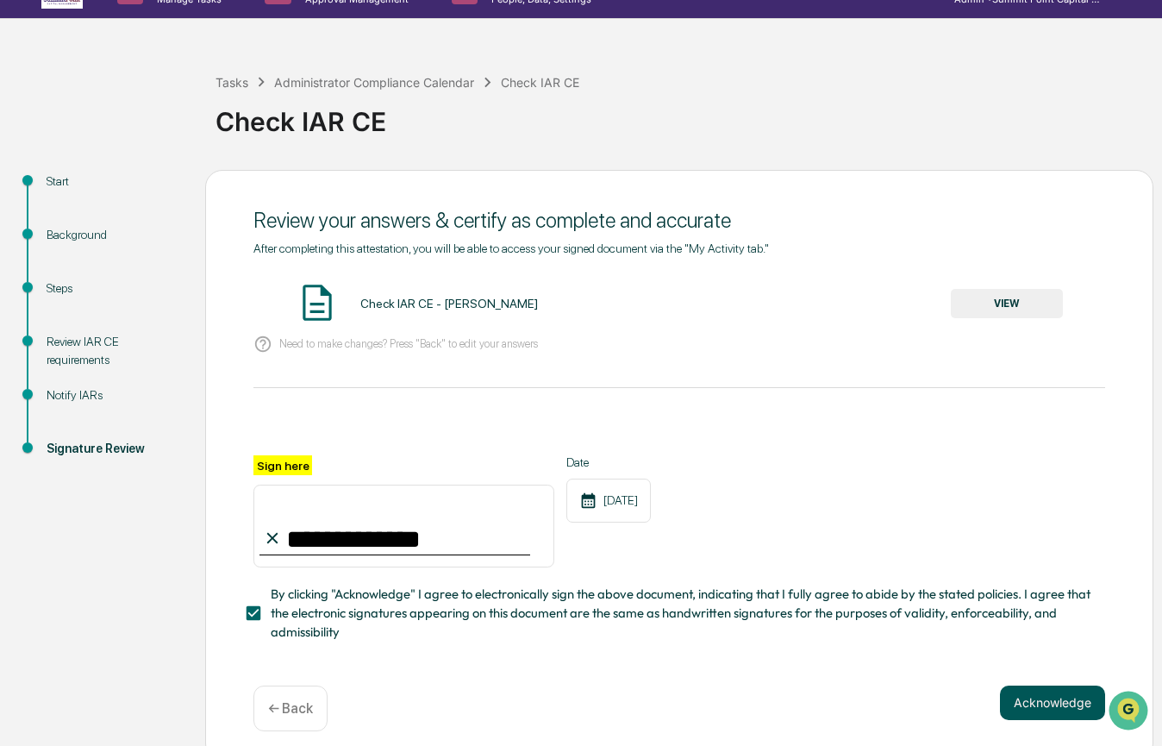
click at [1034, 688] on button "Acknowledge" at bounding box center [1052, 702] width 105 height 34
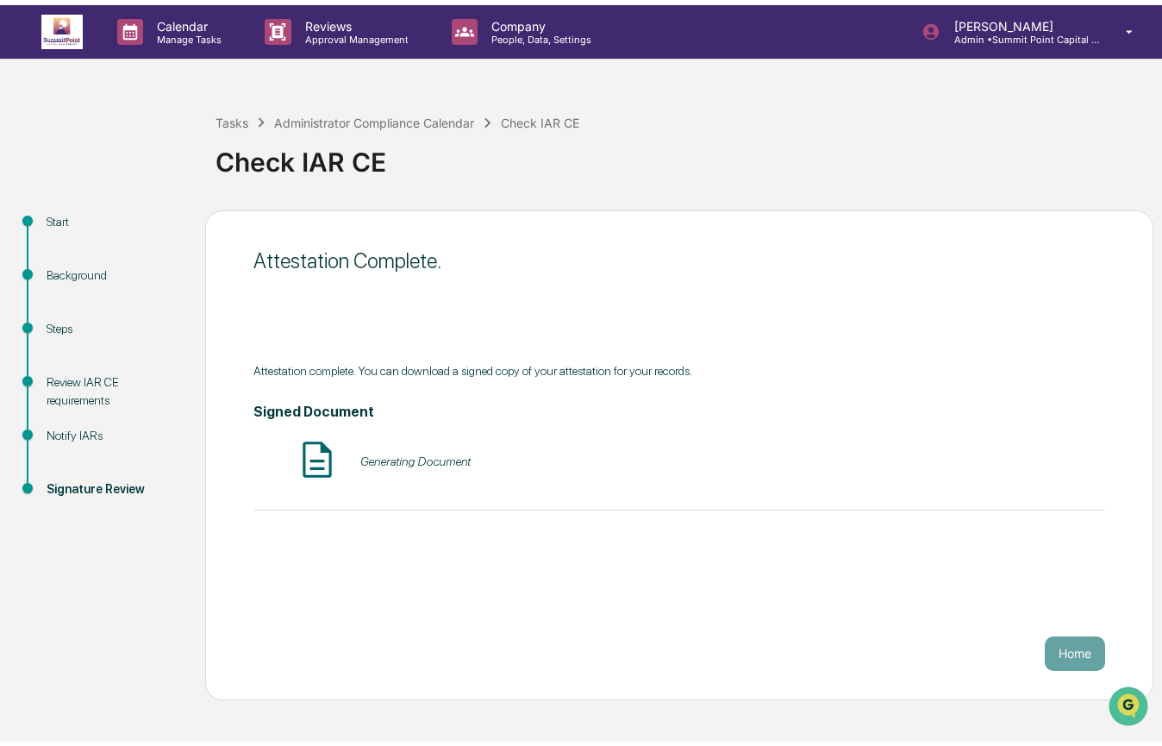
scroll to position [0, 0]
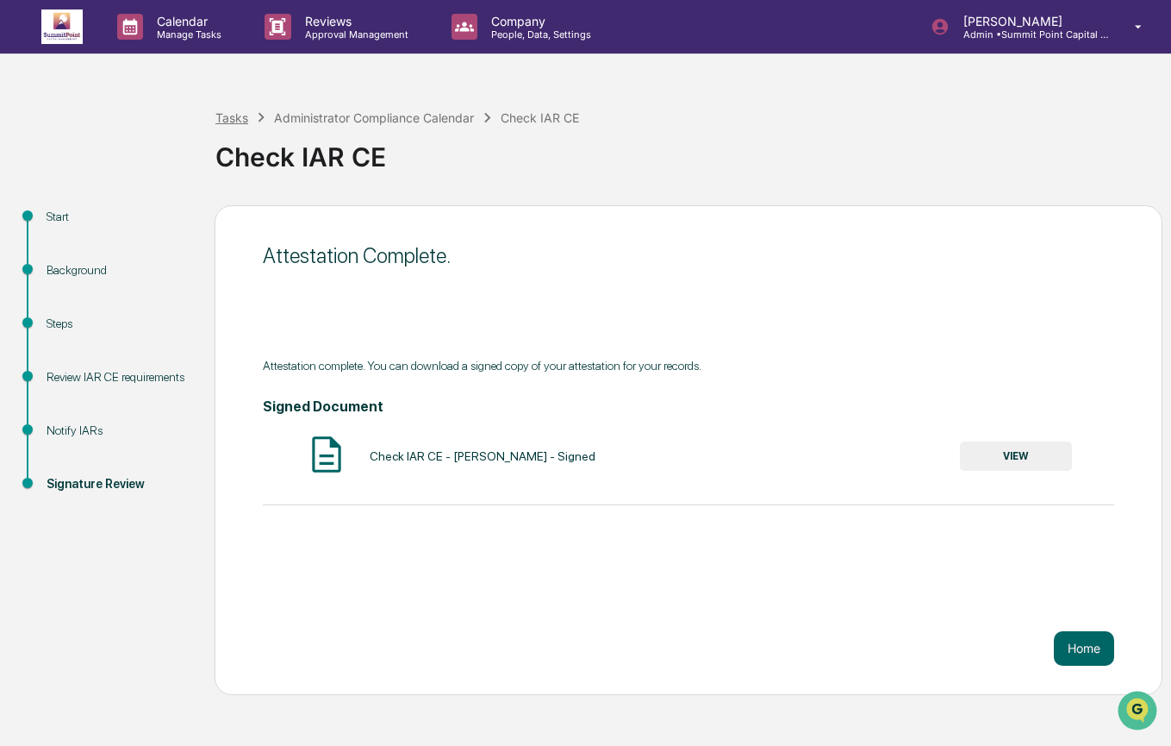
click at [225, 115] on div "Tasks" at bounding box center [231, 117] width 33 height 15
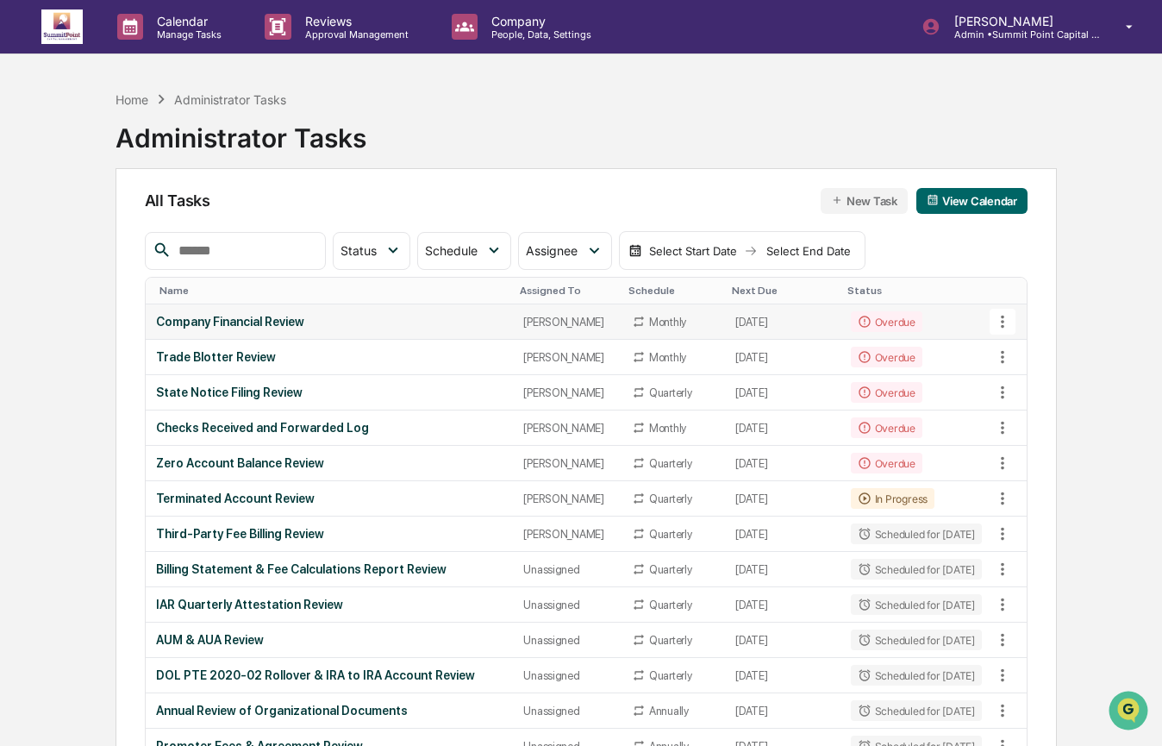
click at [437, 321] on div "Company Financial Review" at bounding box center [329, 322] width 347 height 14
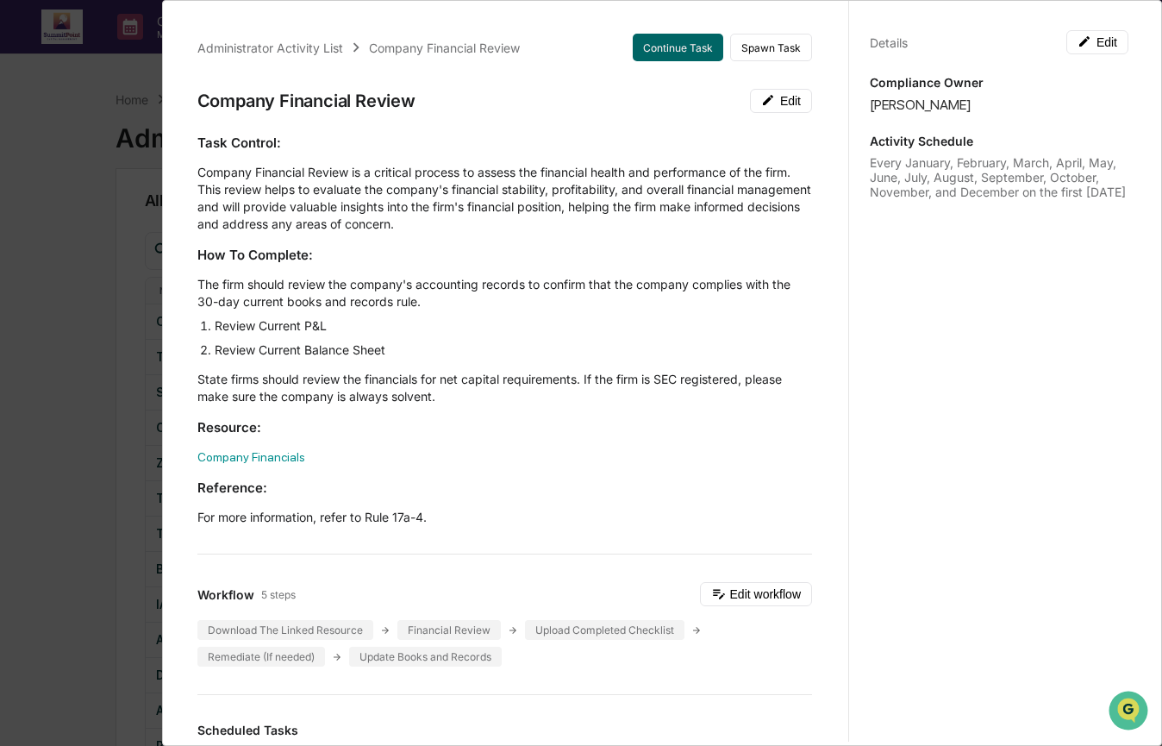
click at [115, 360] on div "Administrator Activity List Company Financial Review Continue Task Spawn Task C…" at bounding box center [581, 373] width 1162 height 746
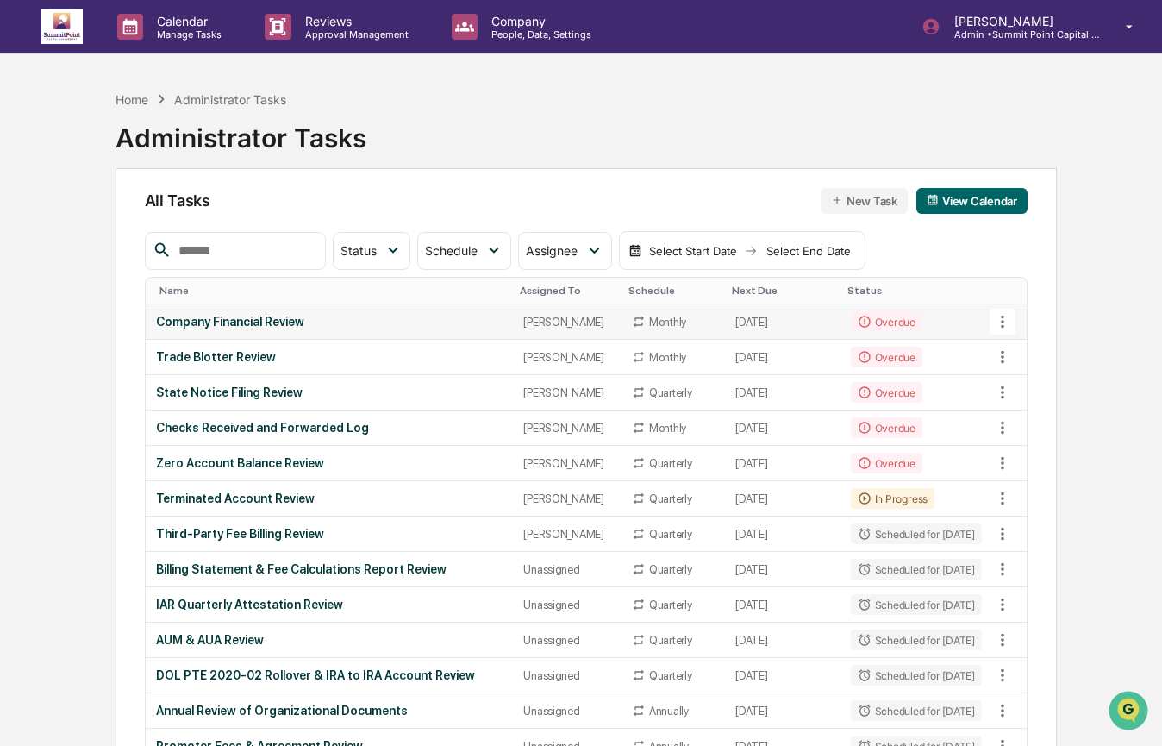
click at [381, 330] on td "Company Financial Review" at bounding box center [330, 321] width 368 height 35
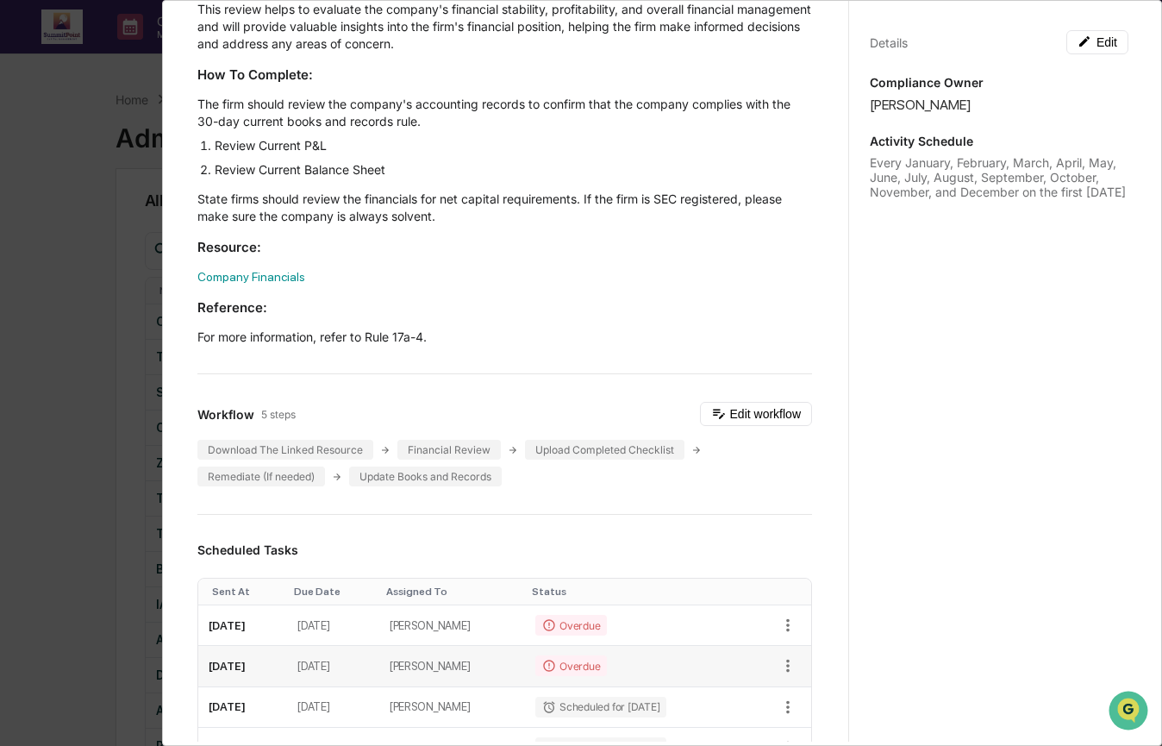
scroll to position [378, 0]
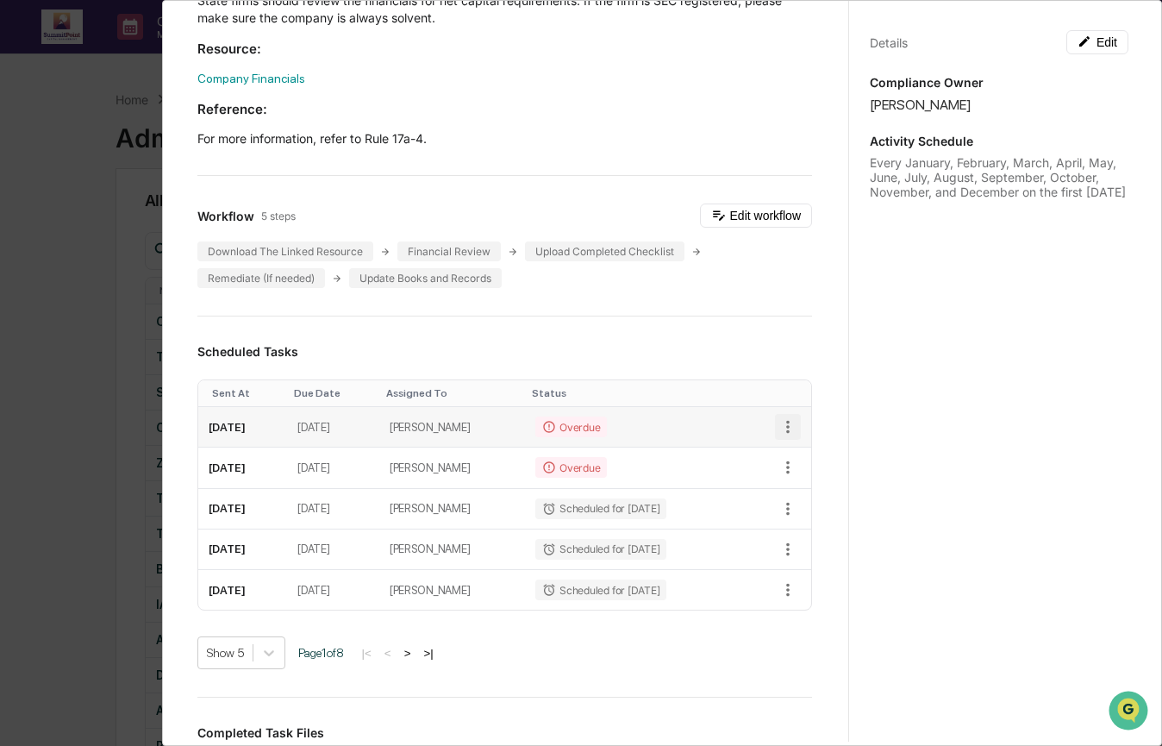
click at [778, 433] on icon "button" at bounding box center [787, 426] width 19 height 19
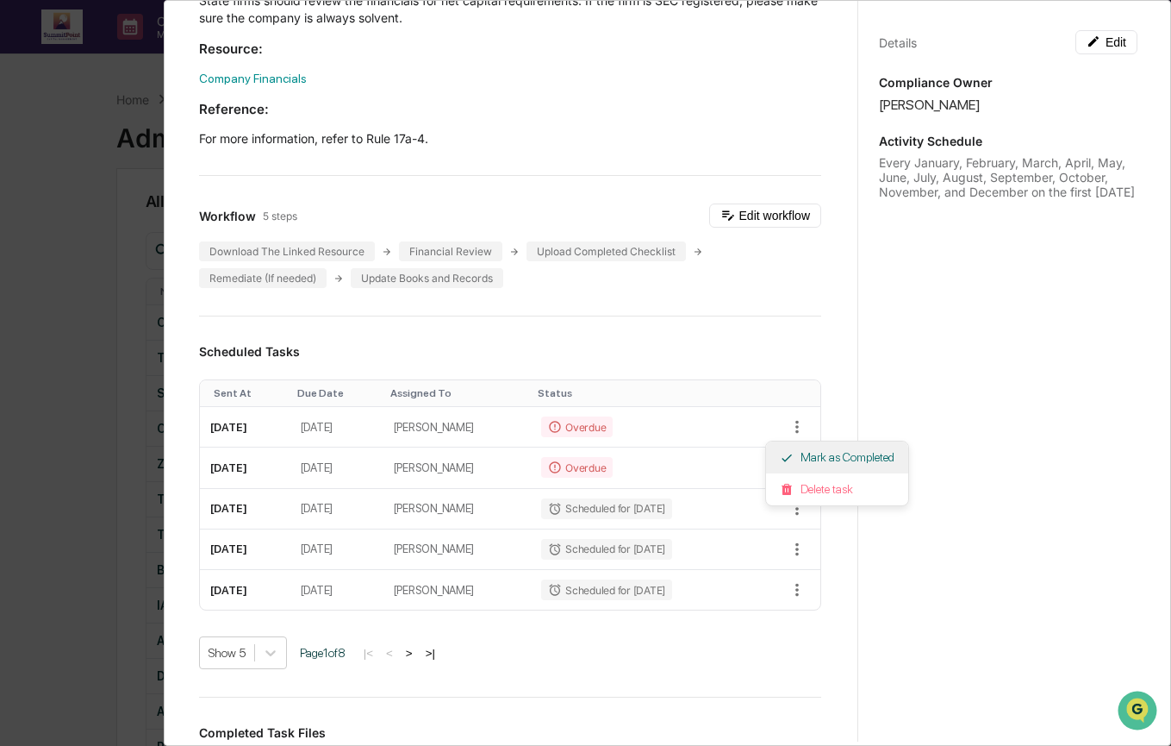
click at [817, 453] on li "Mark as Completed" at bounding box center [837, 457] width 142 height 32
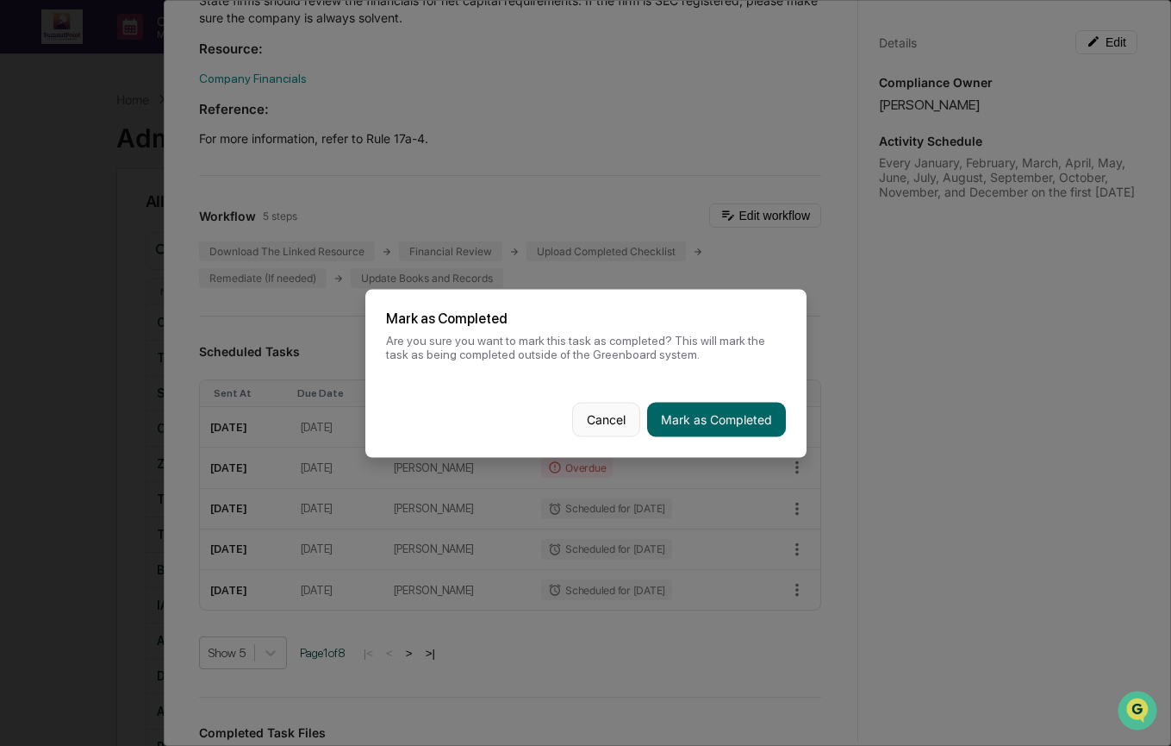
click at [621, 419] on button "Cancel" at bounding box center [606, 419] width 68 height 34
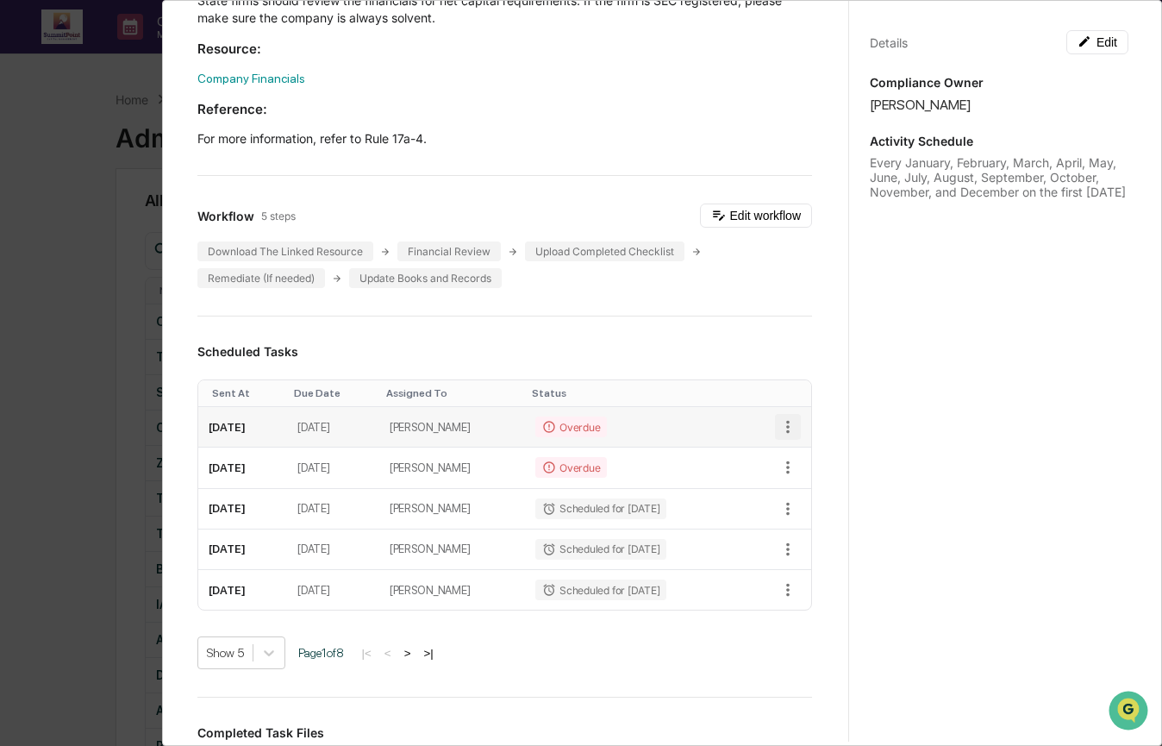
click at [778, 428] on icon "button" at bounding box center [787, 426] width 19 height 19
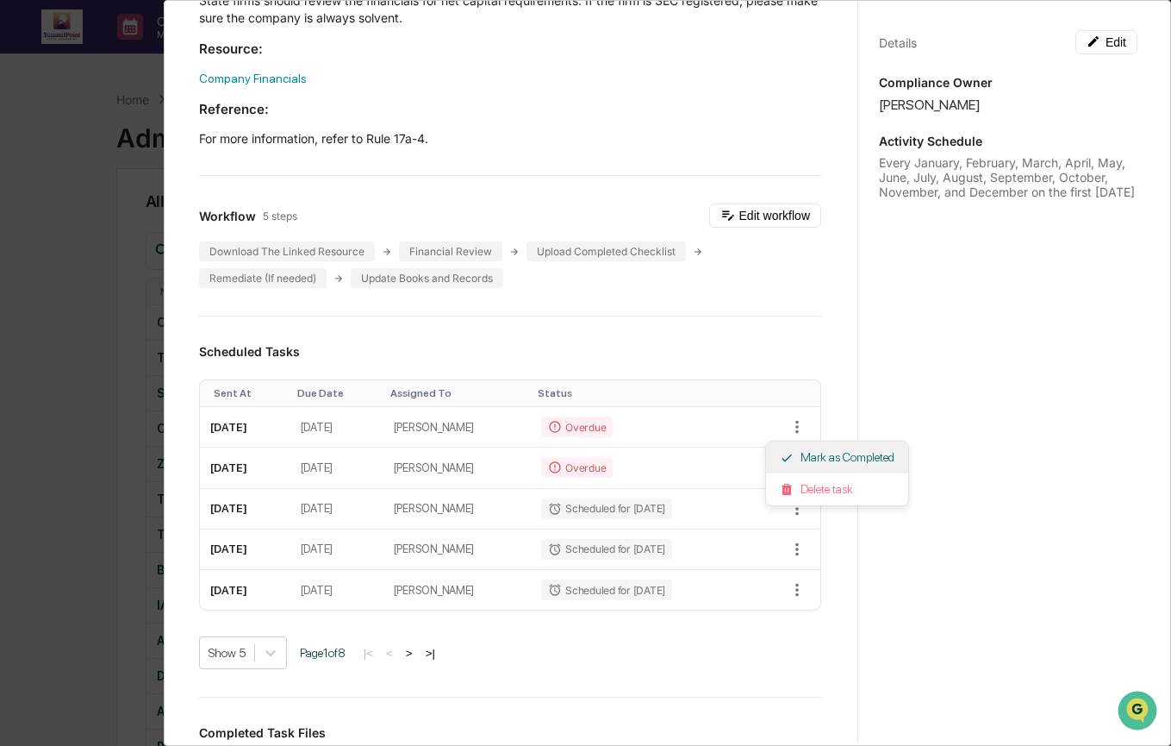
click at [805, 452] on li "Mark as Completed" at bounding box center [837, 457] width 142 height 32
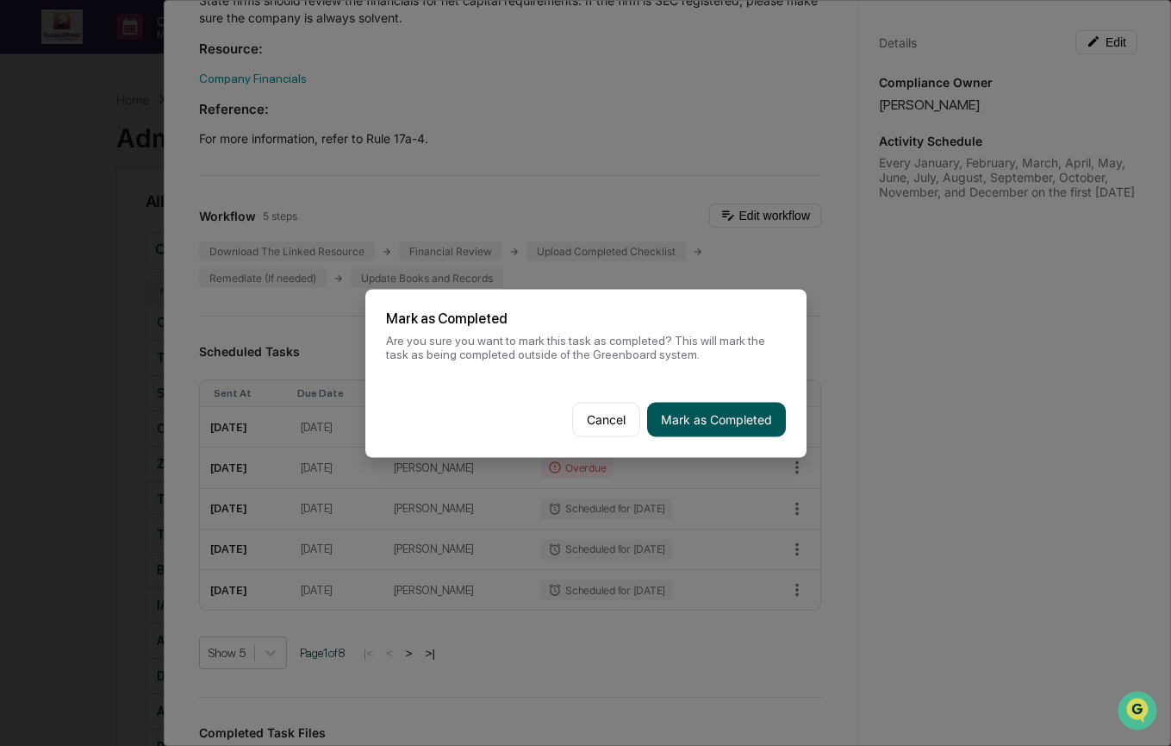
click at [744, 426] on button "Mark as Completed" at bounding box center [716, 419] width 139 height 34
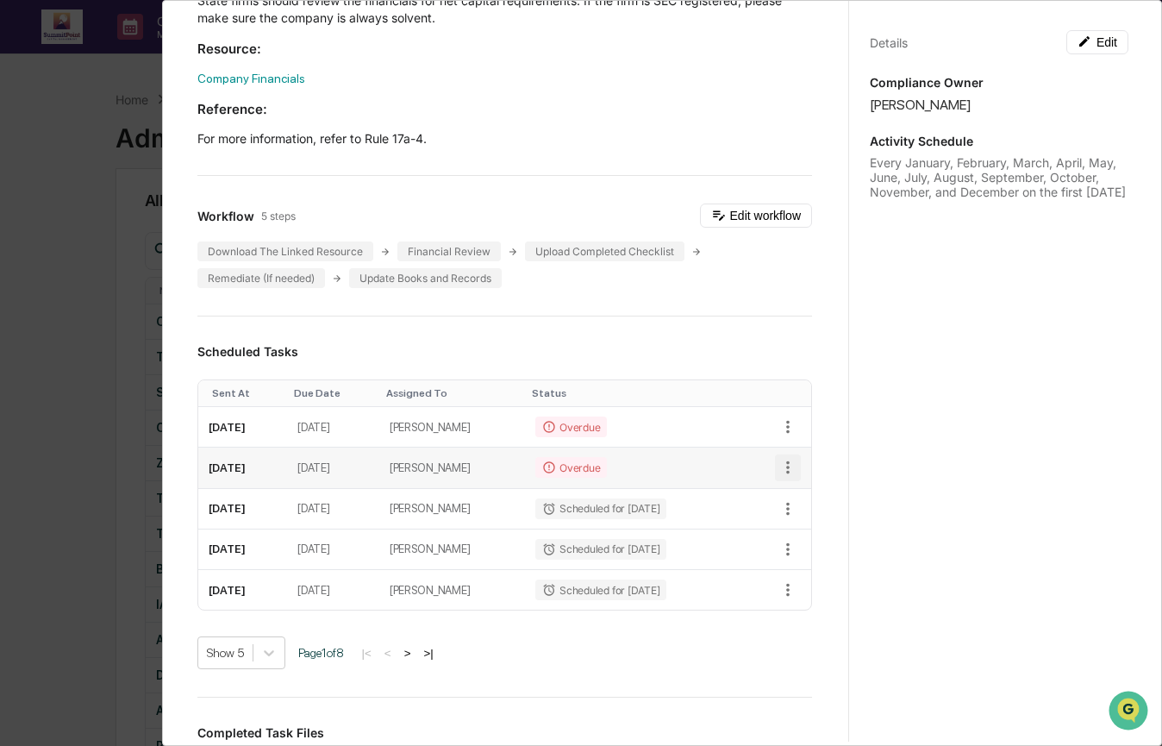
click at [778, 472] on icon "button" at bounding box center [787, 467] width 19 height 19
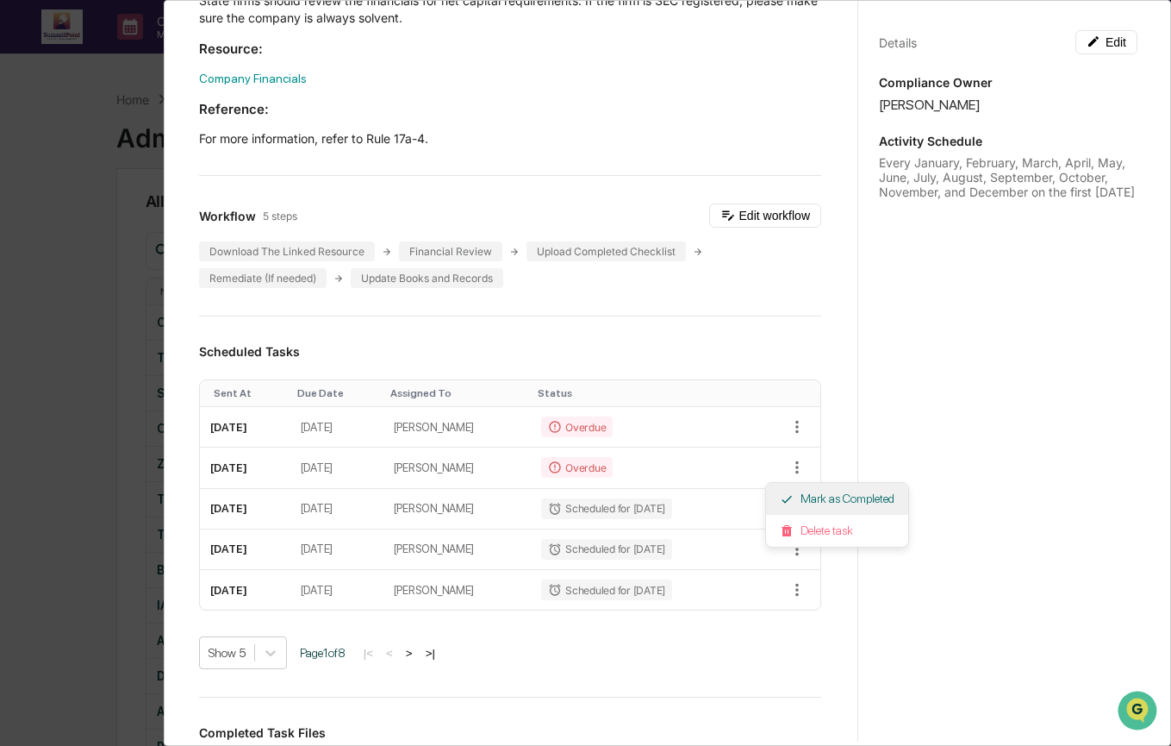
click at [870, 502] on li "Mark as Completed" at bounding box center [837, 499] width 142 height 32
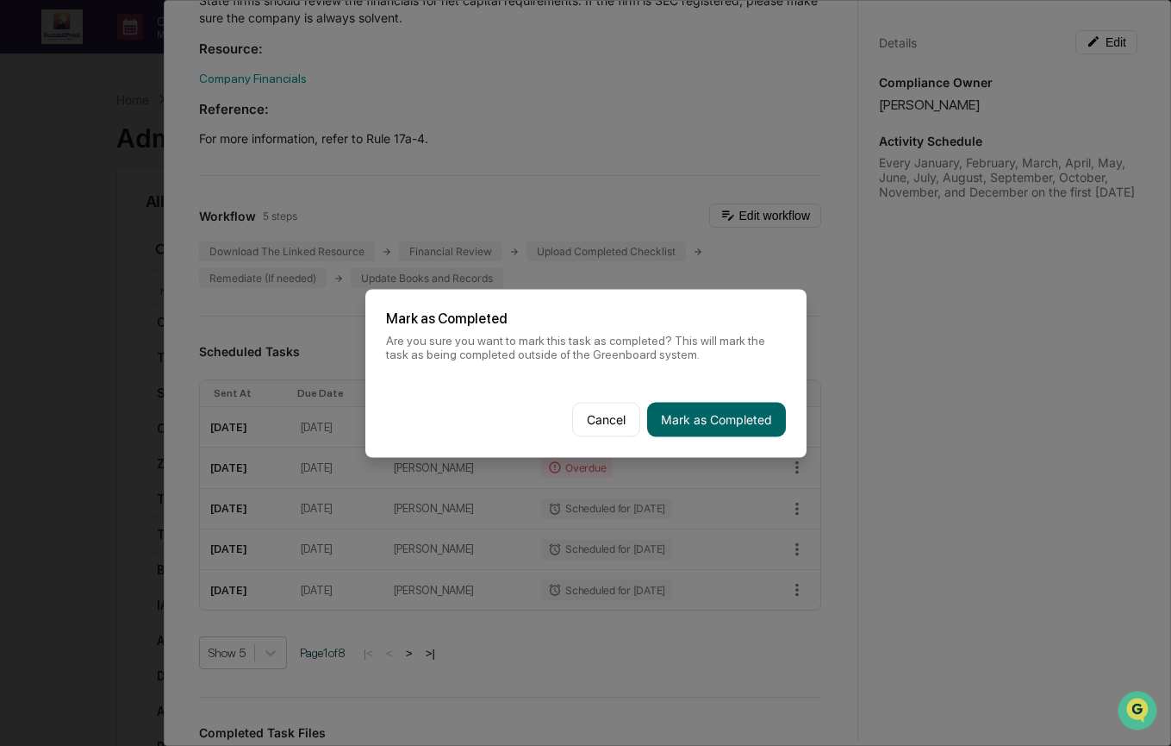
drag, startPoint x: 742, startPoint y: 426, endPoint x: 727, endPoint y: 381, distance: 47.2
click at [742, 424] on button "Mark as Completed" at bounding box center [716, 419] width 139 height 34
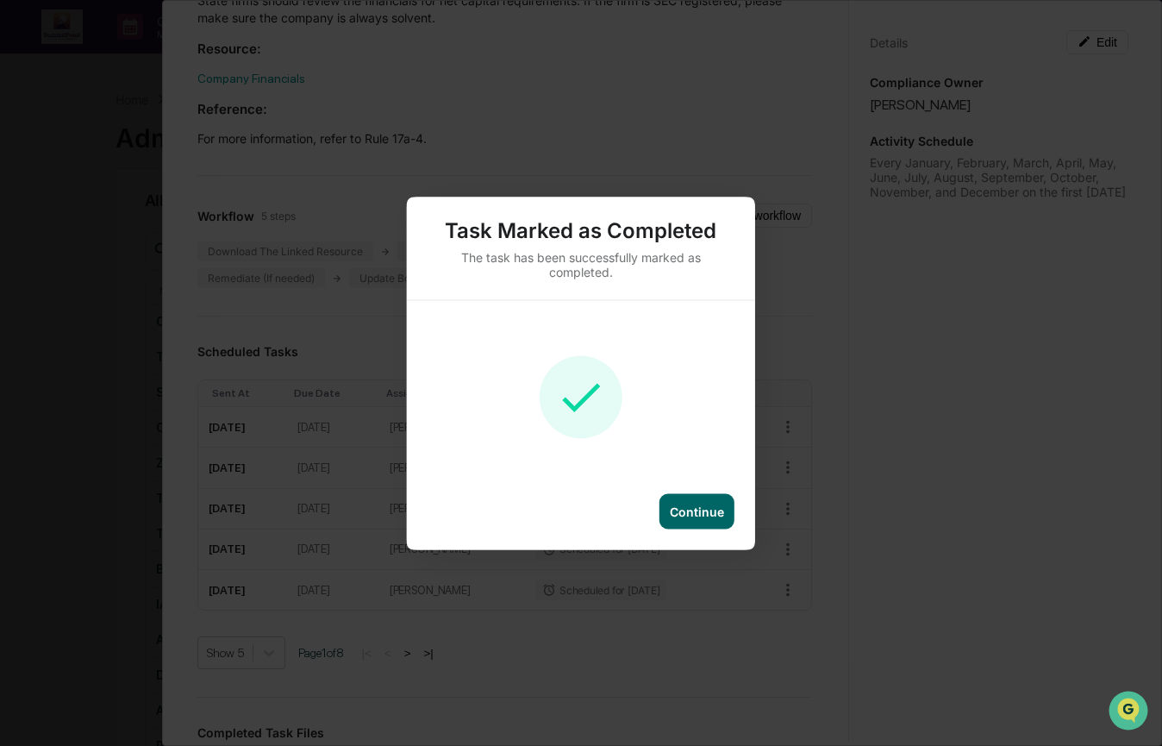
click at [703, 500] on div "Continue" at bounding box center [696, 510] width 75 height 35
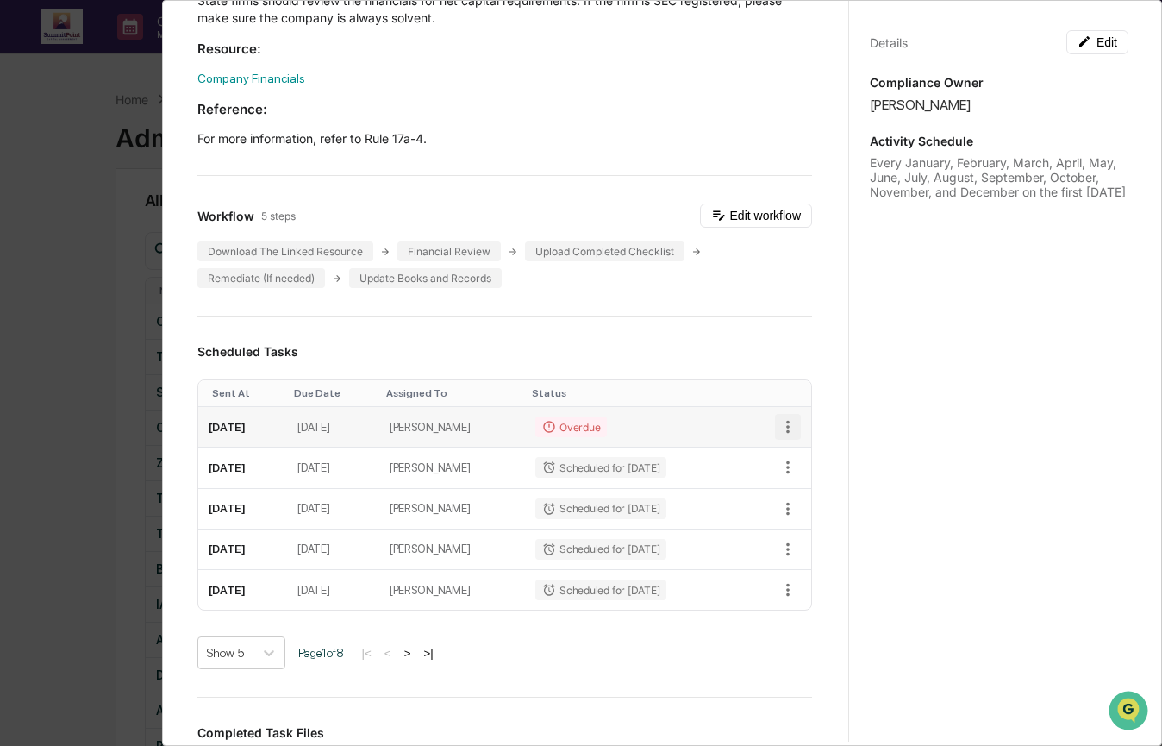
click at [778, 427] on icon "button" at bounding box center [787, 426] width 19 height 19
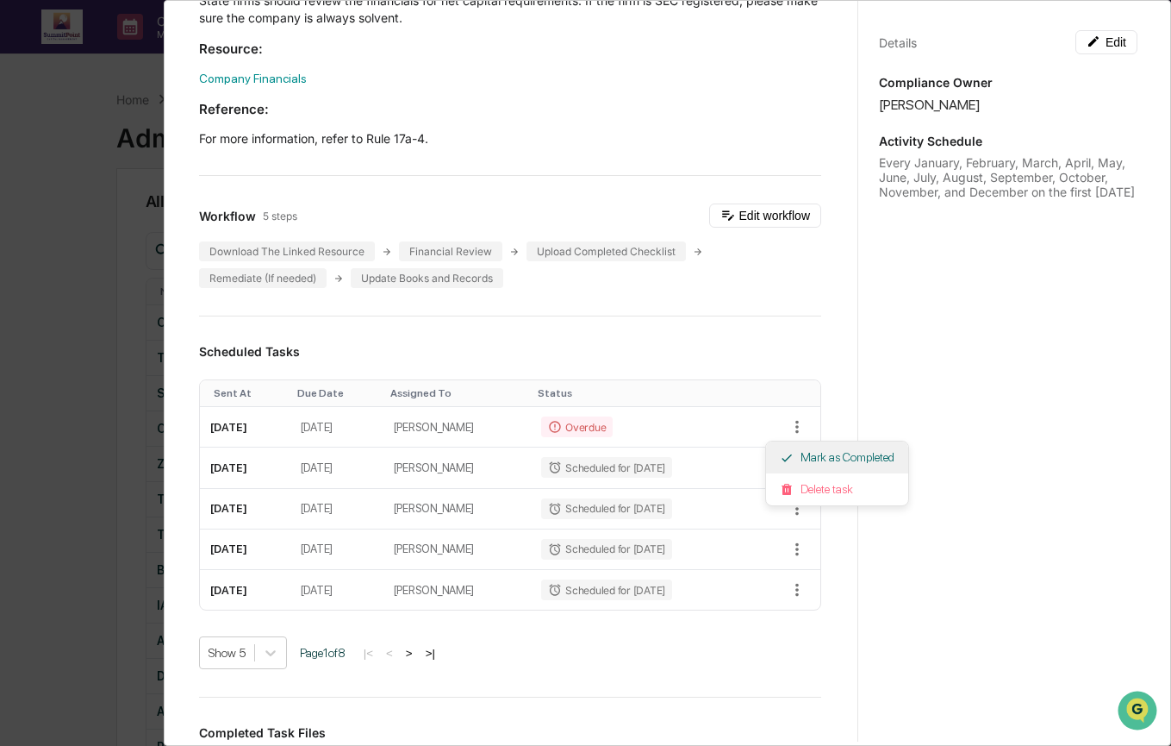
click at [783, 463] on icon at bounding box center [787, 458] width 14 height 14
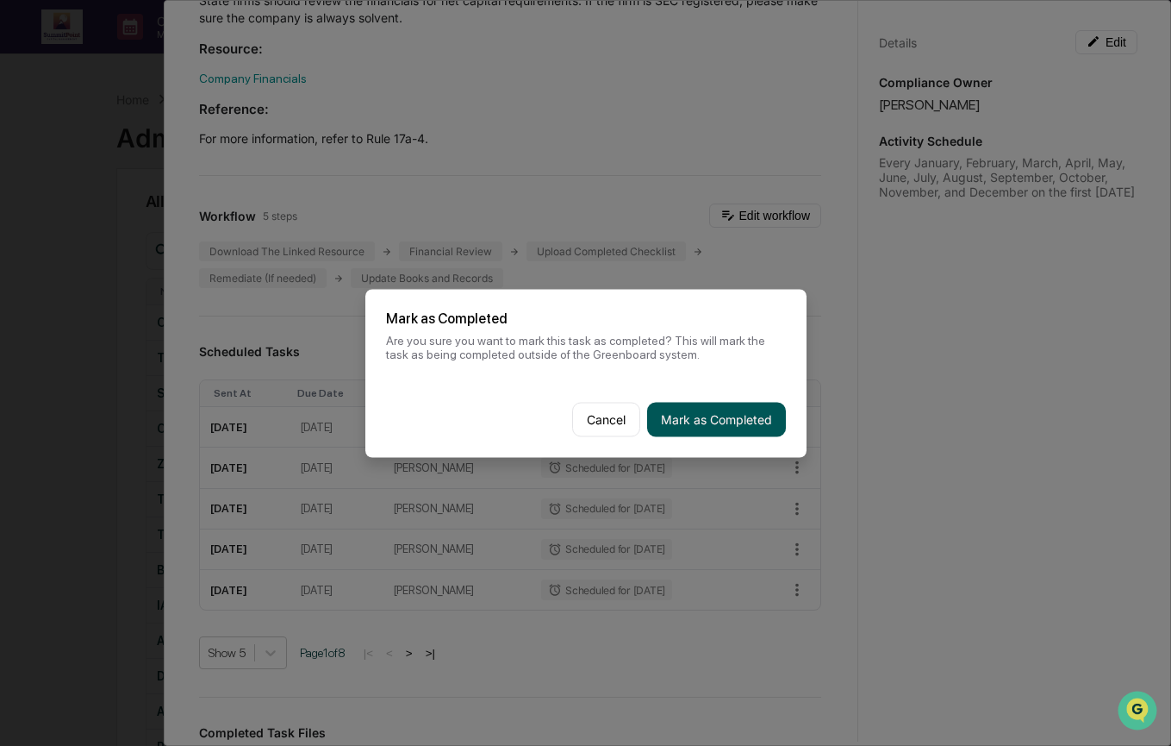
click at [686, 410] on button "Mark as Completed" at bounding box center [716, 419] width 139 height 34
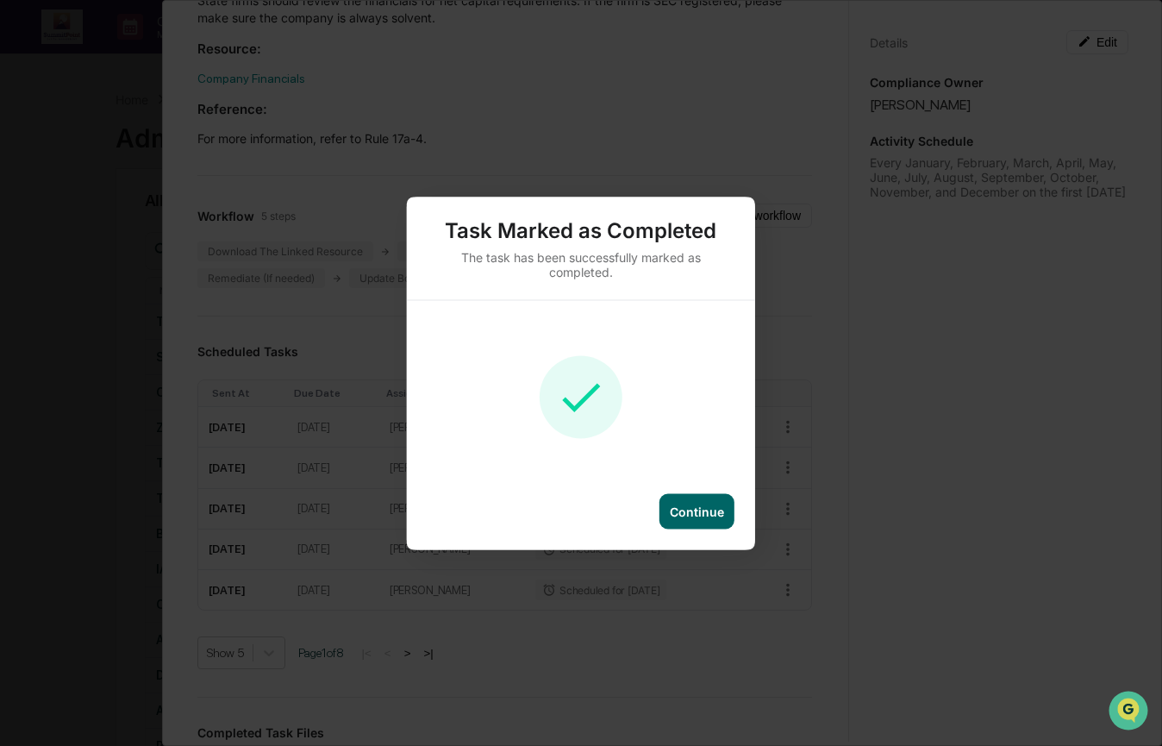
click at [683, 509] on div "Continue" at bounding box center [697, 510] width 54 height 15
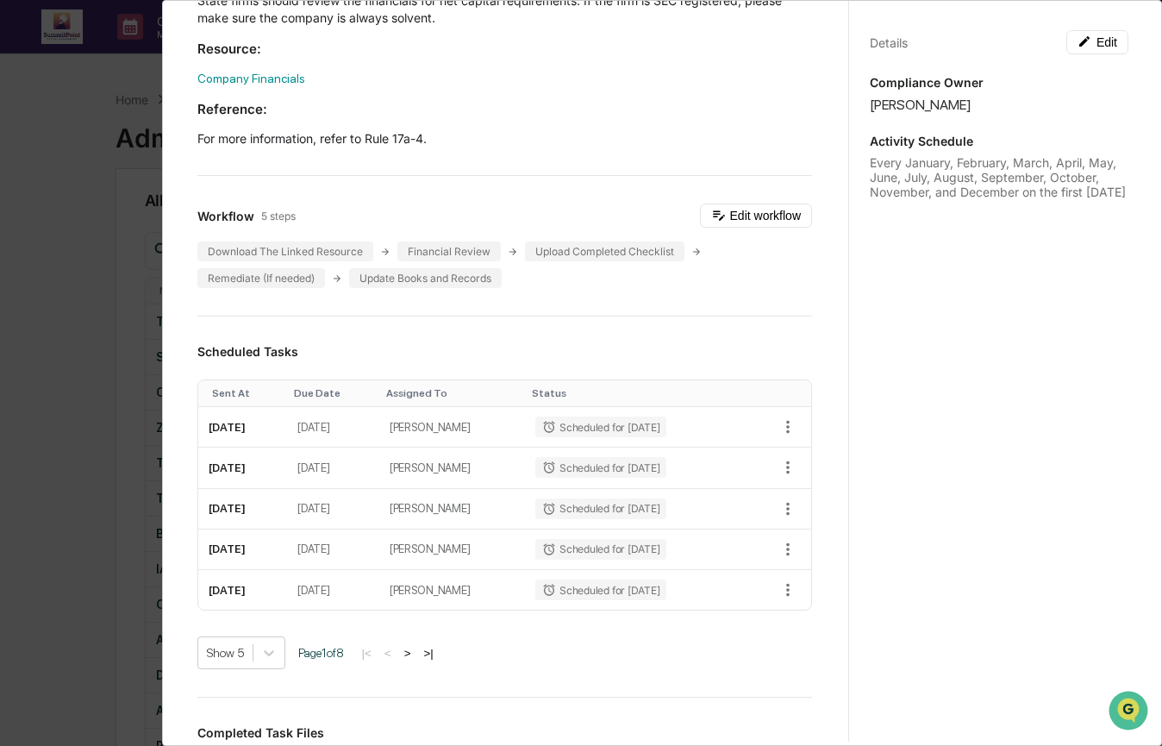
click at [48, 167] on div "Administrator Activity List Company Financial Review Start Task Spawn Task Comp…" at bounding box center [581, 373] width 1162 height 746
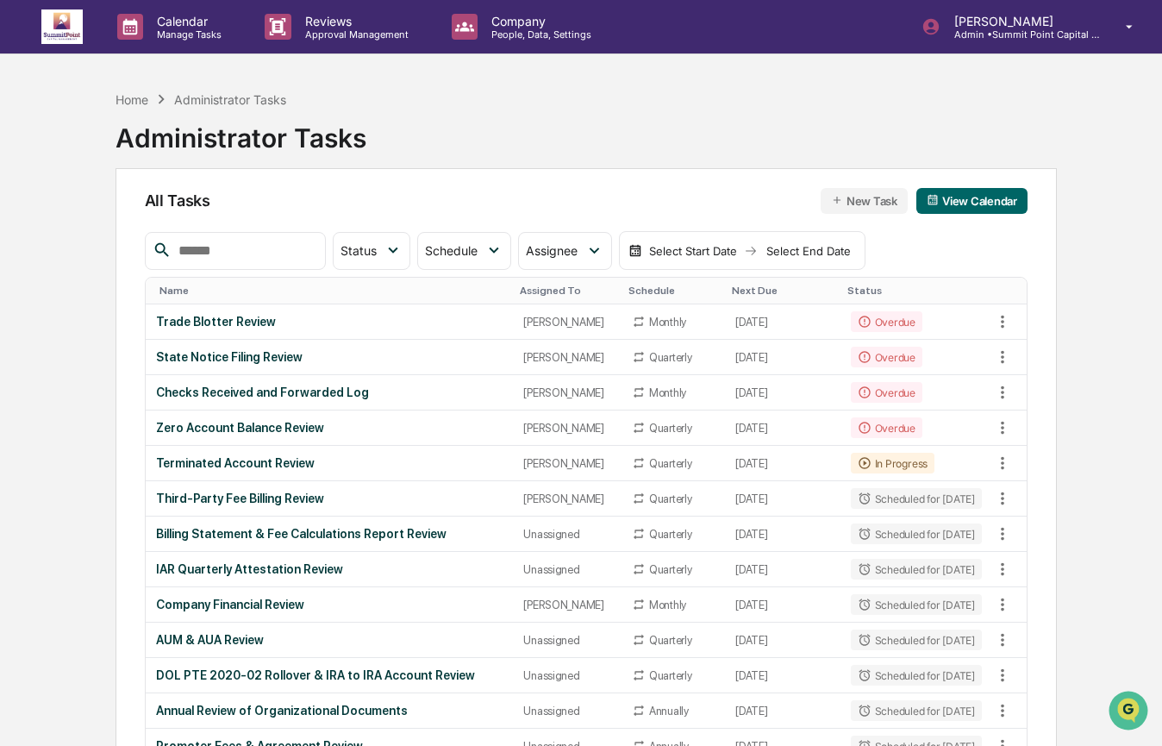
click at [493, 124] on div "Home Administrator Tasks Administrator Tasks" at bounding box center [585, 125] width 941 height 86
click at [123, 104] on div "Home" at bounding box center [131, 99] width 33 height 15
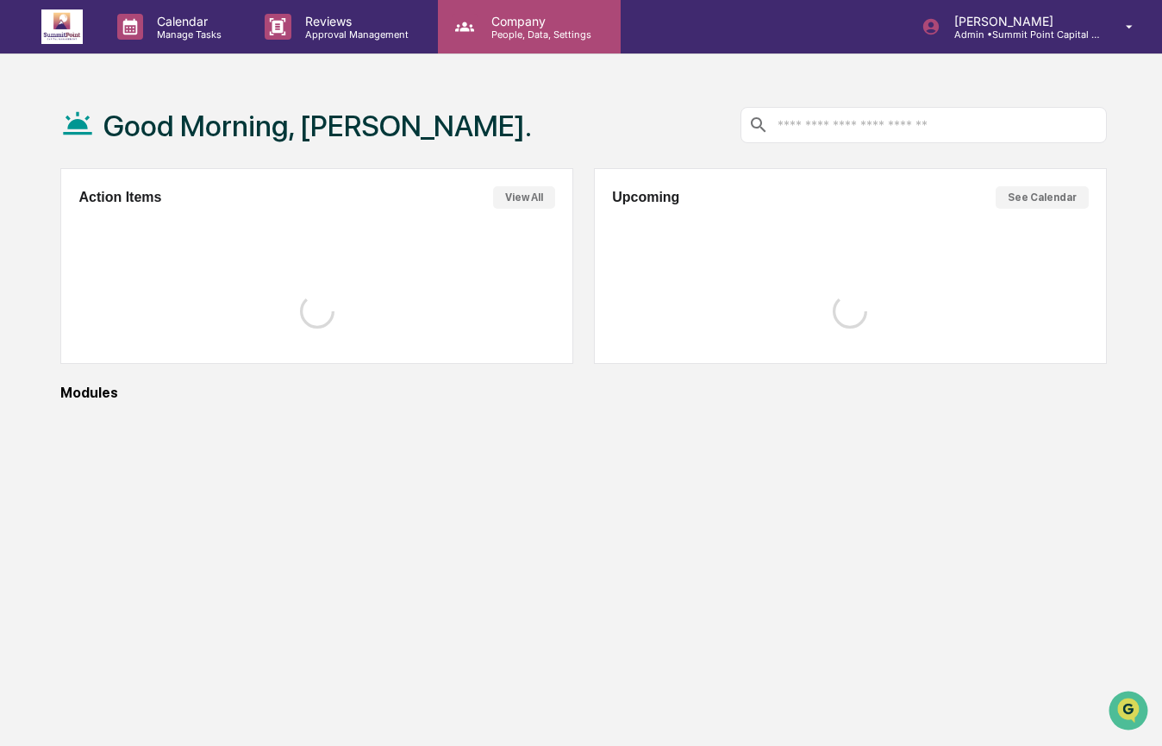
click at [499, 39] on p "People, Data, Settings" at bounding box center [538, 34] width 122 height 12
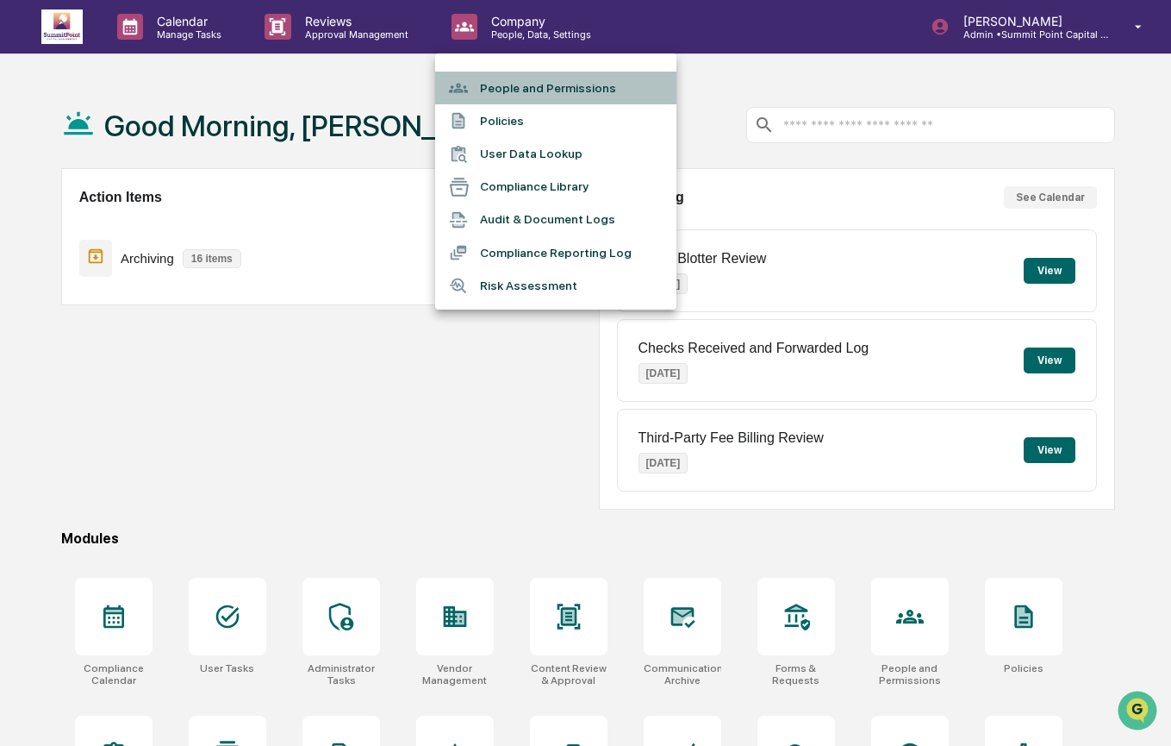
click at [502, 94] on li "People and Permissions" at bounding box center [555, 88] width 241 height 33
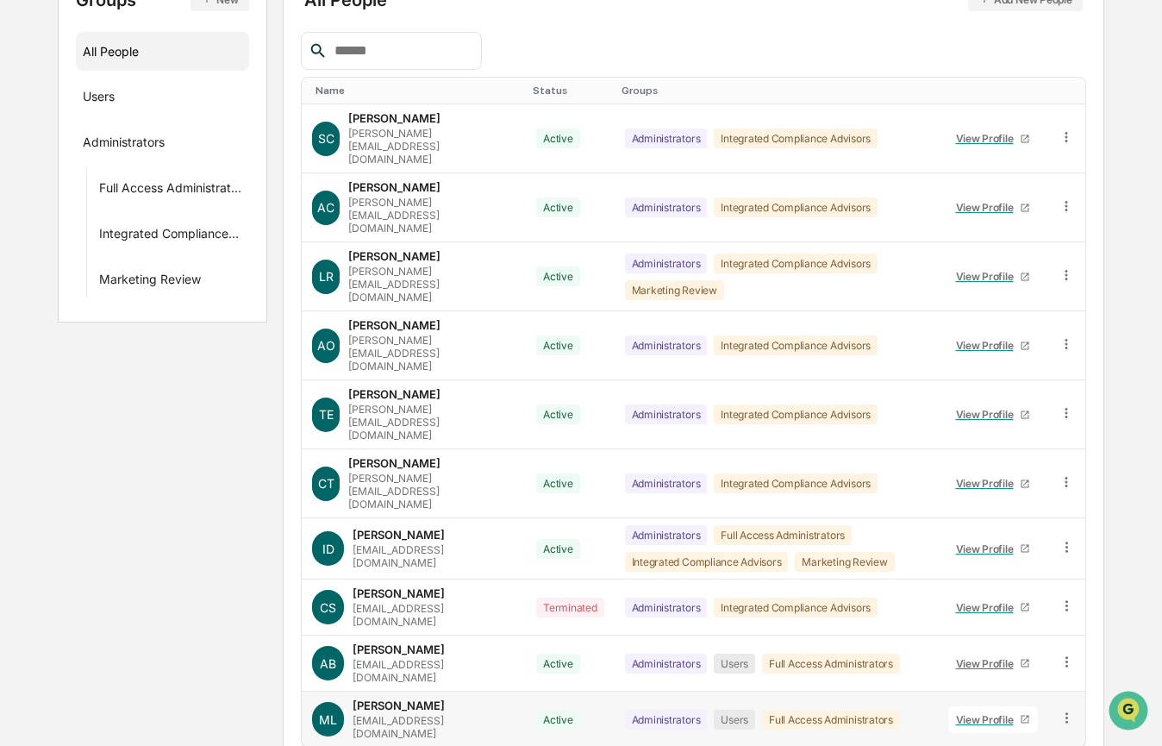
scroll to position [234, 0]
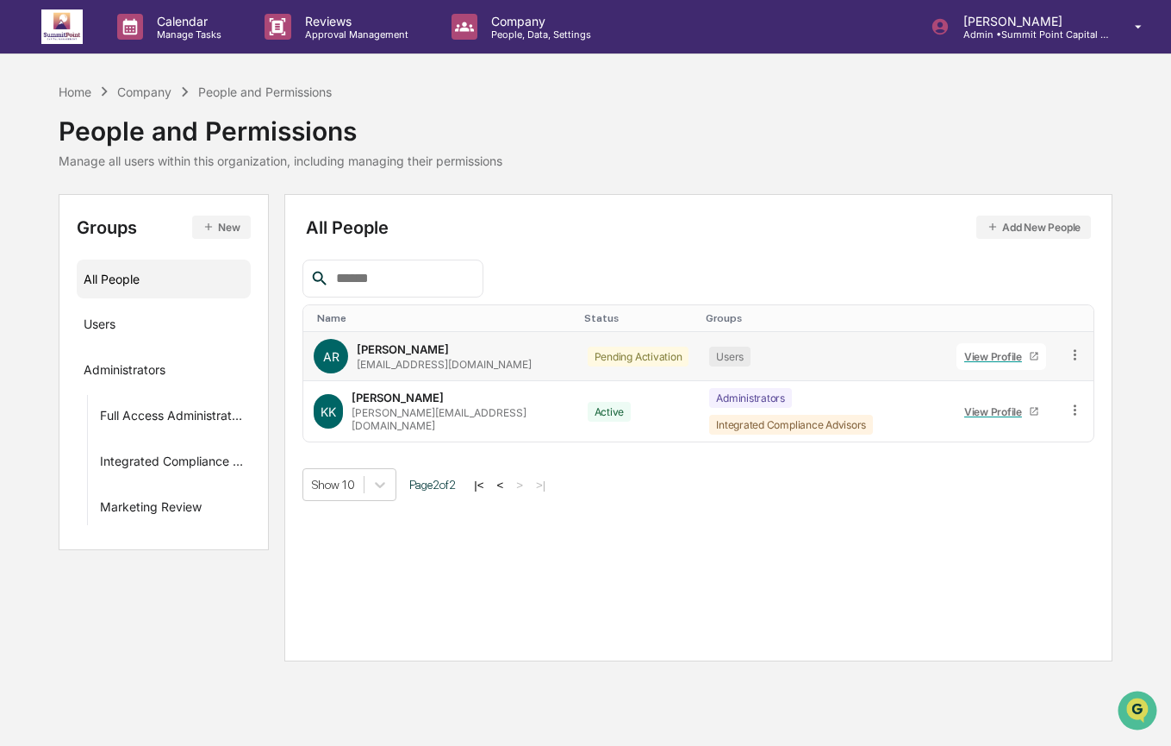
click at [1078, 360] on icon at bounding box center [1075, 354] width 16 height 16
click at [1049, 395] on div "Groups & Permissions" at bounding box center [998, 382] width 171 height 34
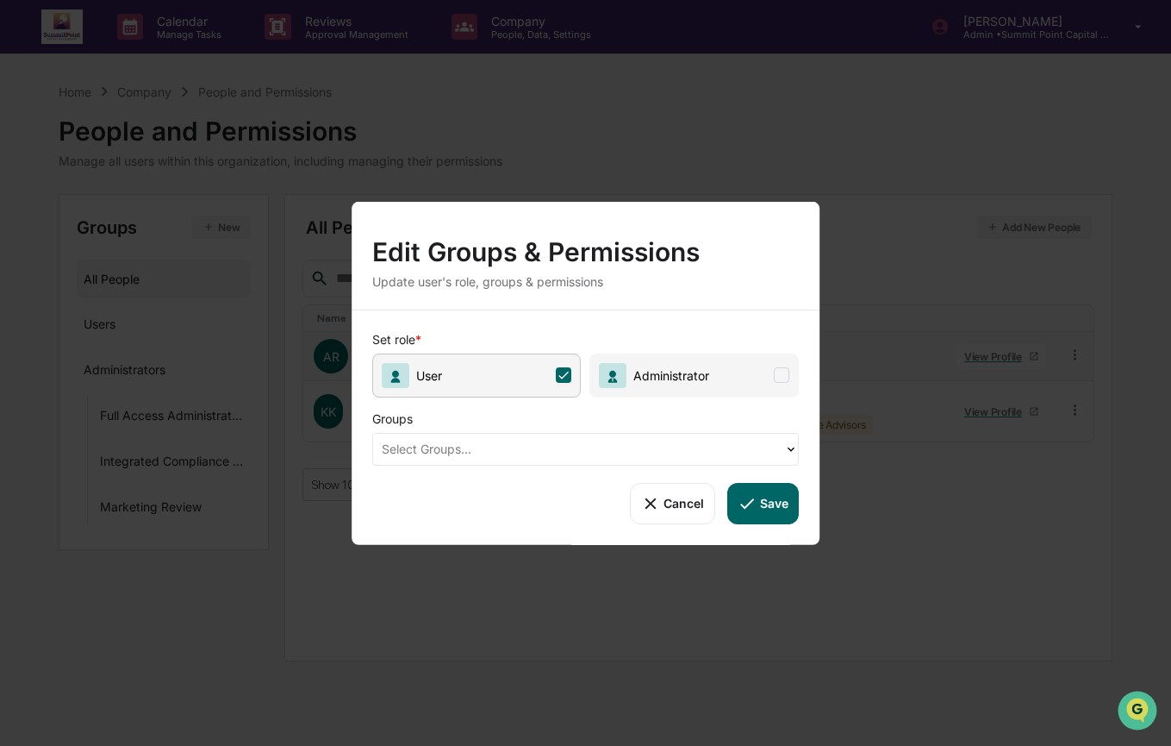
click at [521, 379] on span "User" at bounding box center [476, 375] width 209 height 44
drag, startPoint x: 543, startPoint y: 362, endPoint x: 543, endPoint y: 398, distance: 36.2
click at [543, 362] on span "User" at bounding box center [476, 375] width 209 height 44
click at [543, 449] on div at bounding box center [579, 449] width 395 height 20
click at [639, 403] on div "Groups" at bounding box center [648, 413] width 552 height 35
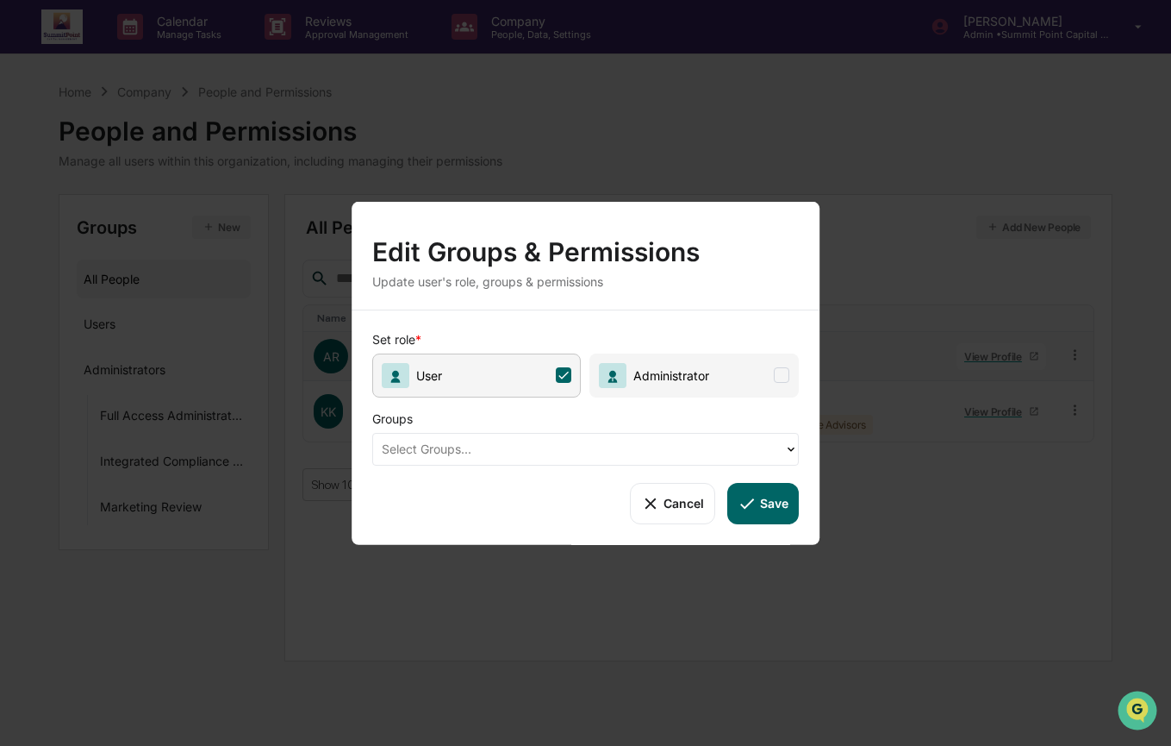
click at [770, 502] on button "Save" at bounding box center [763, 502] width 72 height 41
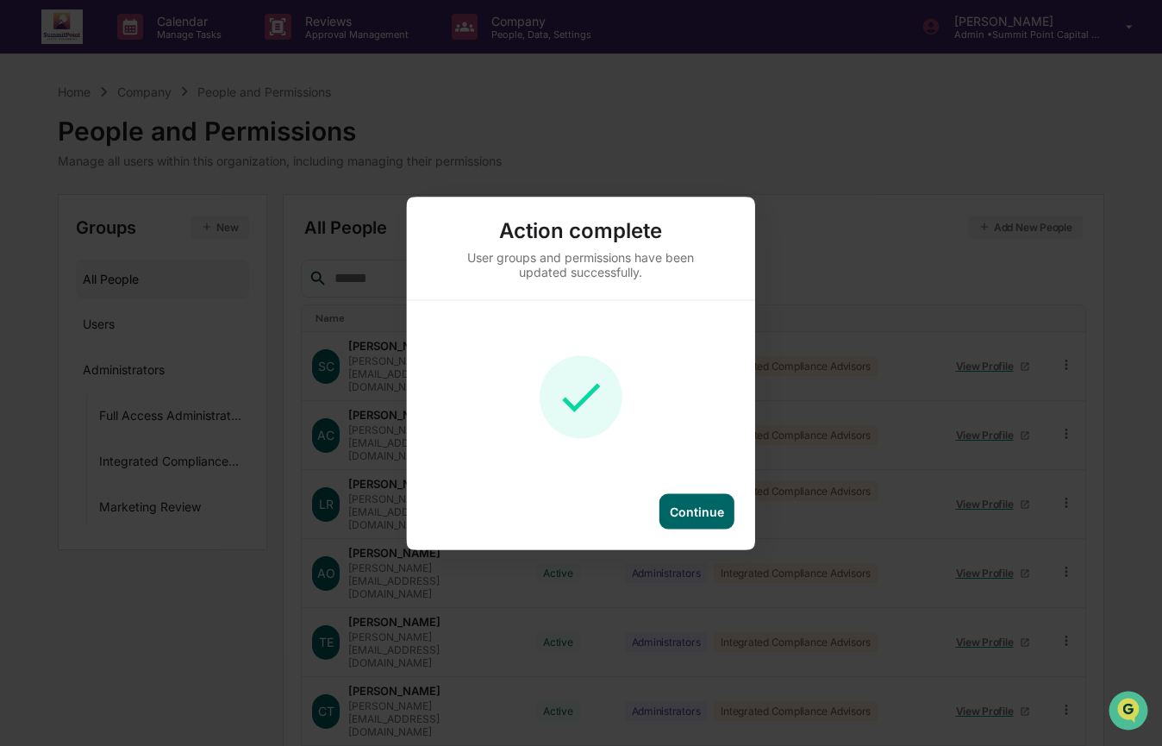
click at [681, 520] on div "Continue" at bounding box center [696, 510] width 75 height 35
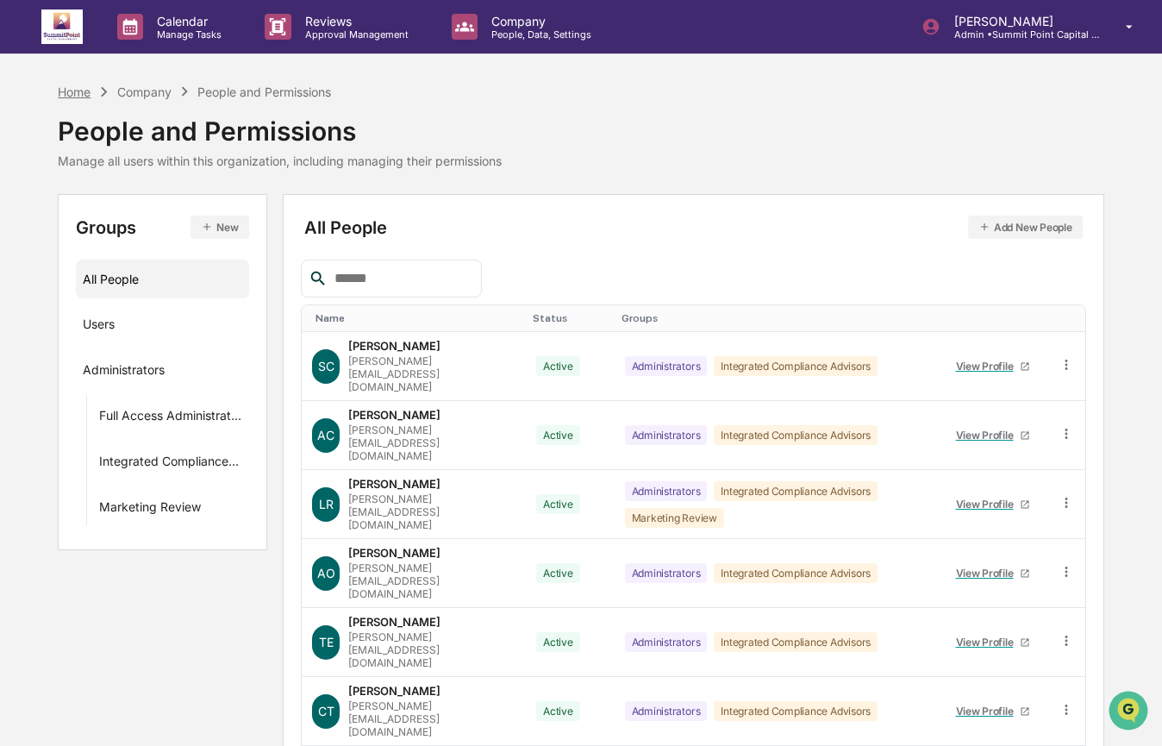
click at [76, 96] on div "Home" at bounding box center [74, 91] width 33 height 15
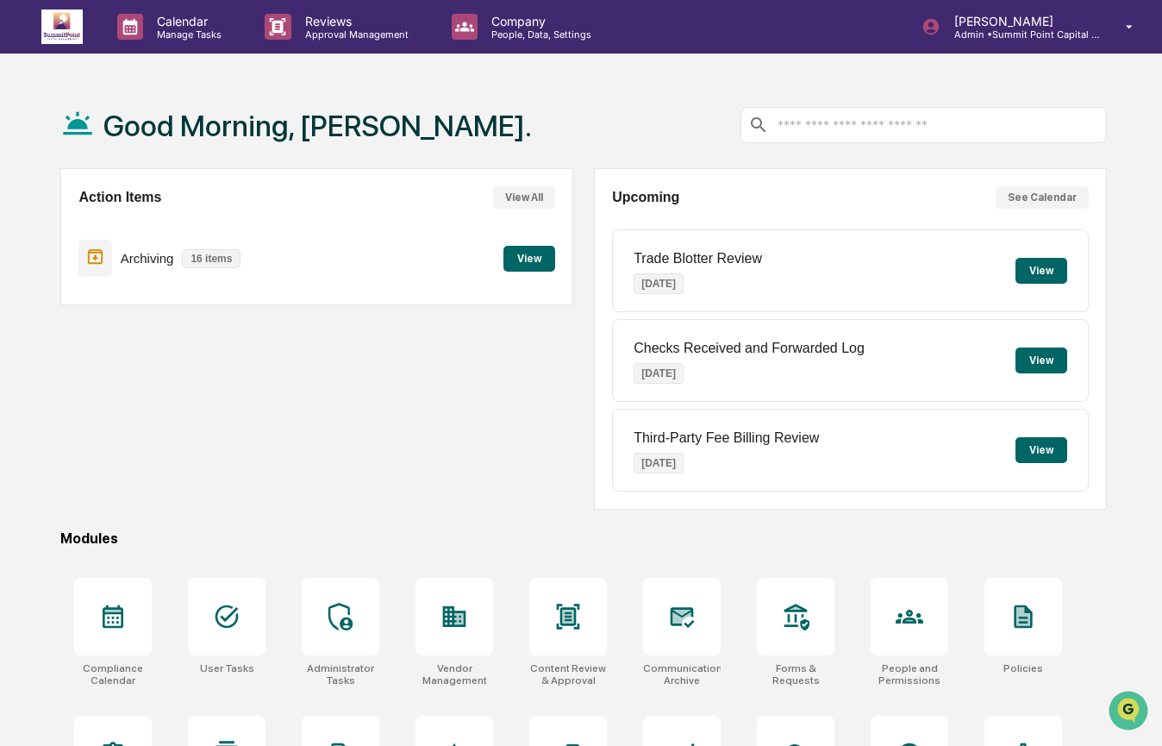
click at [331, 426] on div "Action Items View All Archiving 16 items View" at bounding box center [316, 338] width 512 height 341
click at [334, 640] on div at bounding box center [341, 616] width 78 height 78
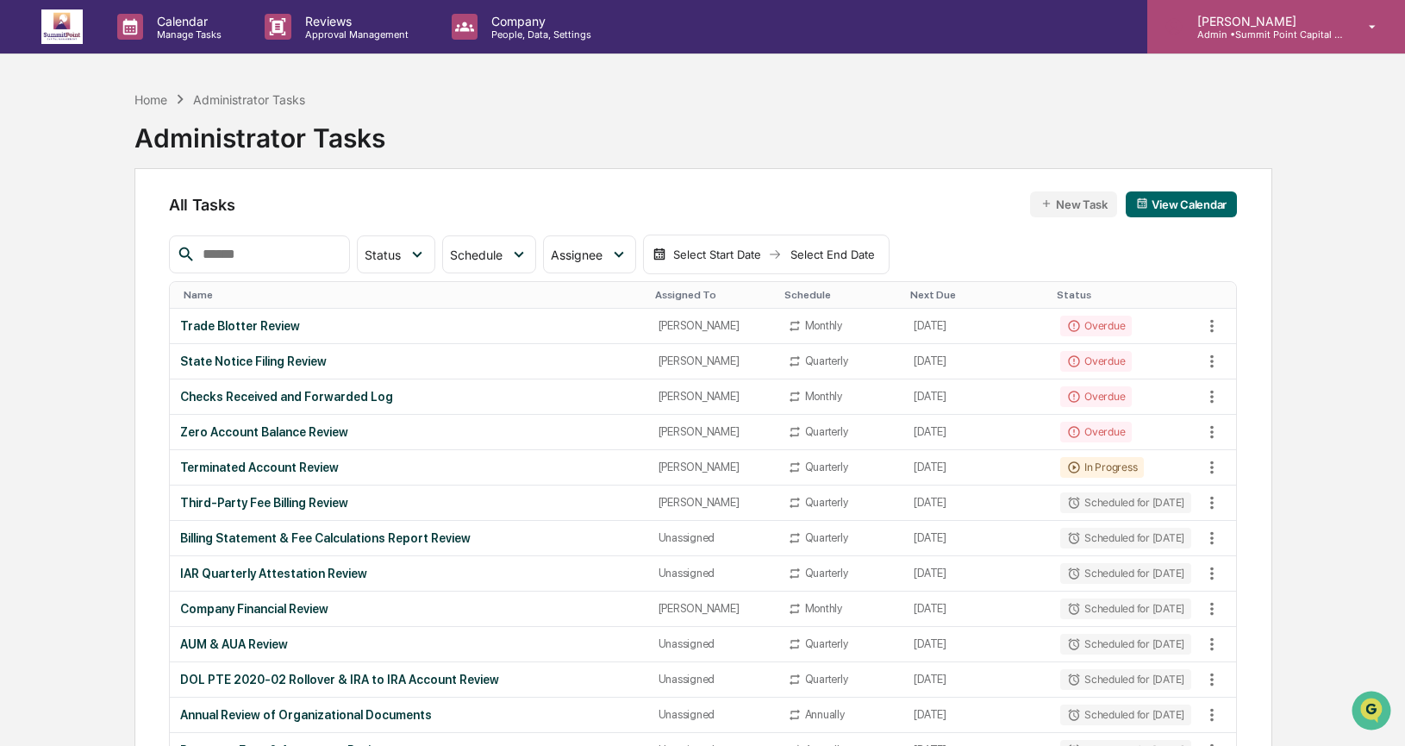
click at [1170, 24] on p "[PERSON_NAME]" at bounding box center [1263, 21] width 160 height 15
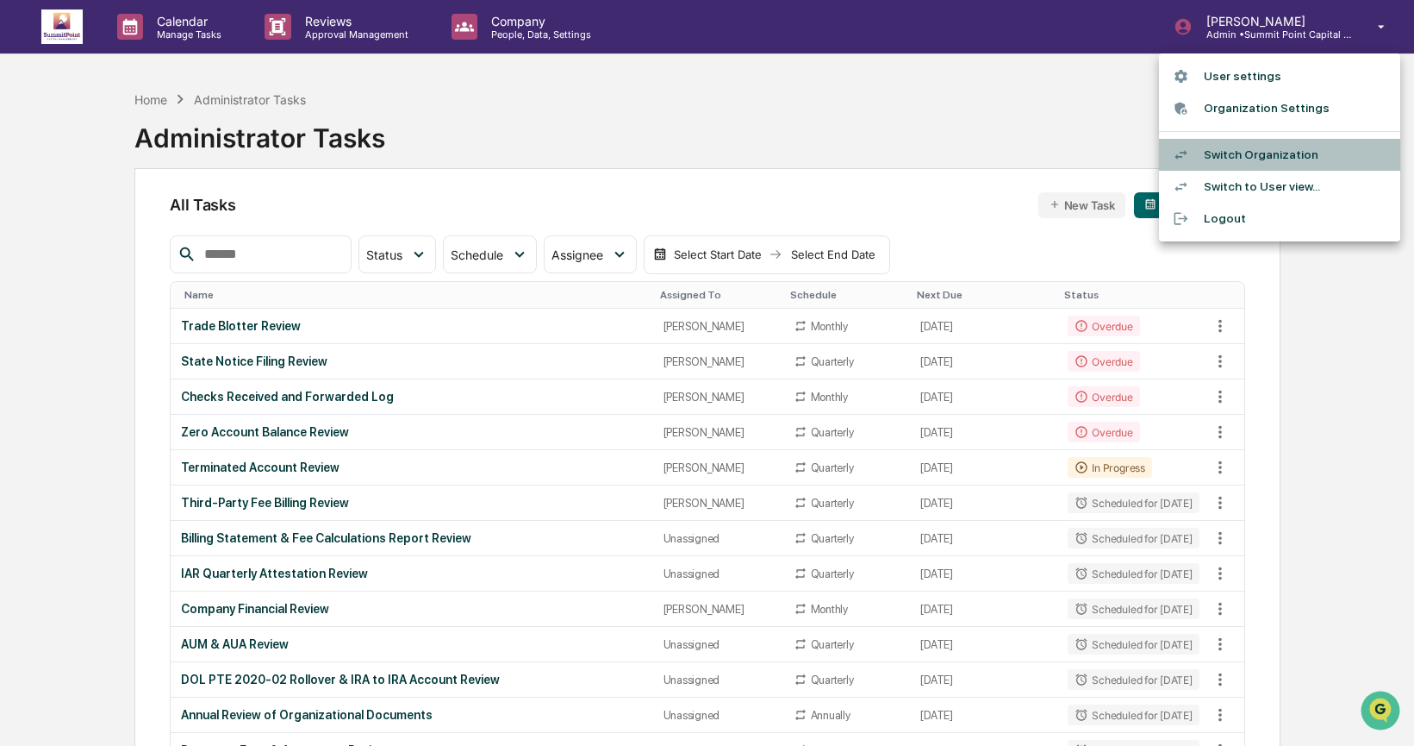
click at [1170, 163] on li "Switch Organization" at bounding box center [1279, 155] width 241 height 32
